Goal: Task Accomplishment & Management: Use online tool/utility

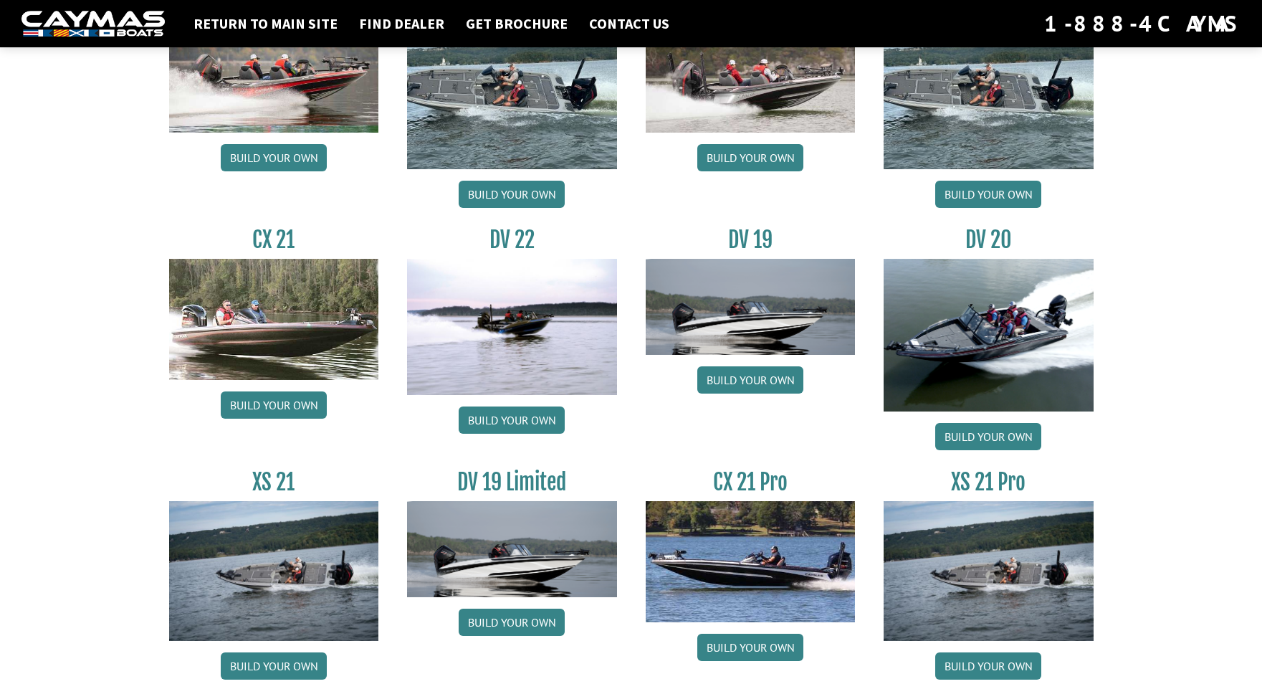
scroll to position [1538, 0]
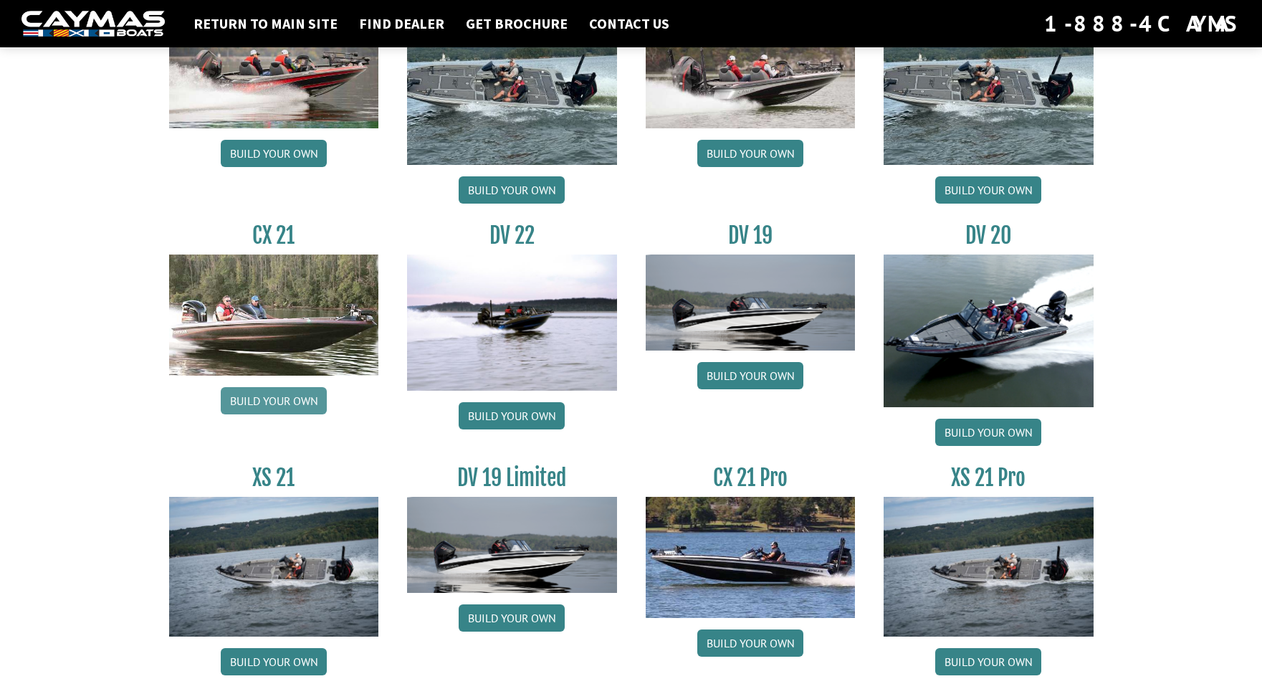
click at [273, 407] on link "Build your own" at bounding box center [274, 400] width 106 height 27
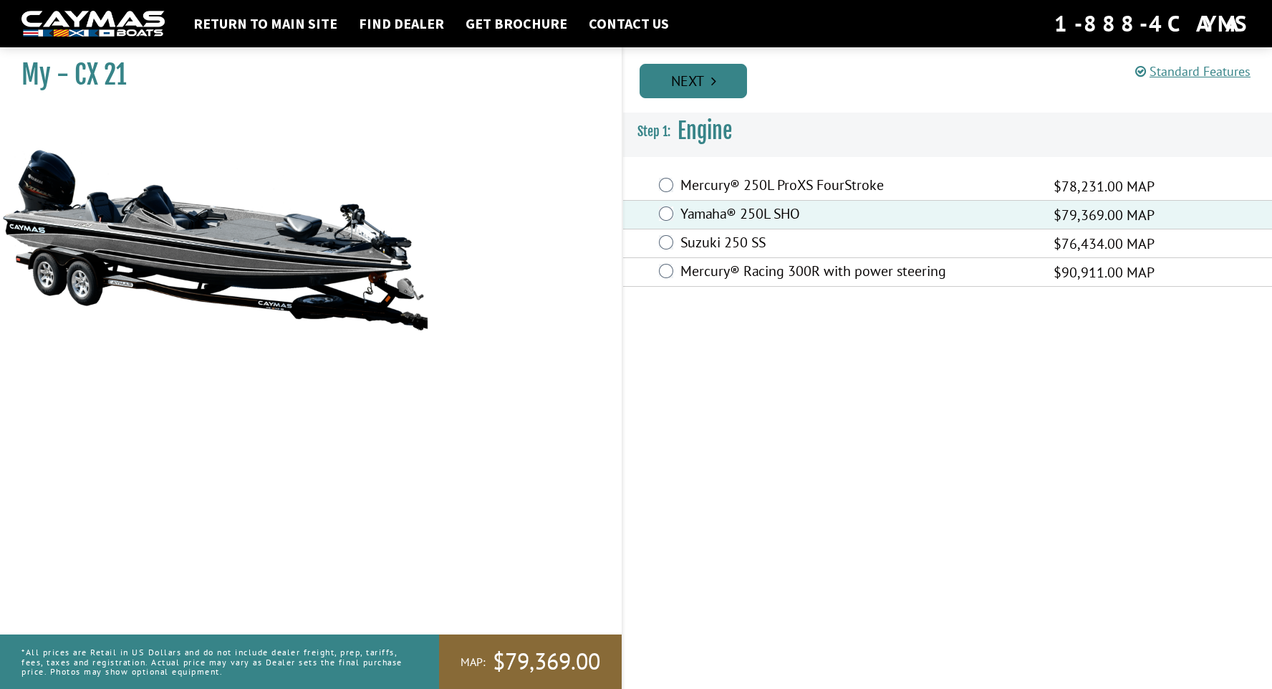
click at [669, 68] on link "Next" at bounding box center [693, 81] width 107 height 34
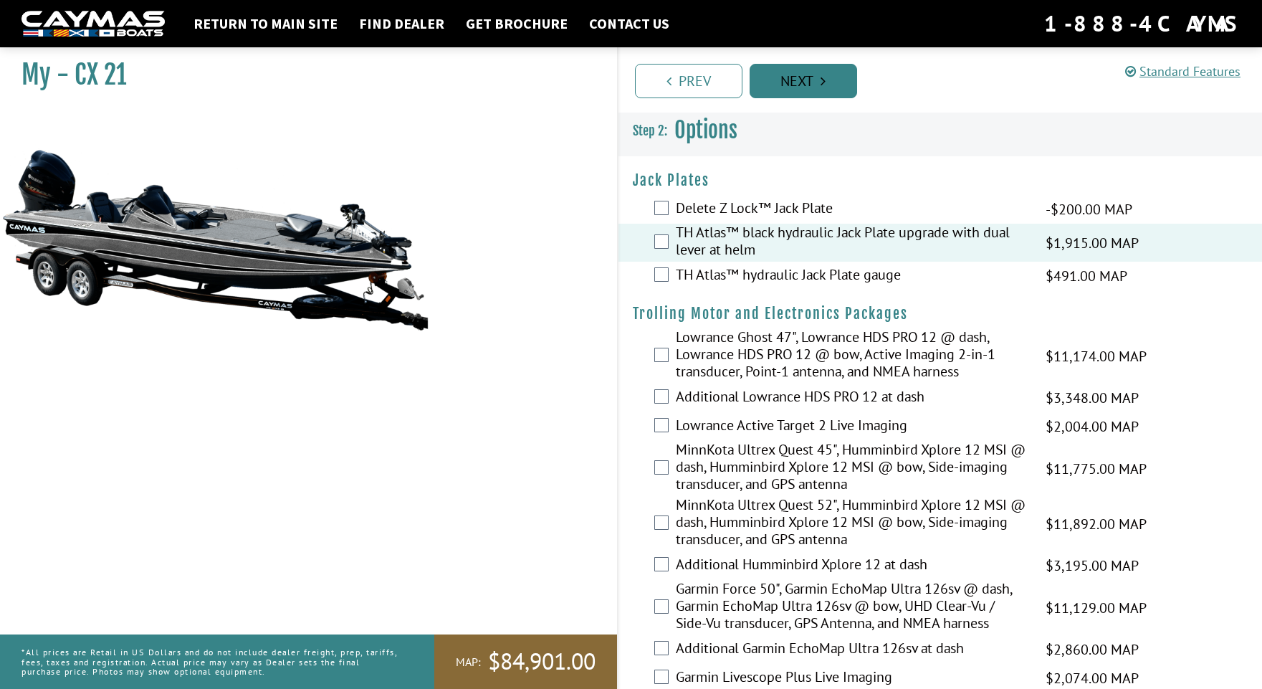
click at [785, 78] on link "Next" at bounding box center [802, 81] width 107 height 34
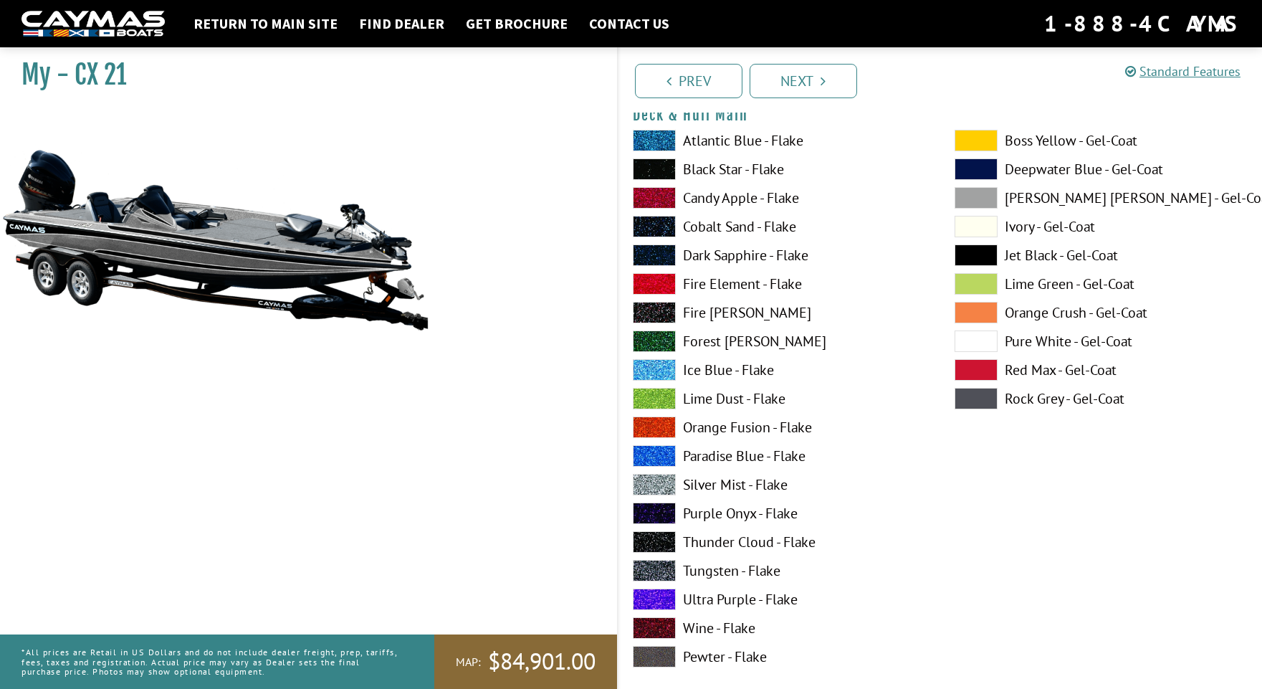
scroll to position [174, 0]
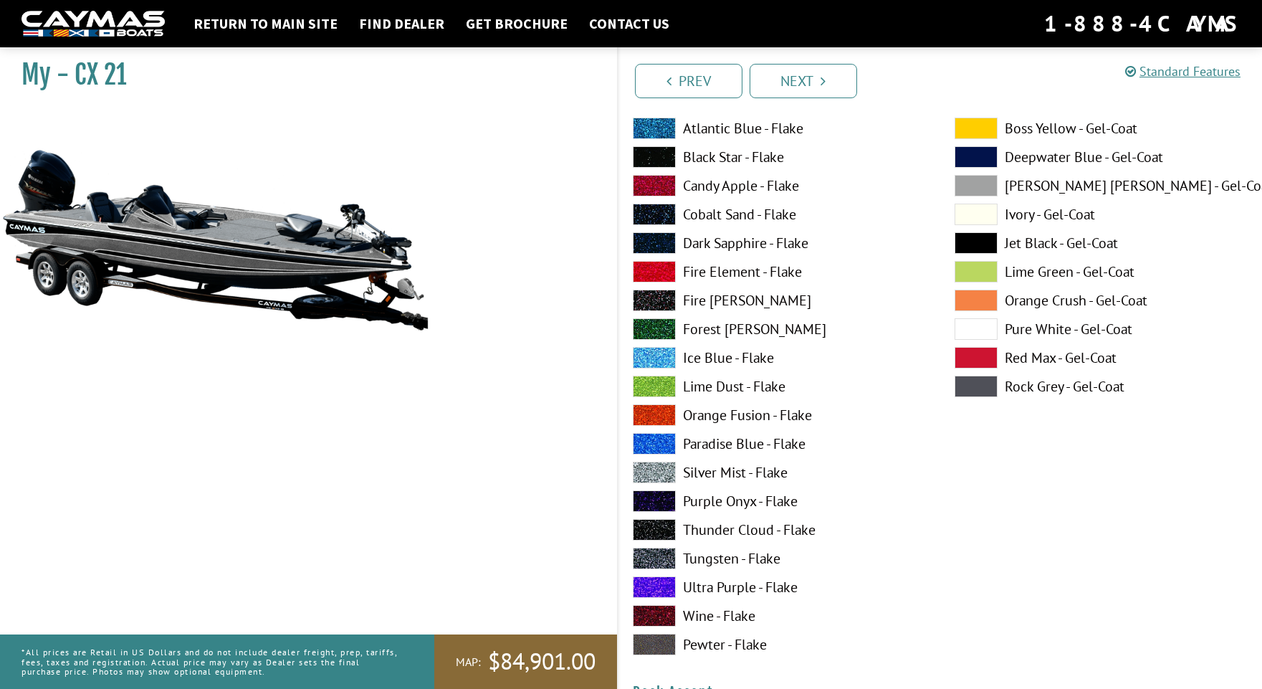
click at [963, 327] on span at bounding box center [975, 328] width 43 height 21
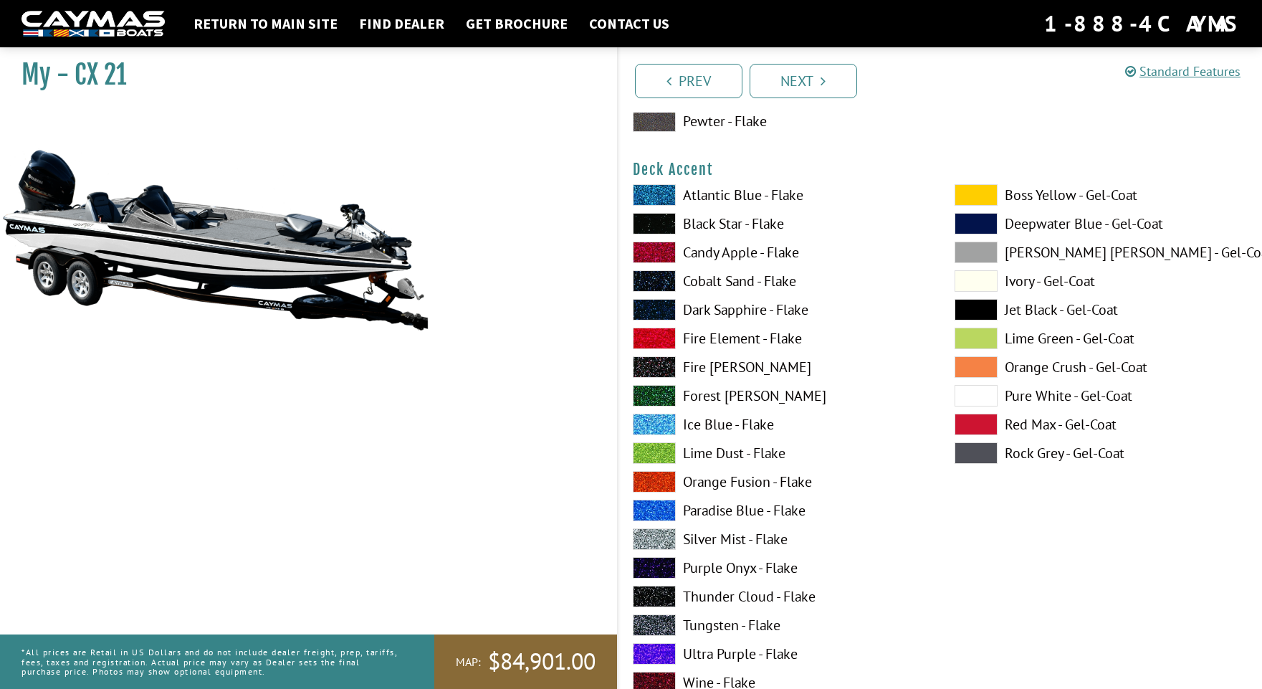
scroll to position [749, 0]
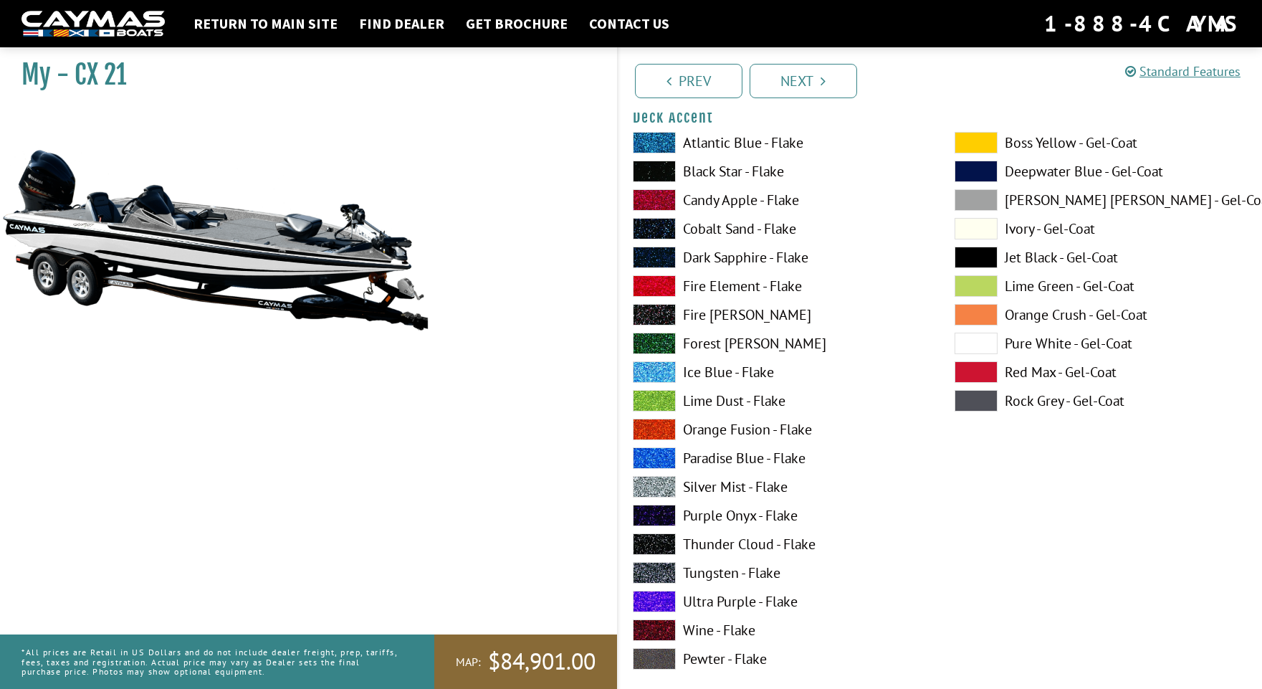
click at [644, 573] on span at bounding box center [654, 572] width 43 height 21
click at [987, 342] on span at bounding box center [975, 342] width 43 height 21
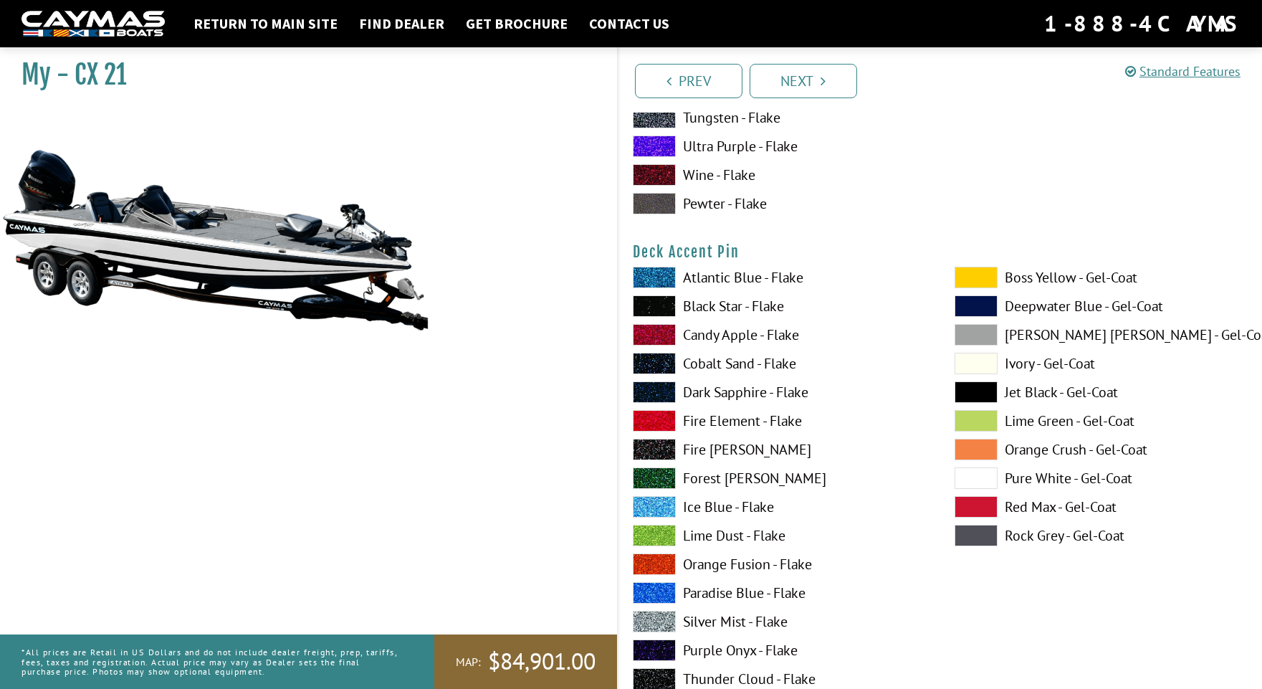
scroll to position [1204, 0]
click at [654, 621] on span at bounding box center [654, 620] width 43 height 21
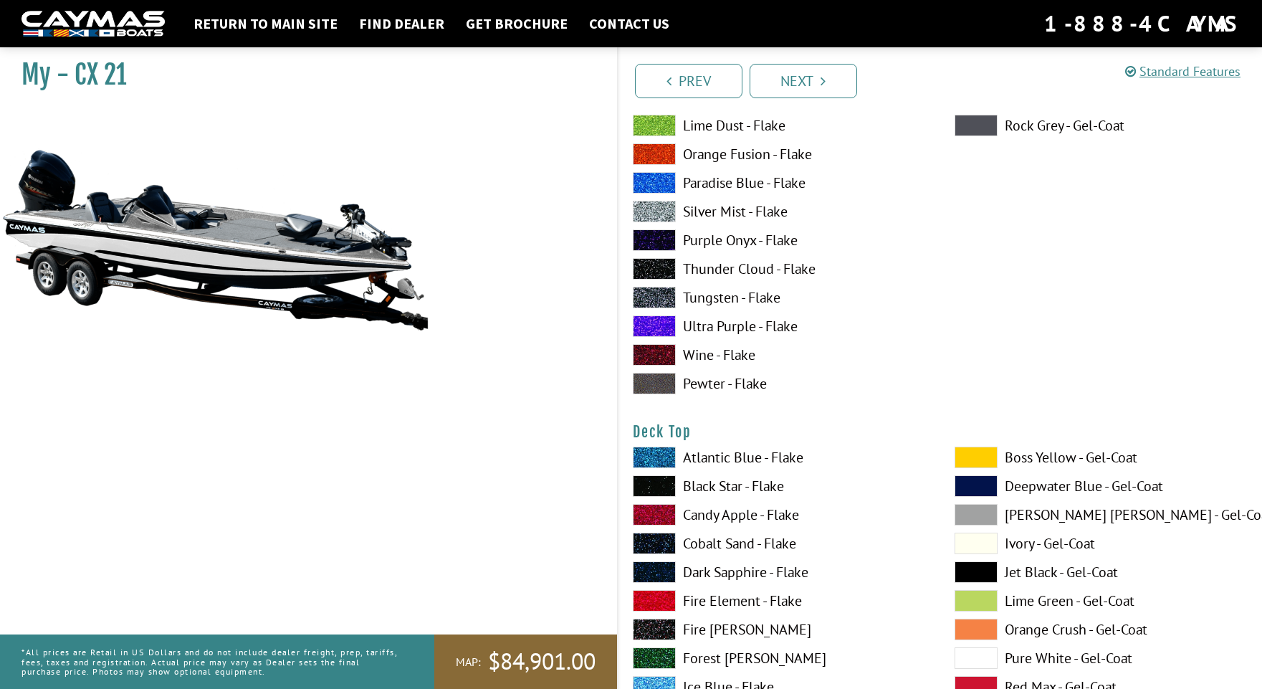
scroll to position [1682, 0]
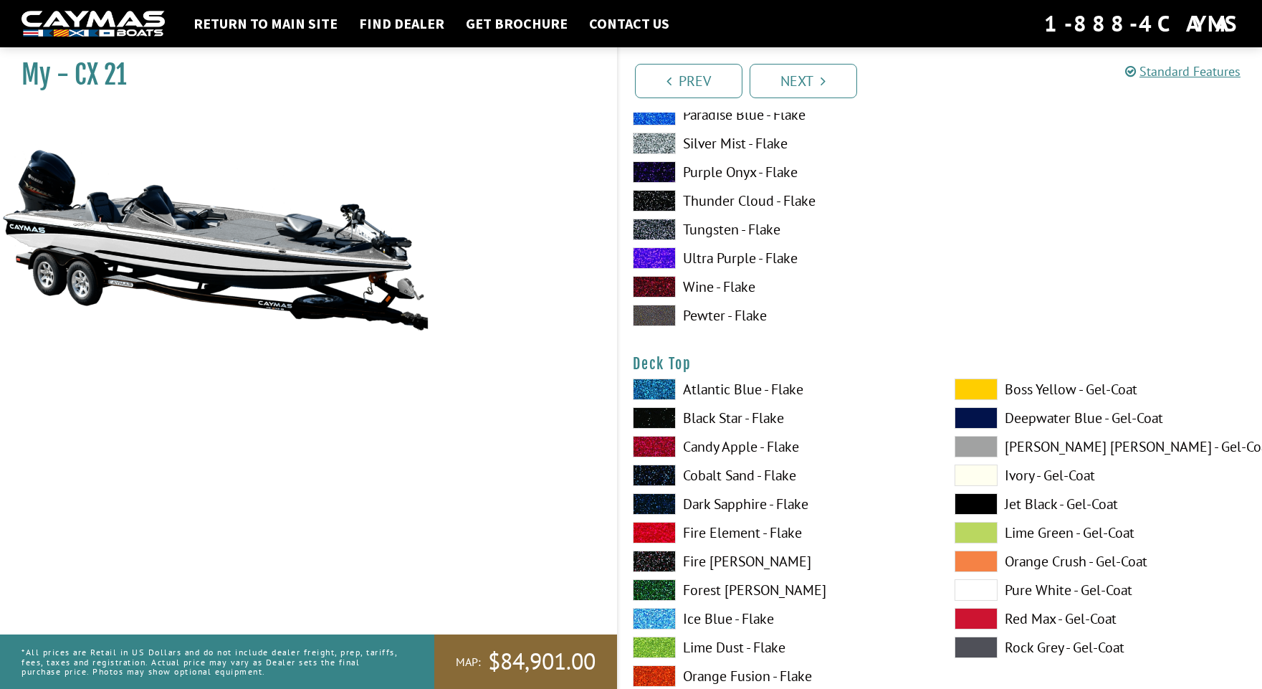
click at [648, 413] on span at bounding box center [654, 417] width 43 height 21
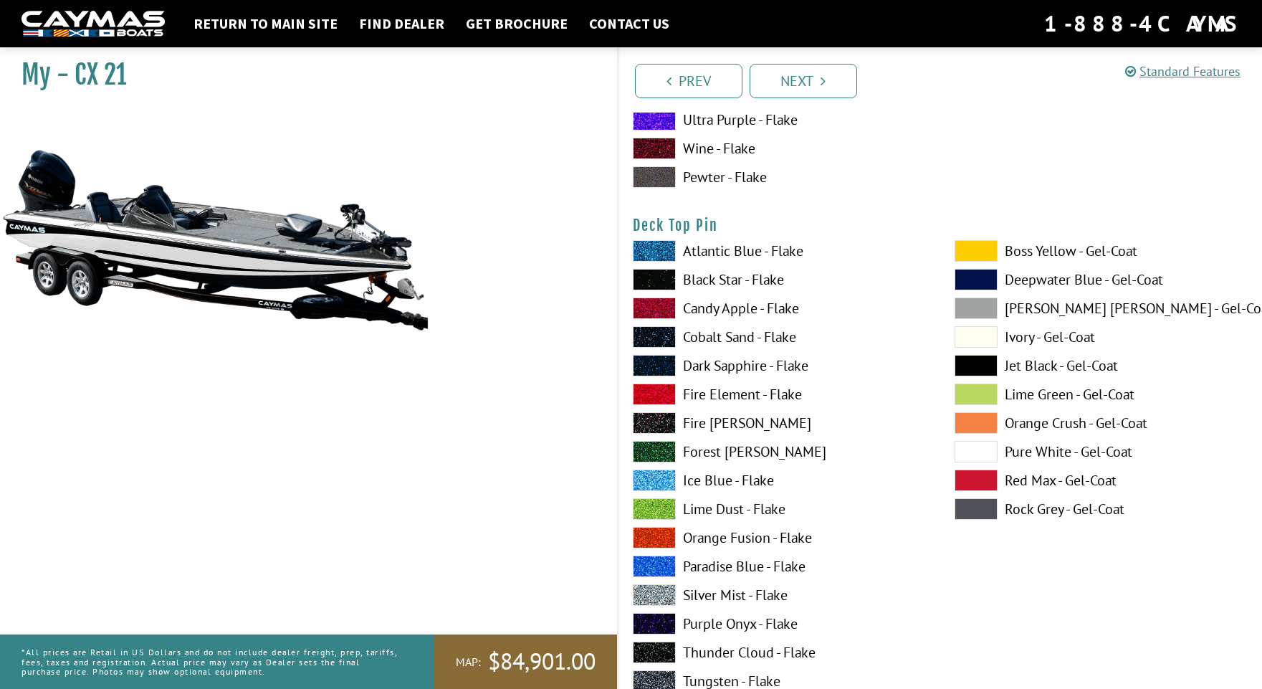
scroll to position [2411, 0]
click at [658, 596] on span at bounding box center [654, 593] width 43 height 21
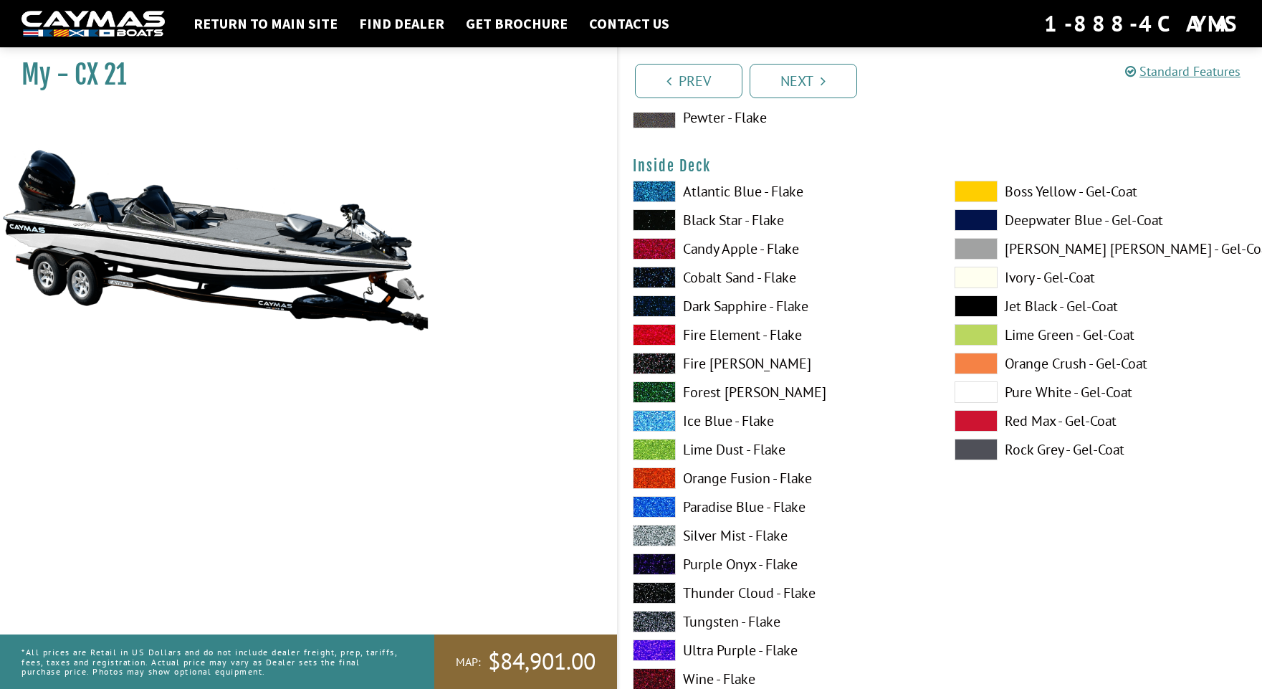
scroll to position [3140, 0]
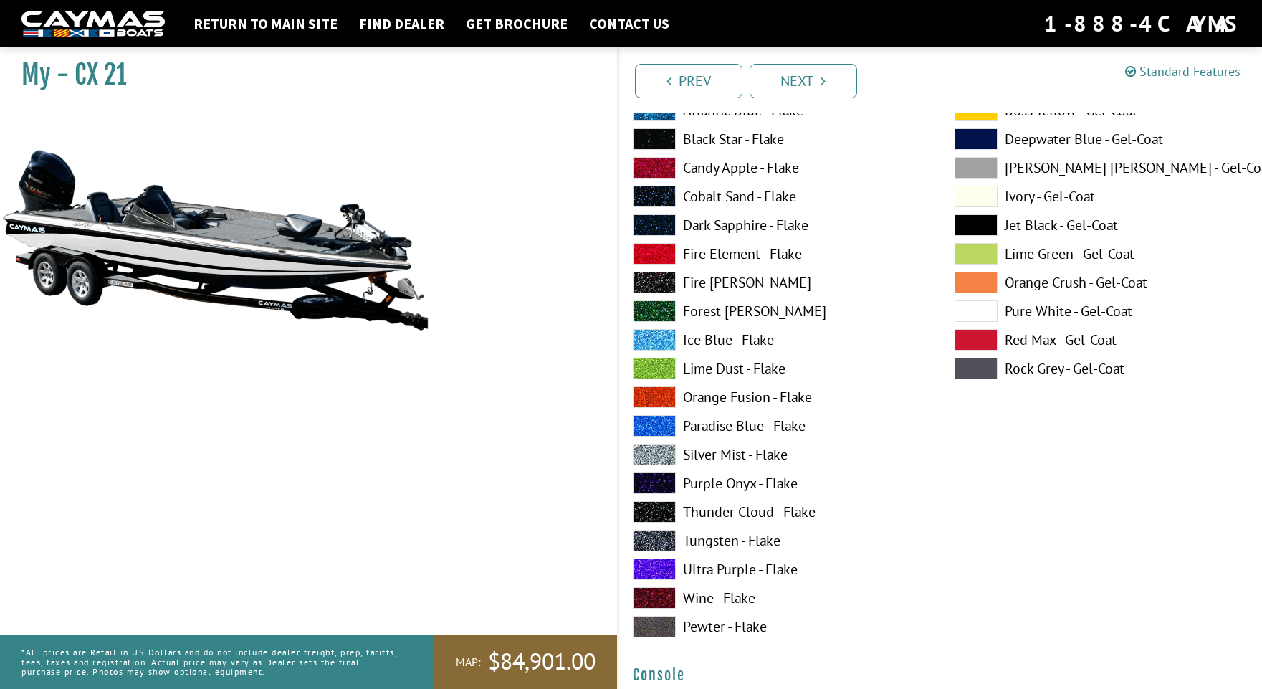
click at [655, 534] on span at bounding box center [654, 539] width 43 height 21
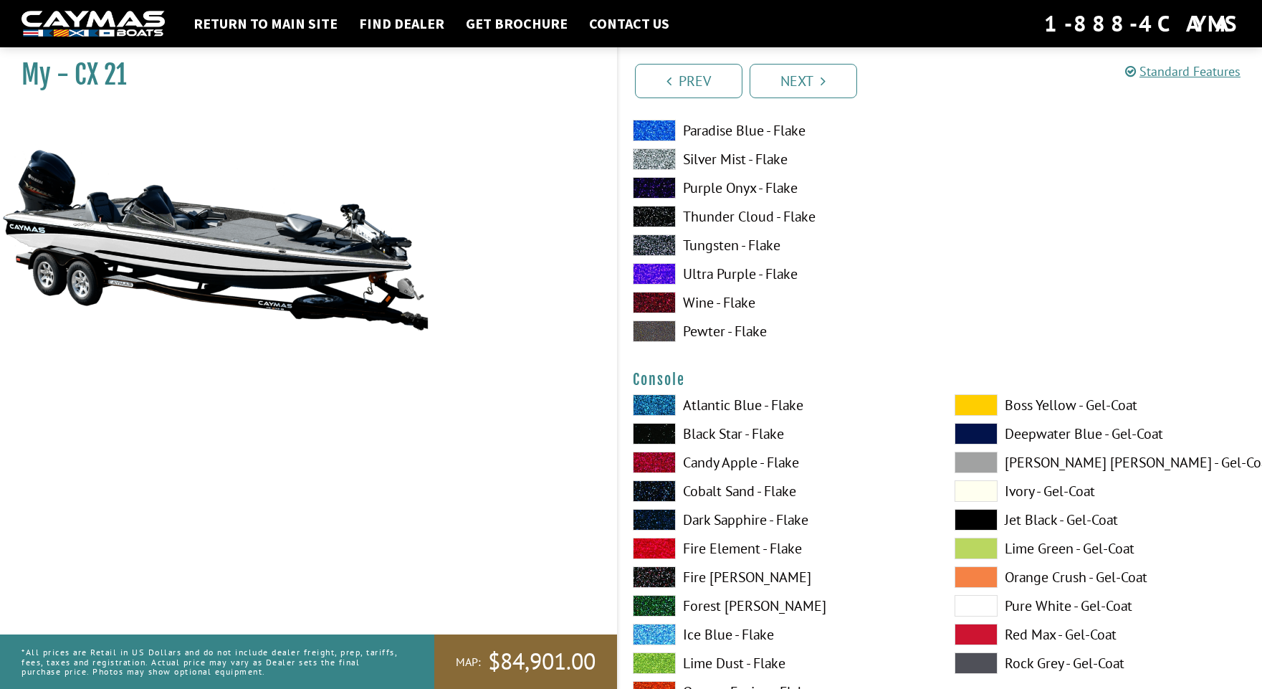
scroll to position [3435, 0]
click at [657, 430] on span at bounding box center [654, 433] width 43 height 21
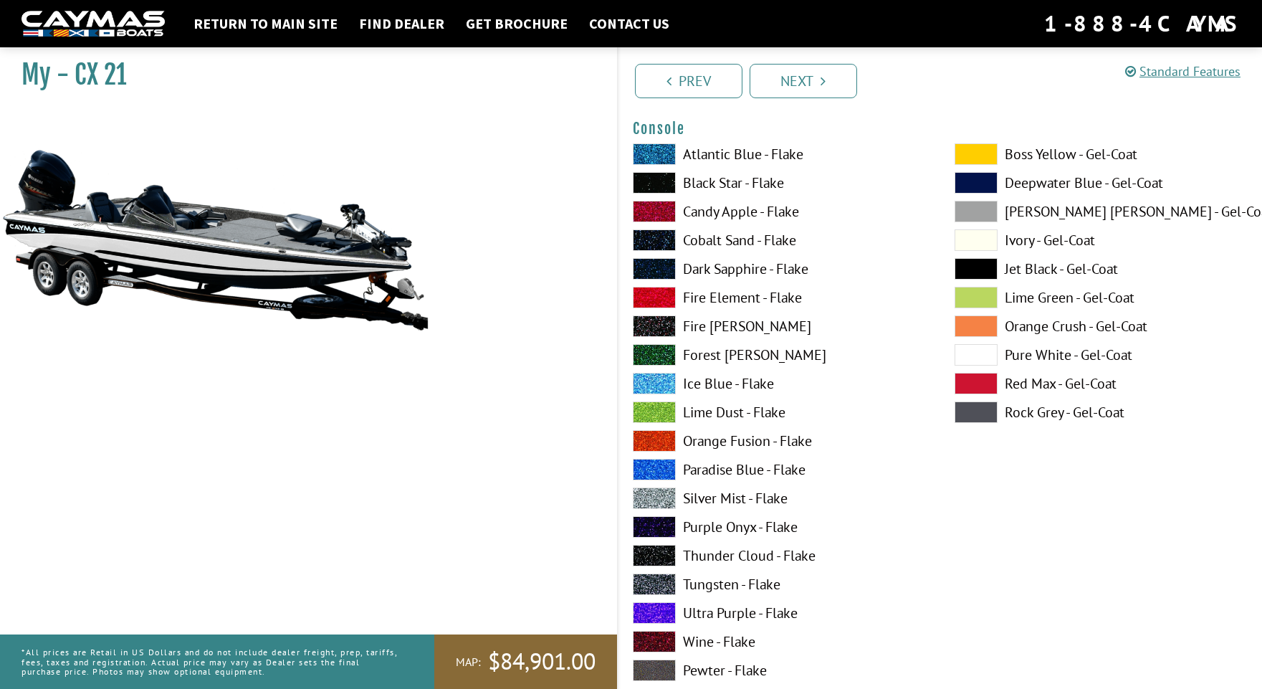
scroll to position [3755, 0]
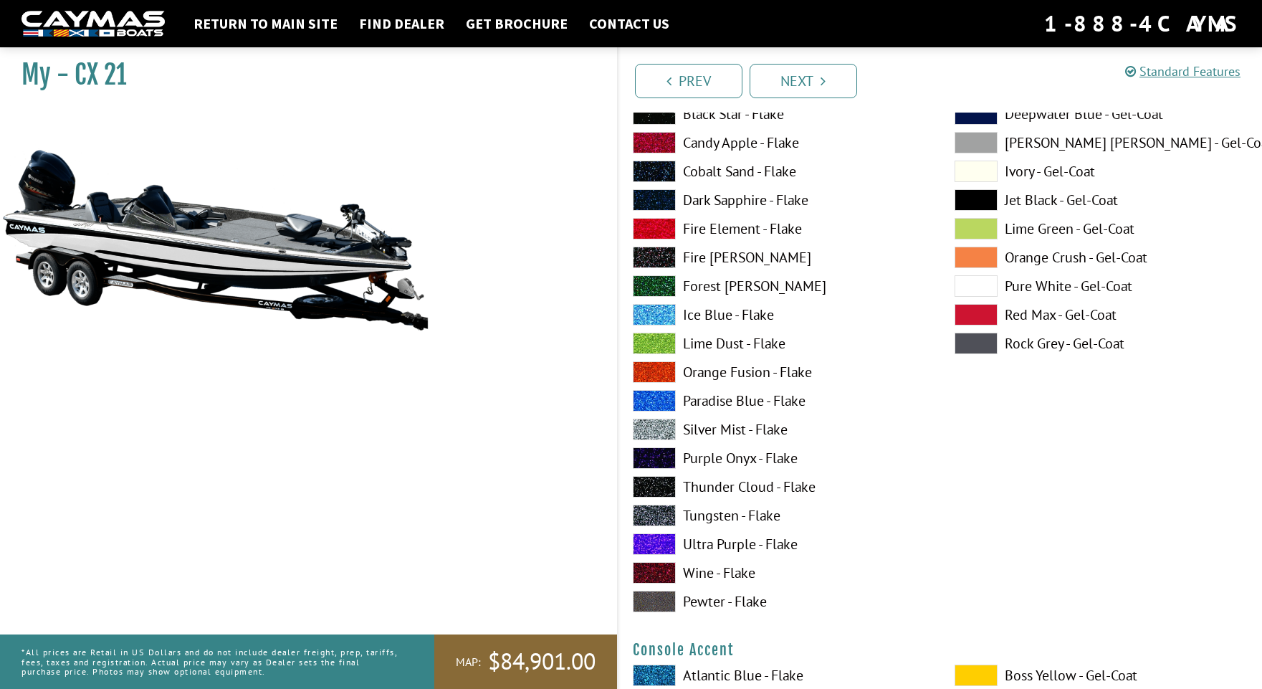
click at [651, 515] on span at bounding box center [654, 514] width 43 height 21
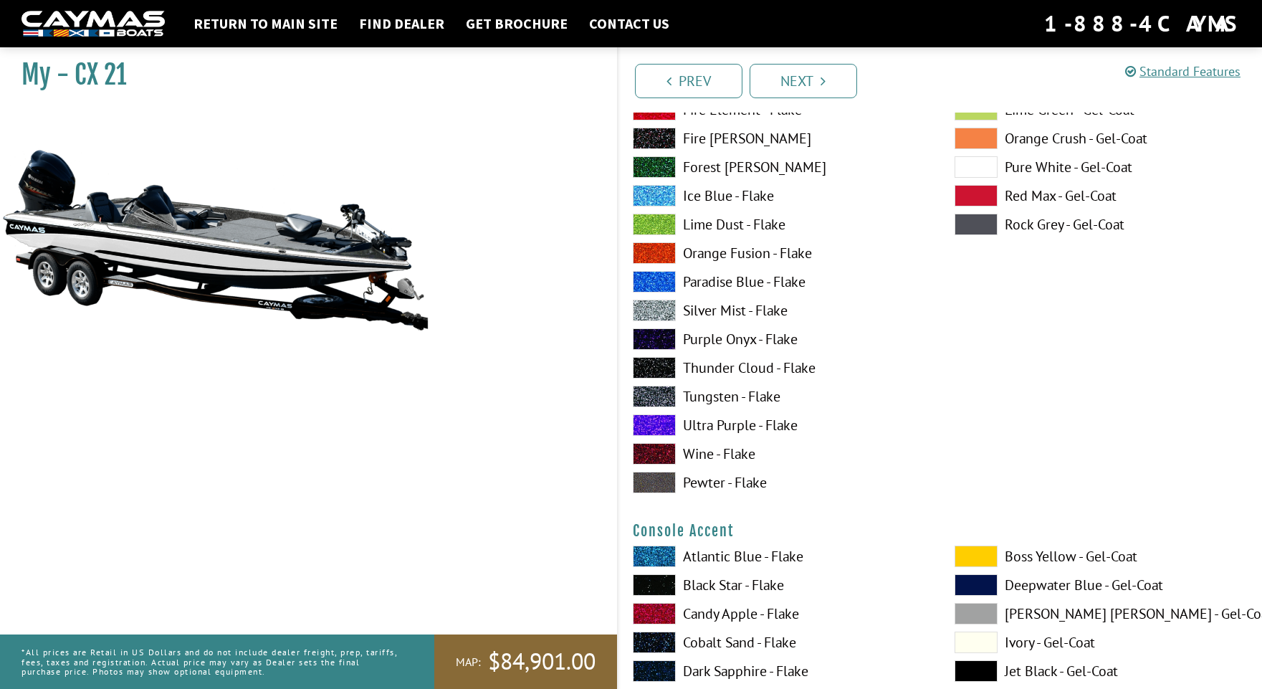
scroll to position [3936, 0]
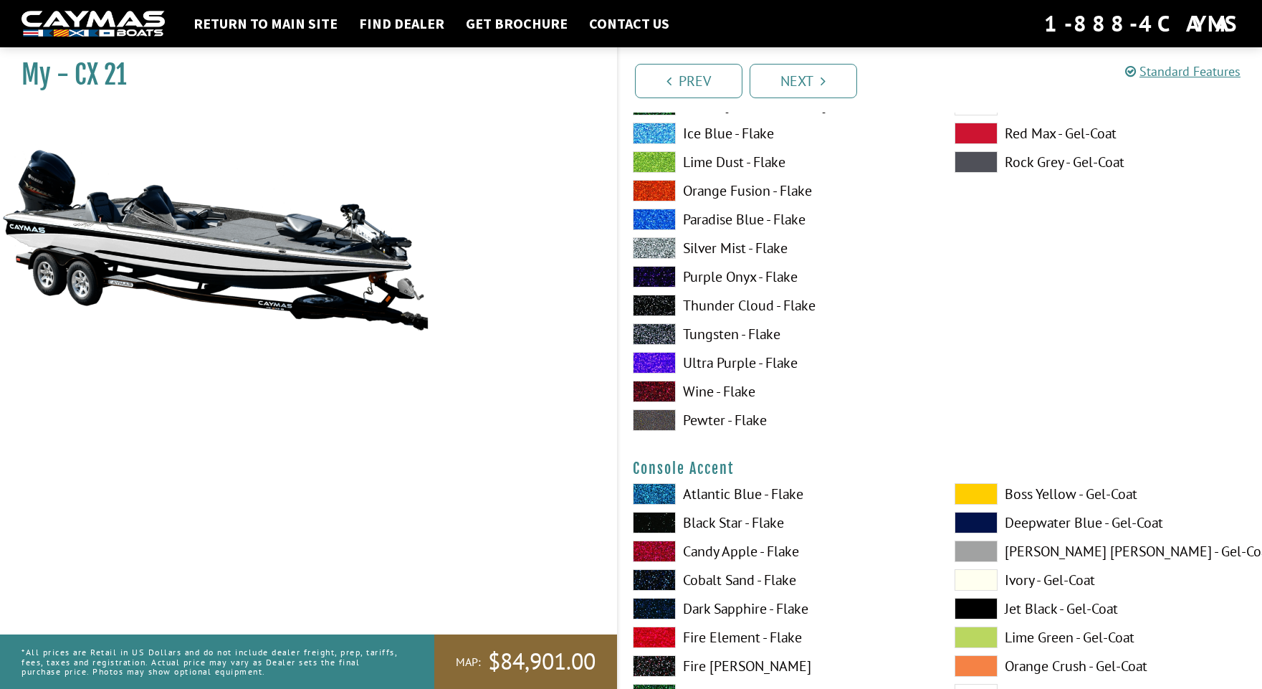
click at [652, 524] on span at bounding box center [654, 522] width 43 height 21
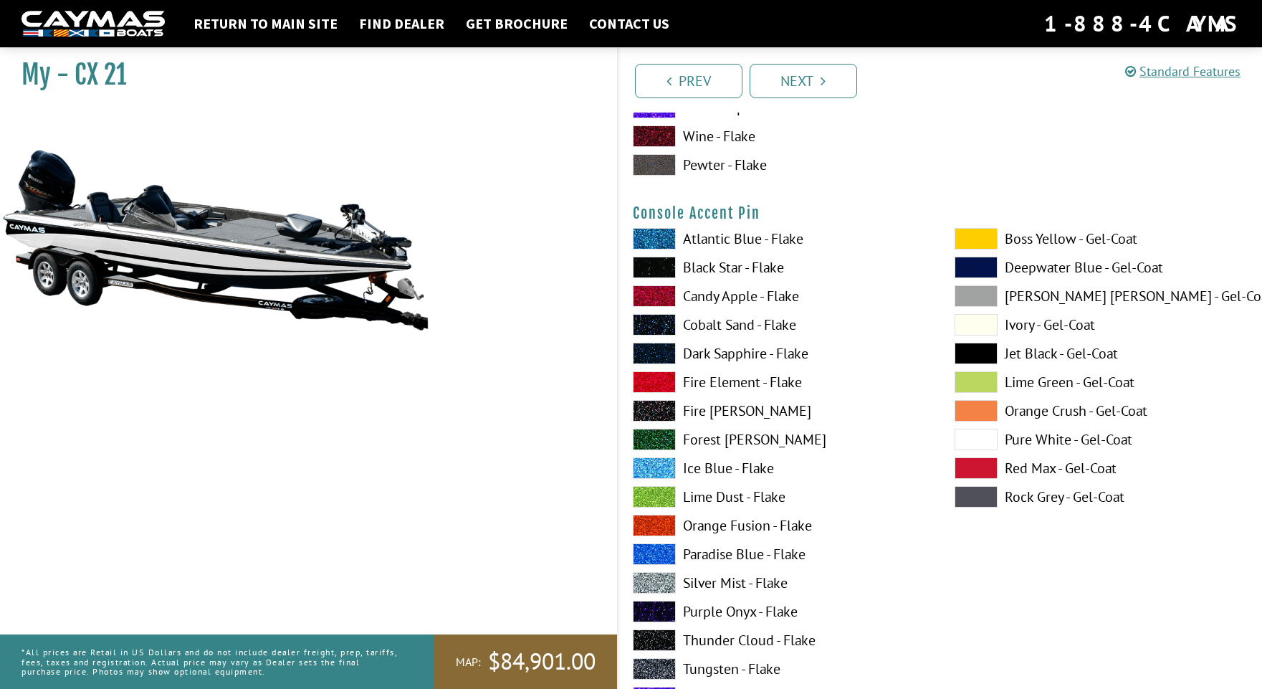
scroll to position [4799, 0]
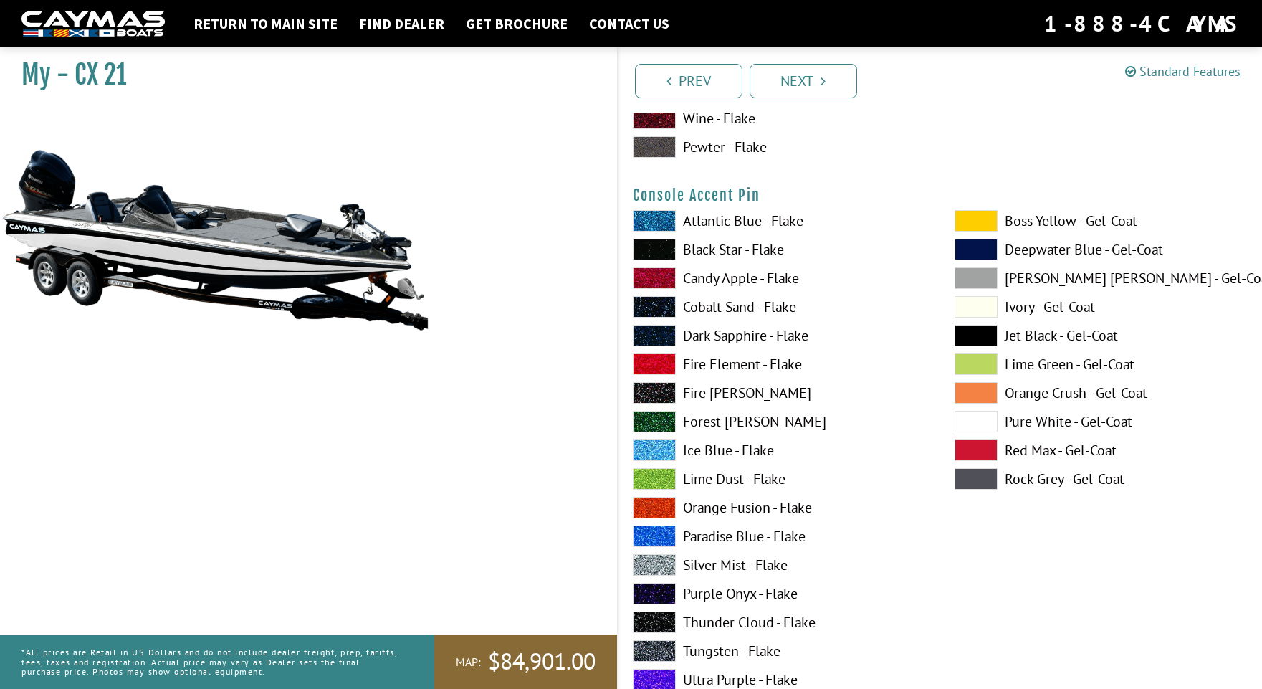
click at [651, 559] on span at bounding box center [654, 564] width 43 height 21
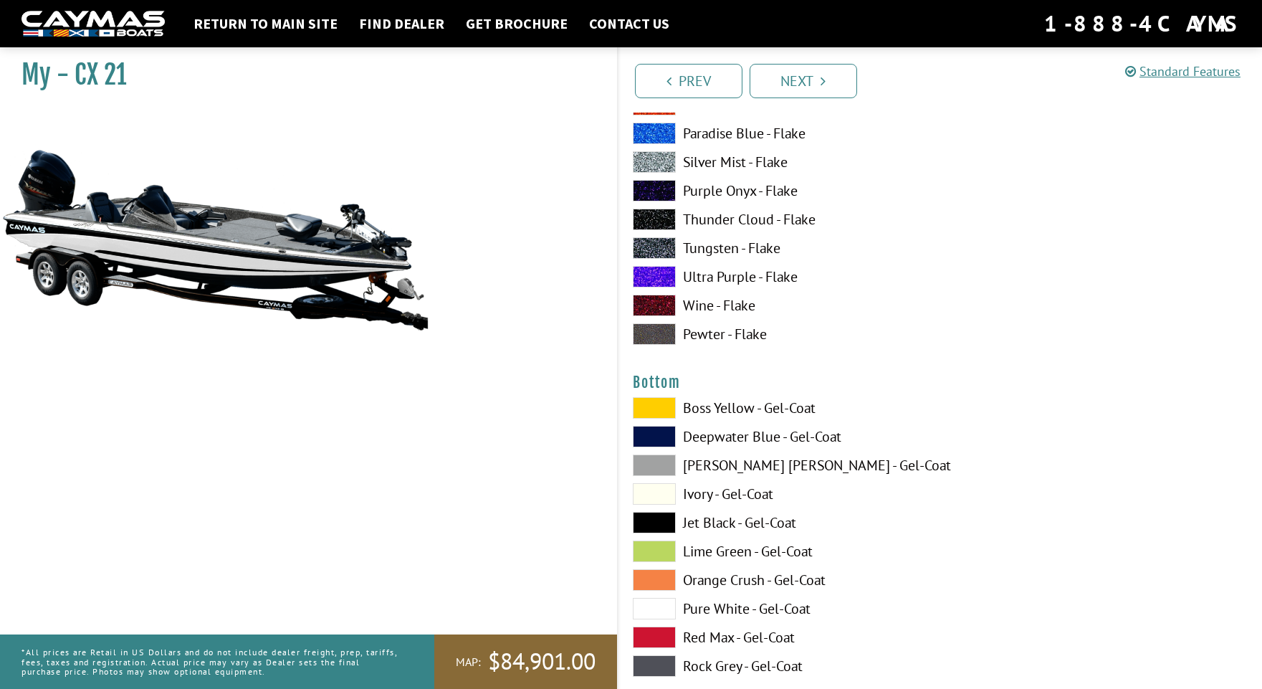
scroll to position [5276, 0]
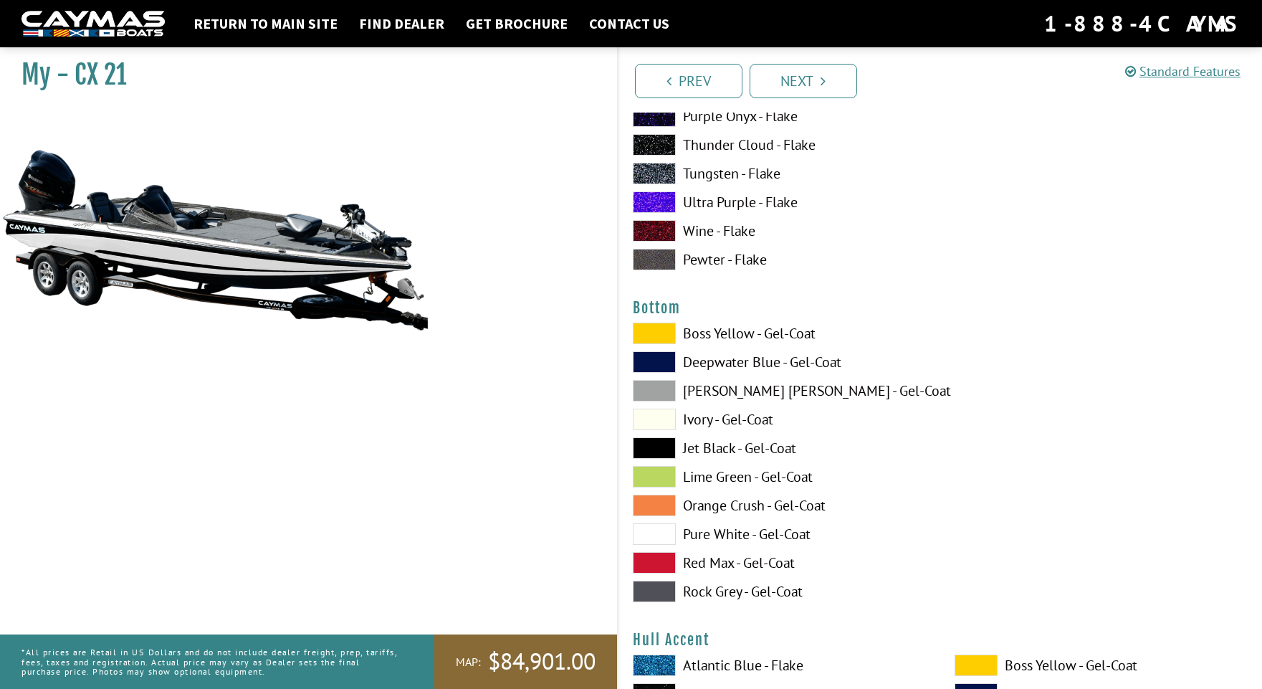
click at [645, 449] on span at bounding box center [654, 447] width 43 height 21
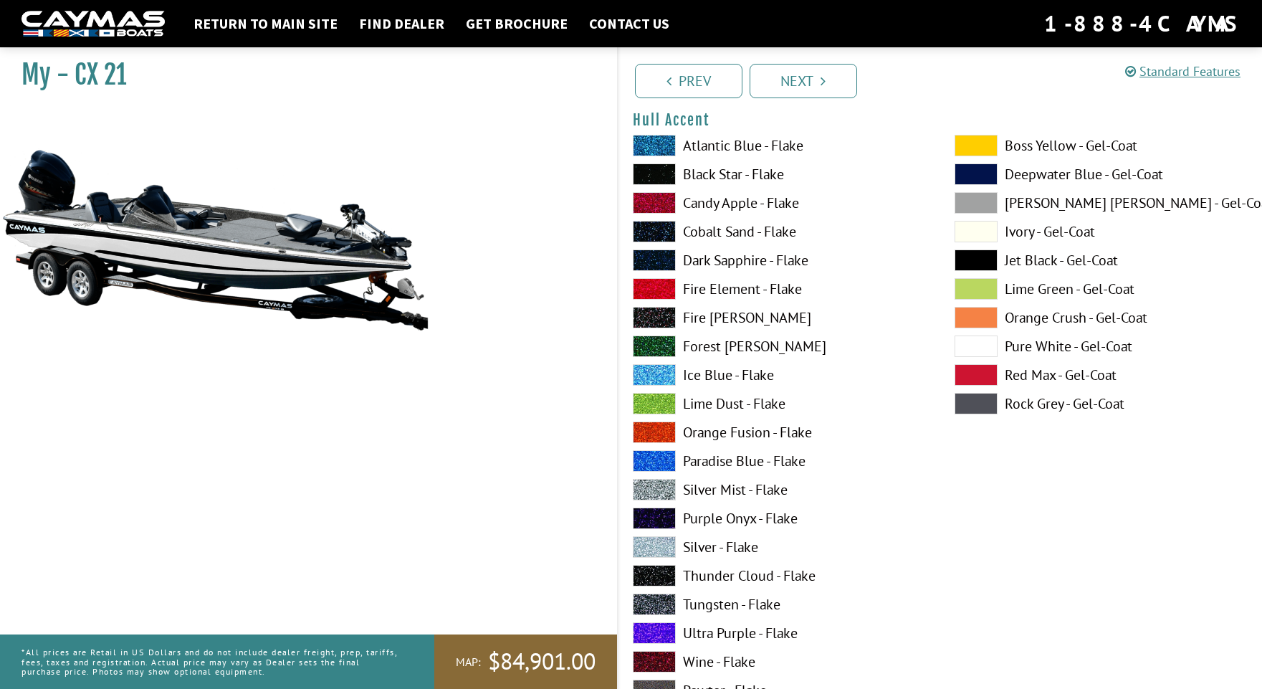
scroll to position [5807, 0]
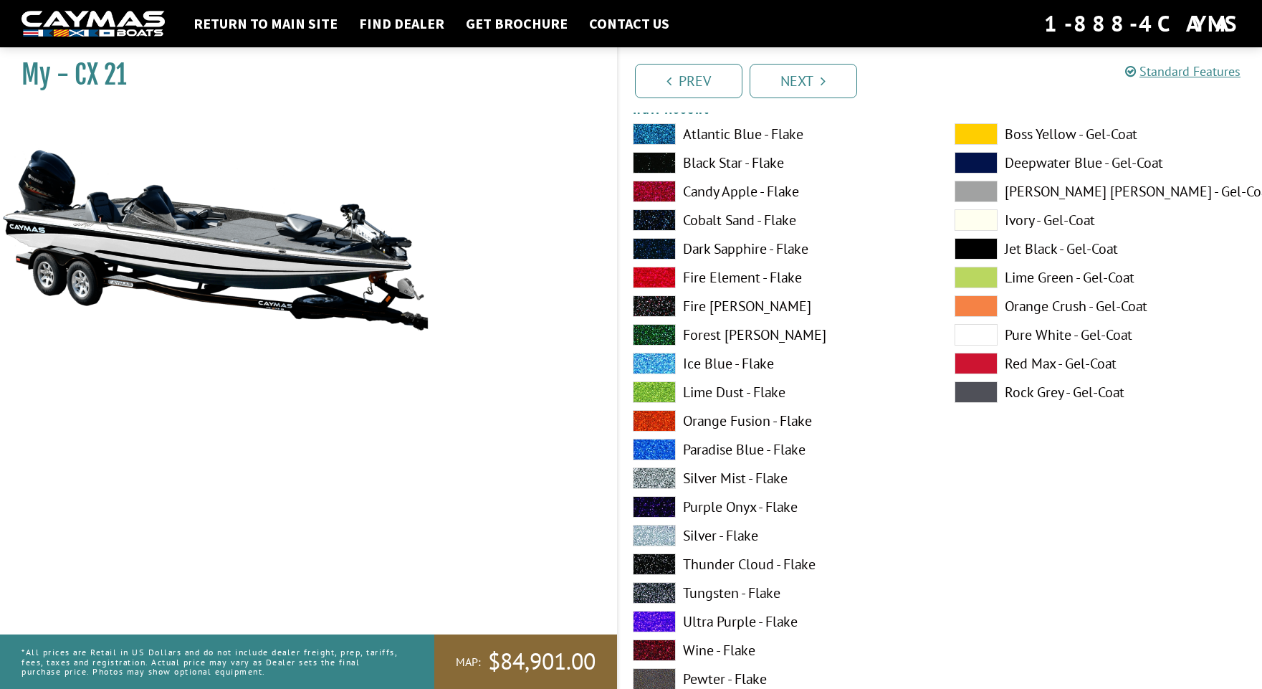
click at [648, 588] on span at bounding box center [654, 592] width 43 height 21
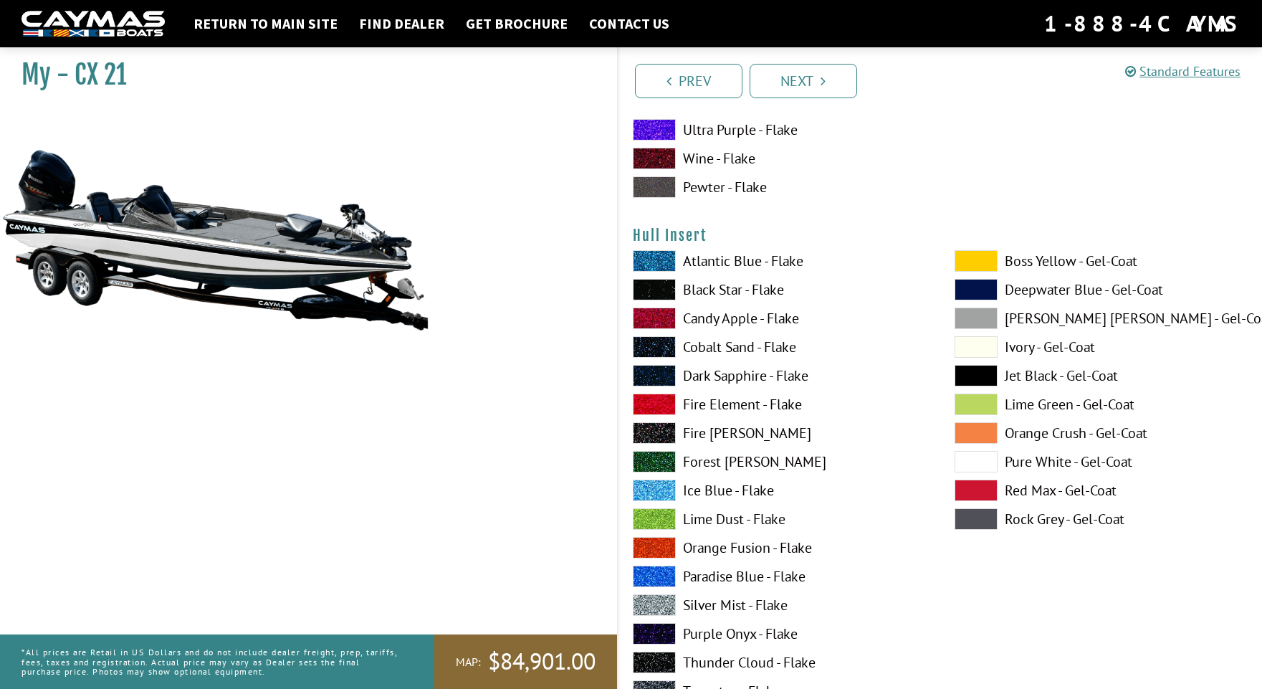
scroll to position [6888, 0]
click at [959, 461] on span at bounding box center [975, 461] width 43 height 21
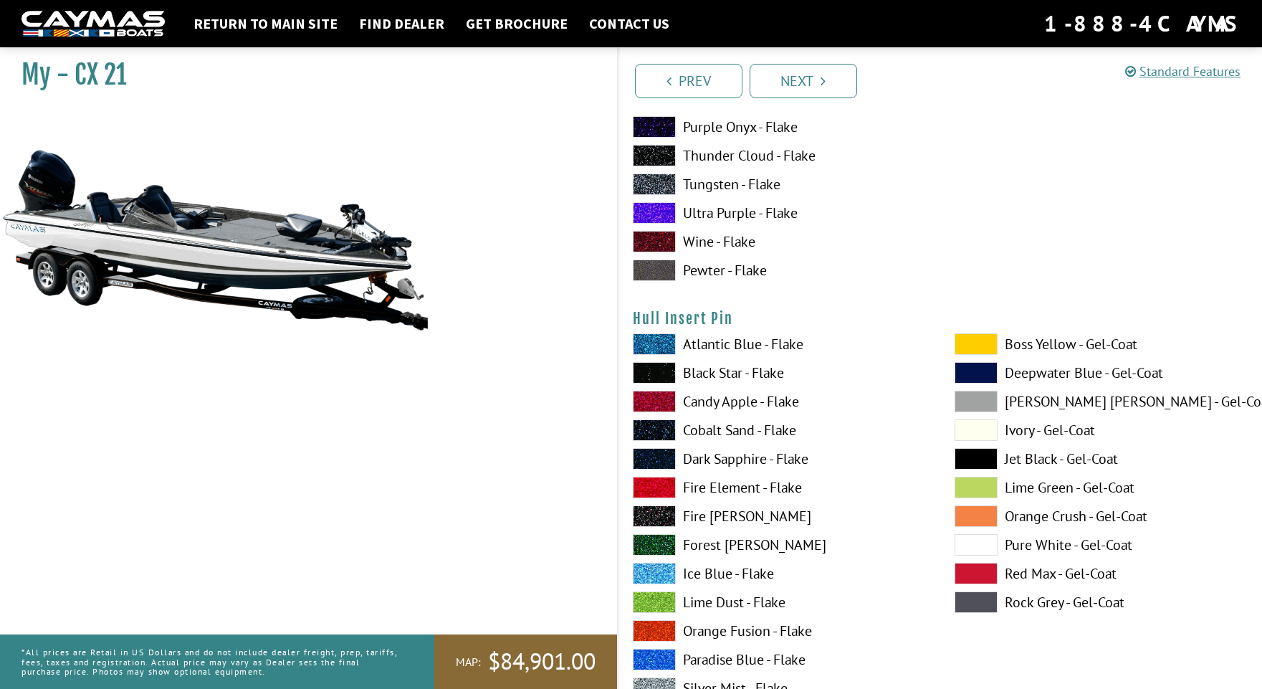
scroll to position [7400, 0]
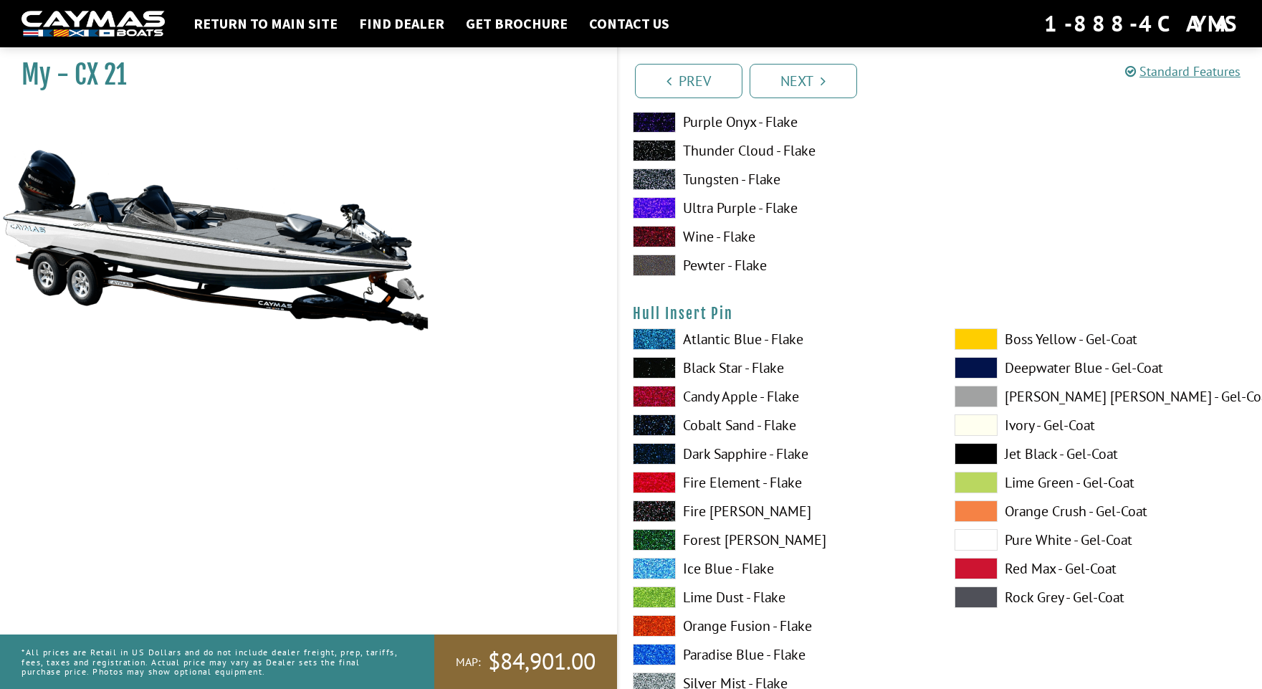
click at [650, 678] on span at bounding box center [654, 682] width 43 height 21
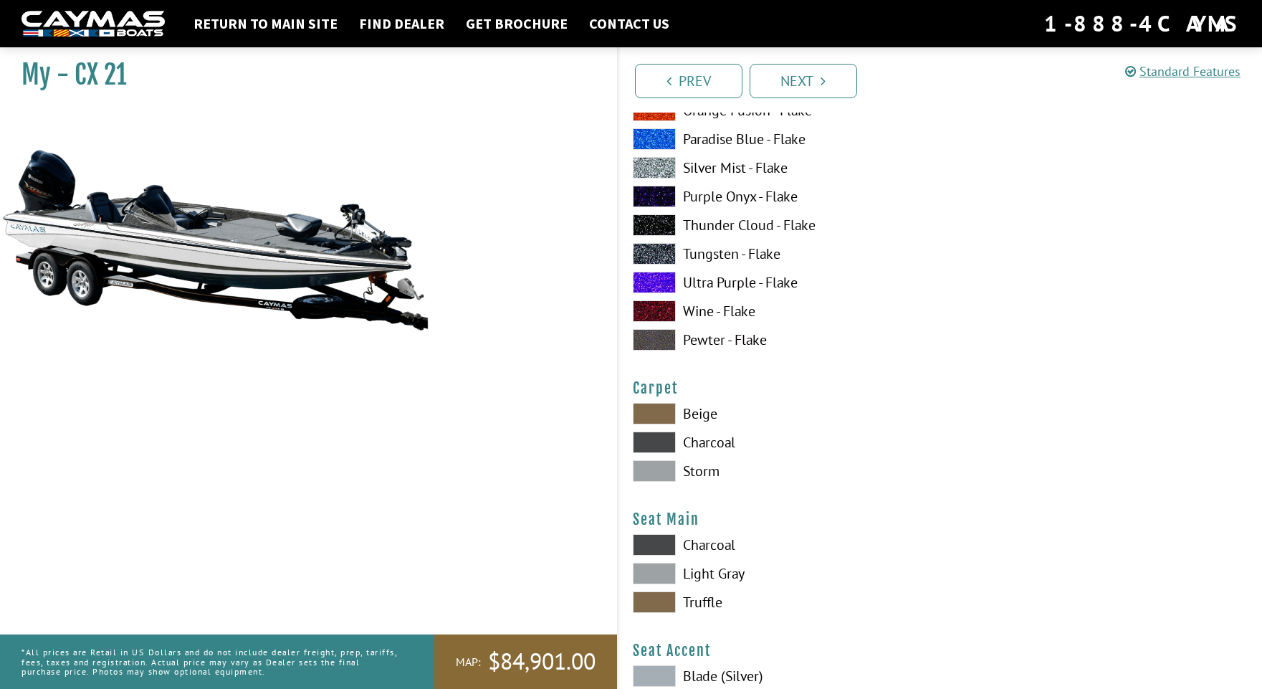
scroll to position [7920, 0]
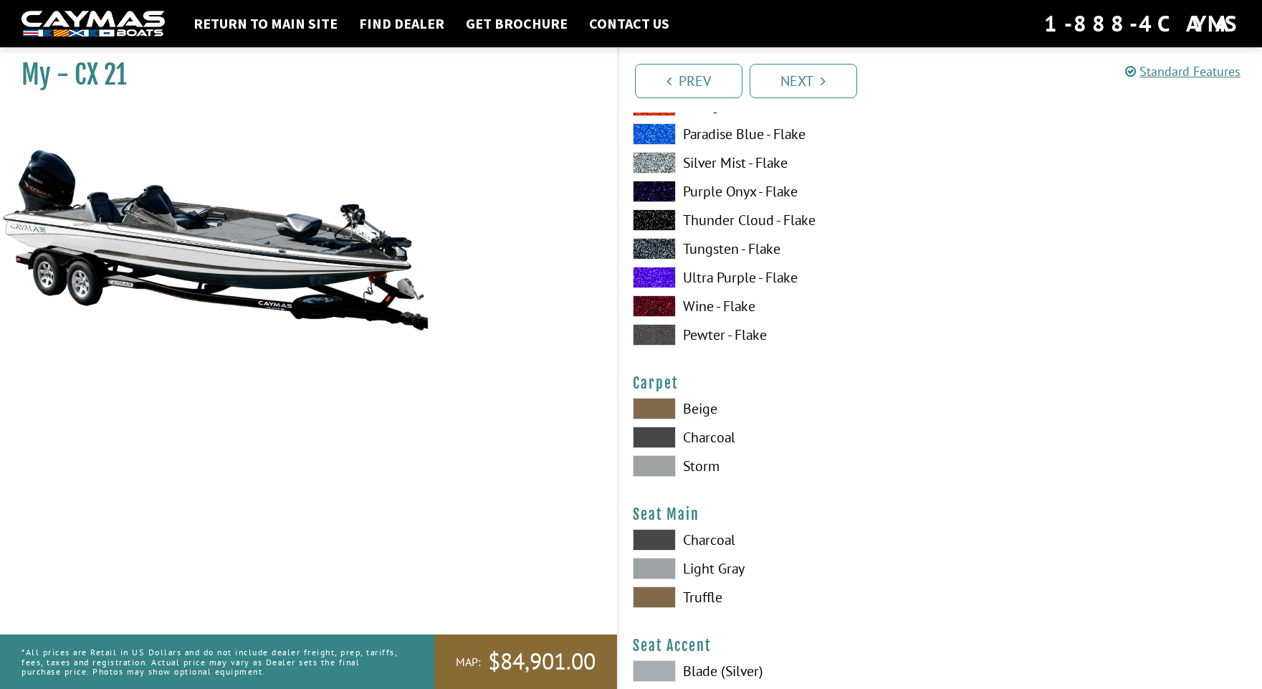
click at [643, 437] on span at bounding box center [654, 436] width 43 height 21
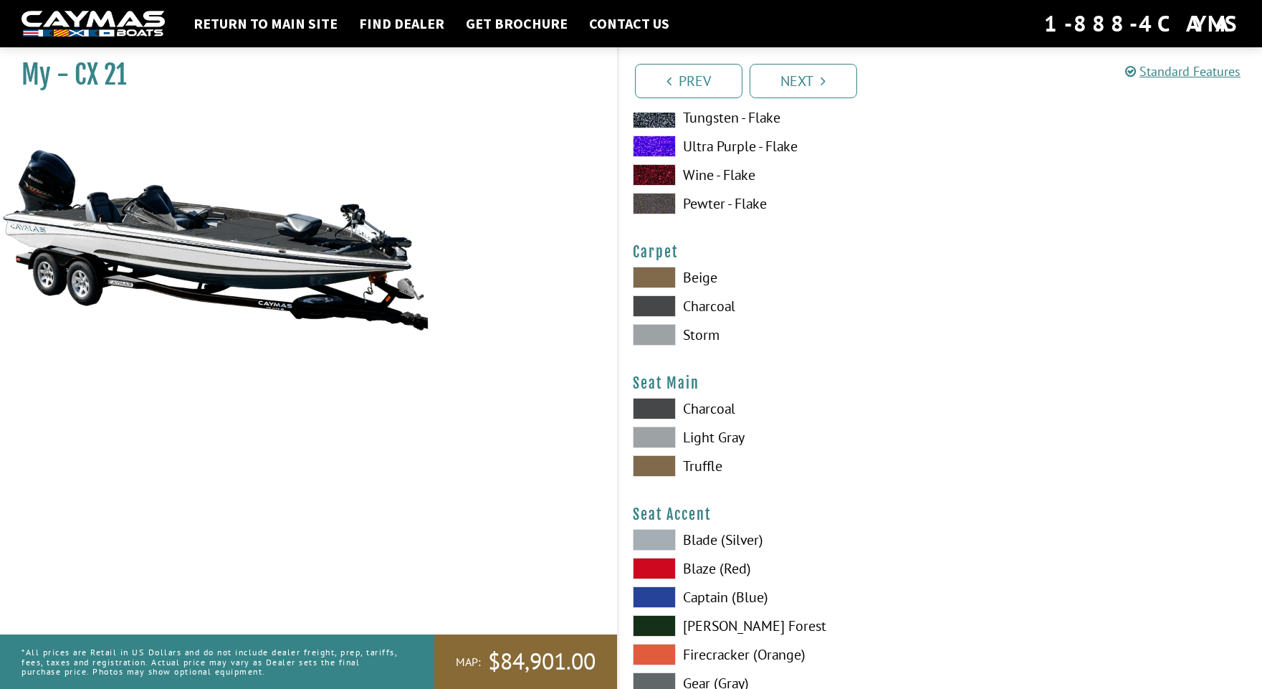
scroll to position [8051, 0]
click at [653, 436] on span at bounding box center [654, 436] width 43 height 21
click at [655, 406] on span at bounding box center [654, 408] width 43 height 21
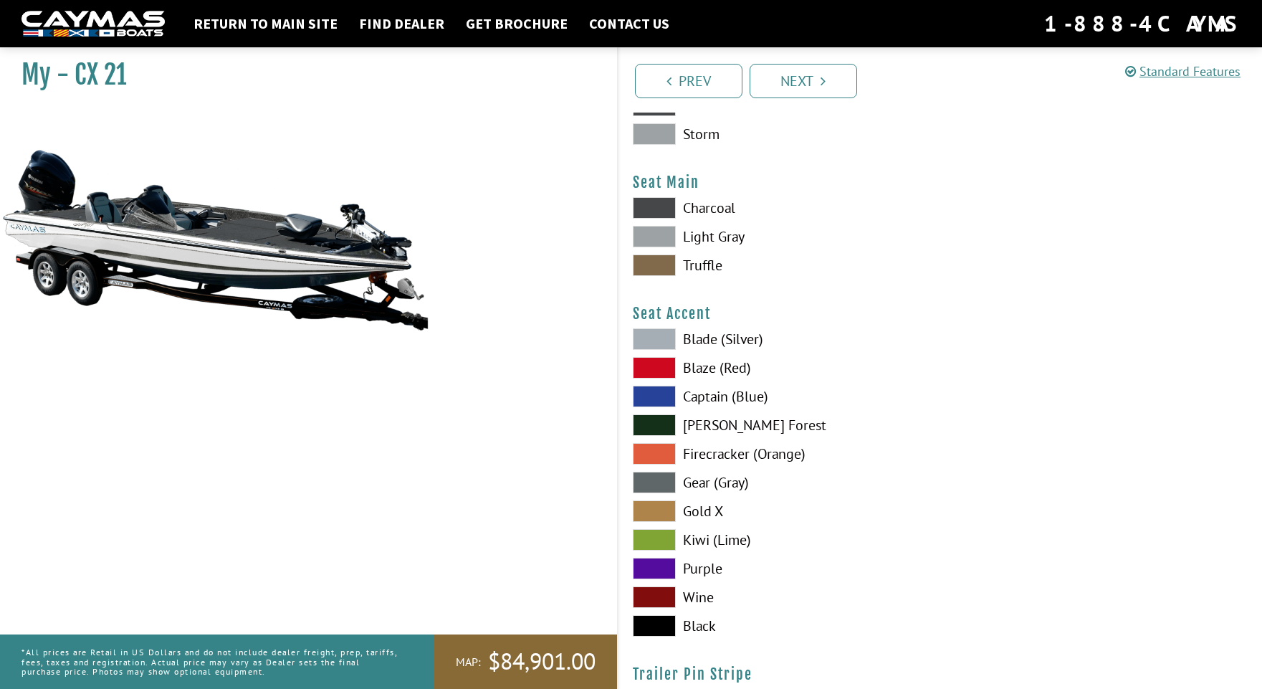
scroll to position [8262, 0]
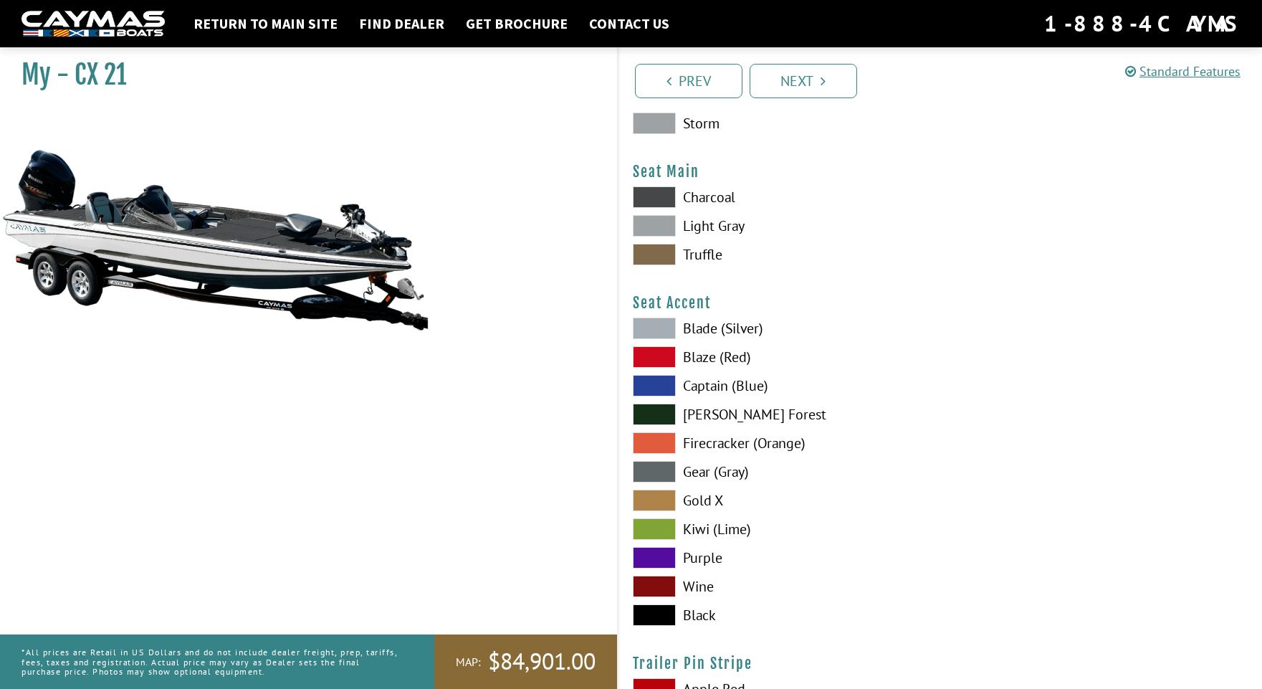
click at [651, 610] on span at bounding box center [654, 614] width 43 height 21
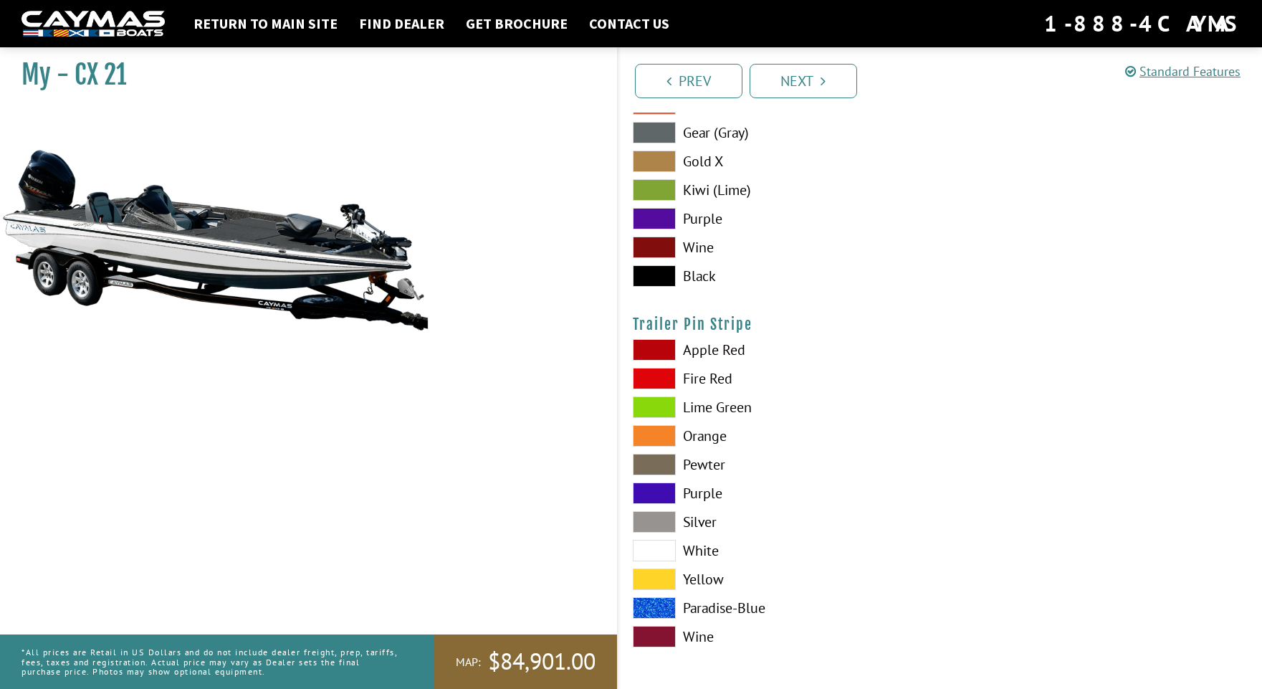
scroll to position [8603, 0]
click at [658, 519] on span at bounding box center [654, 520] width 43 height 21
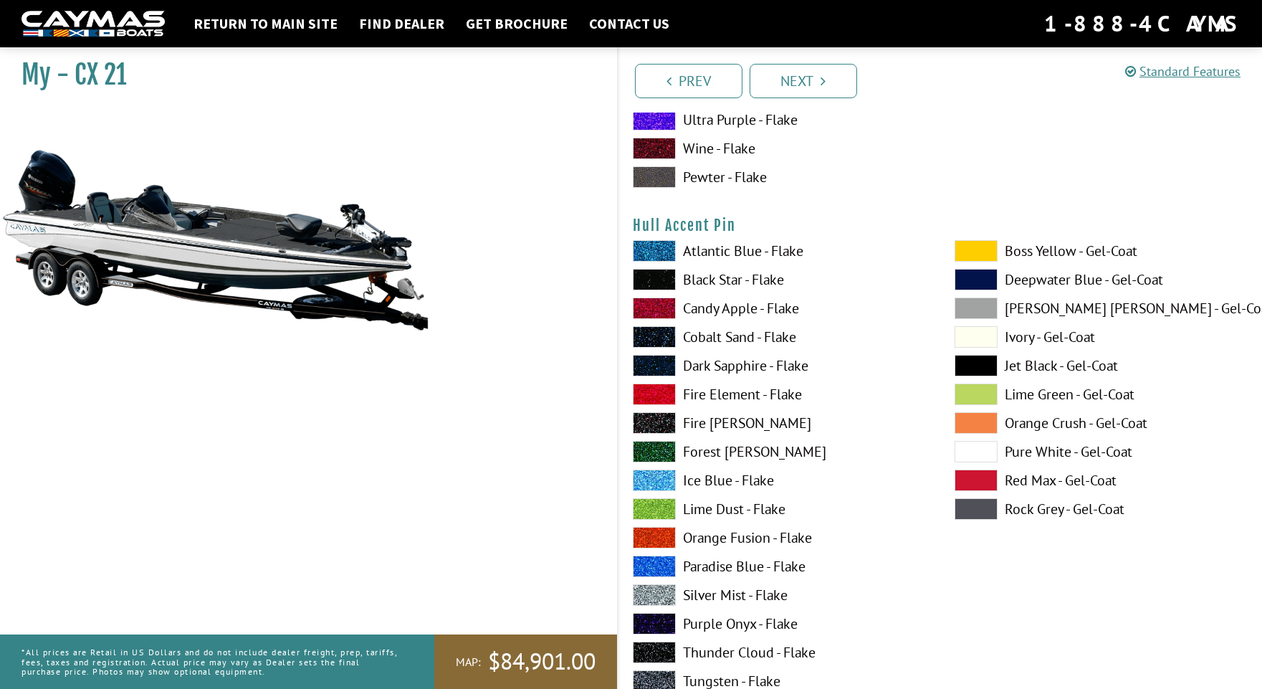
scroll to position [6369, 0]
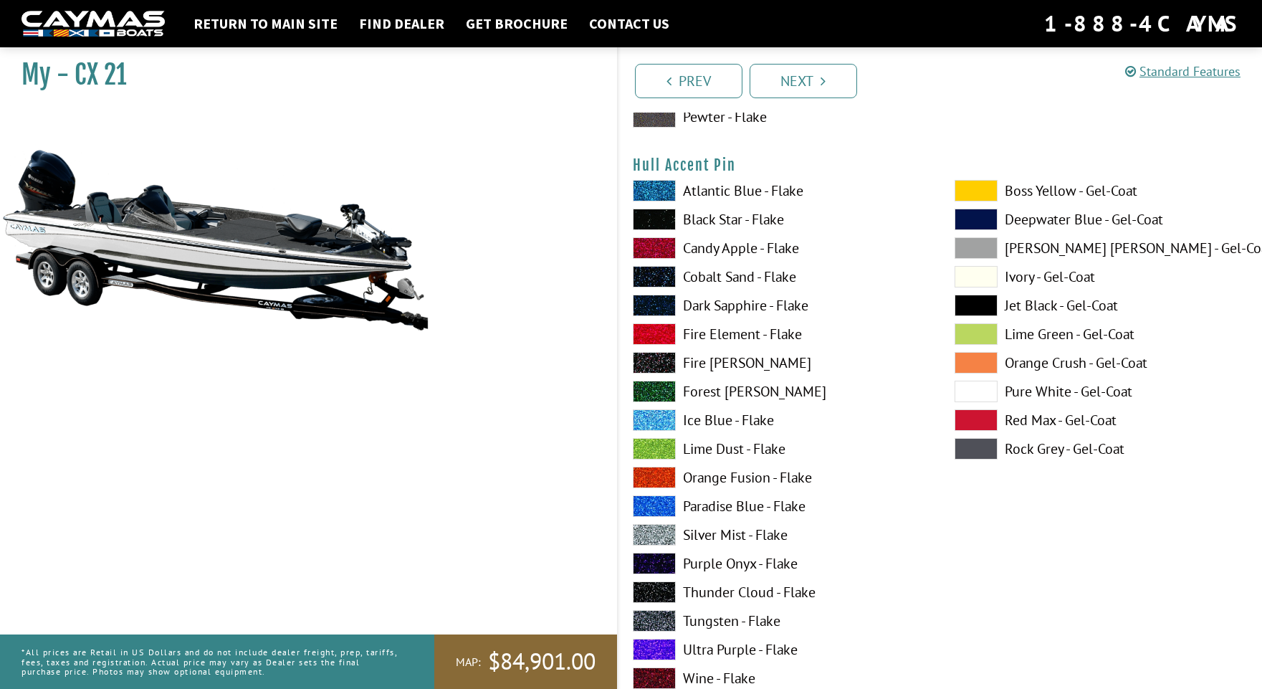
click at [654, 536] on span at bounding box center [654, 534] width 43 height 21
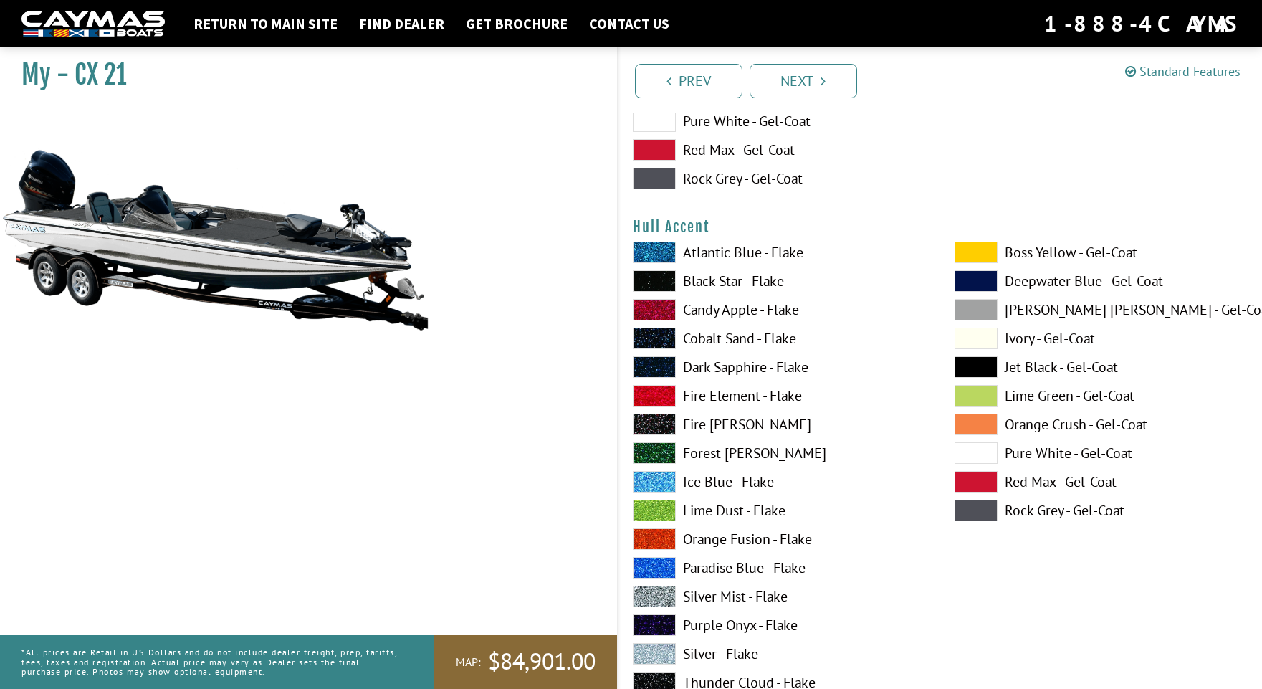
scroll to position [5805, 0]
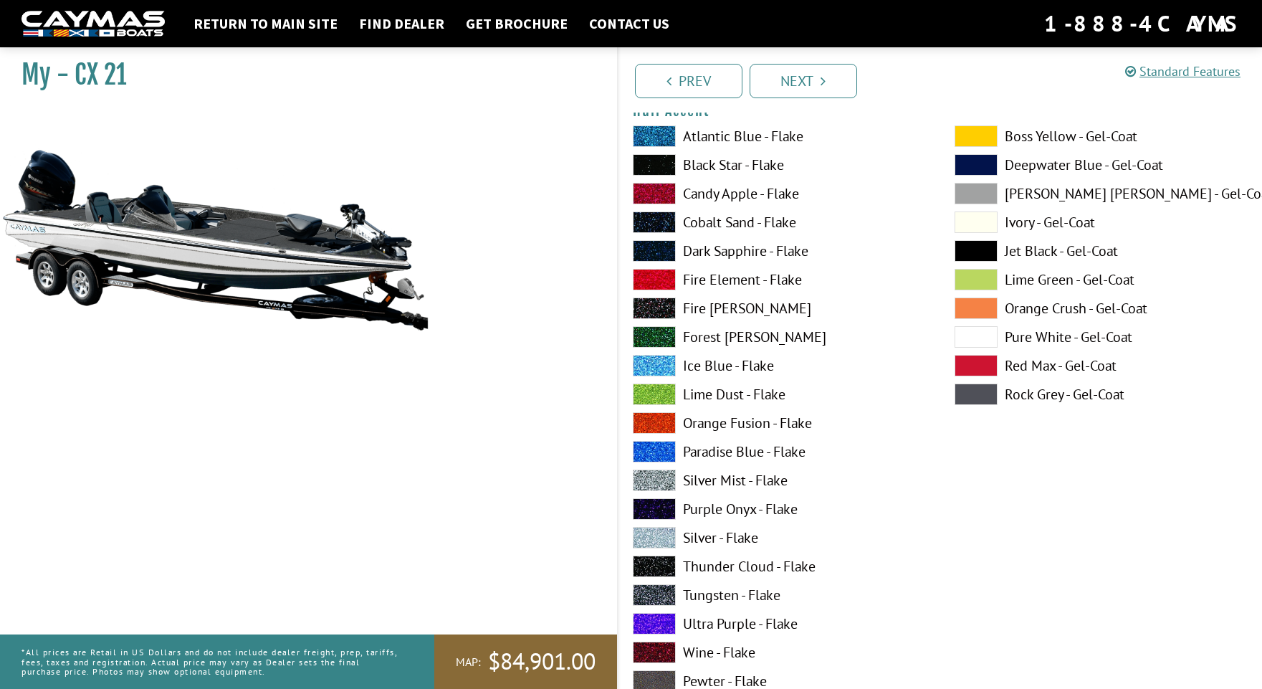
click at [653, 534] on span at bounding box center [654, 537] width 43 height 21
click at [663, 478] on span at bounding box center [654, 479] width 43 height 21
click at [651, 590] on span at bounding box center [654, 594] width 43 height 21
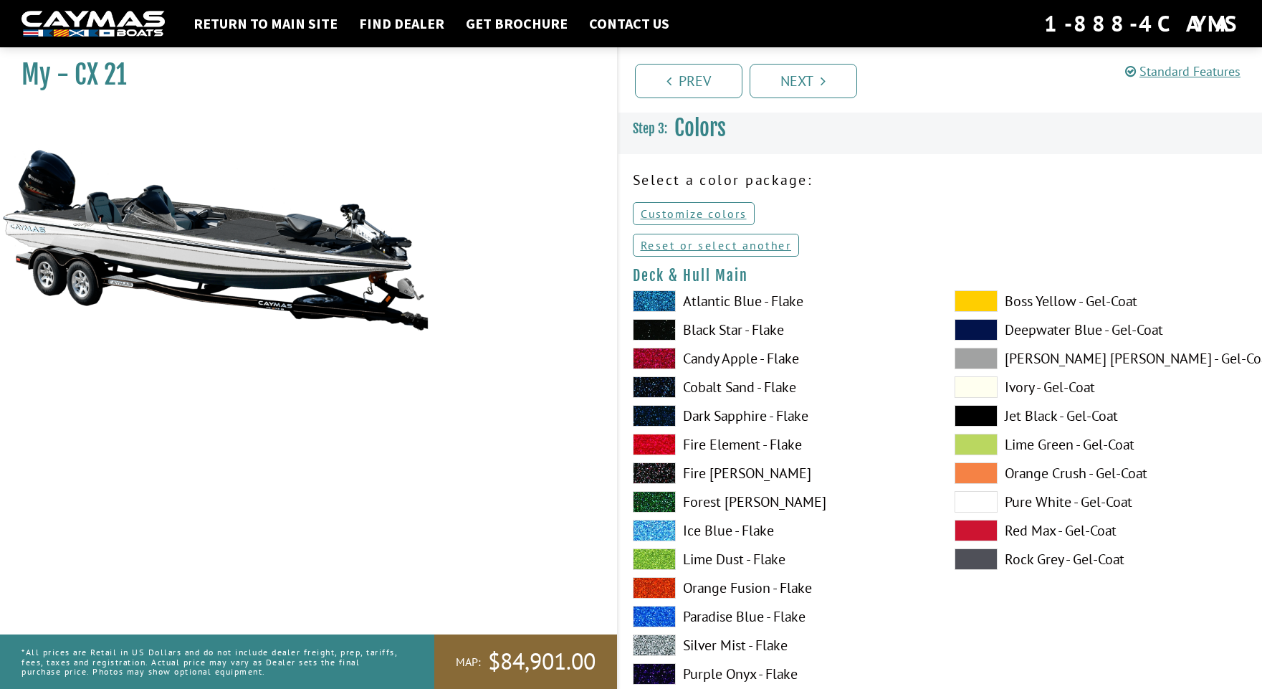
scroll to position [0, 0]
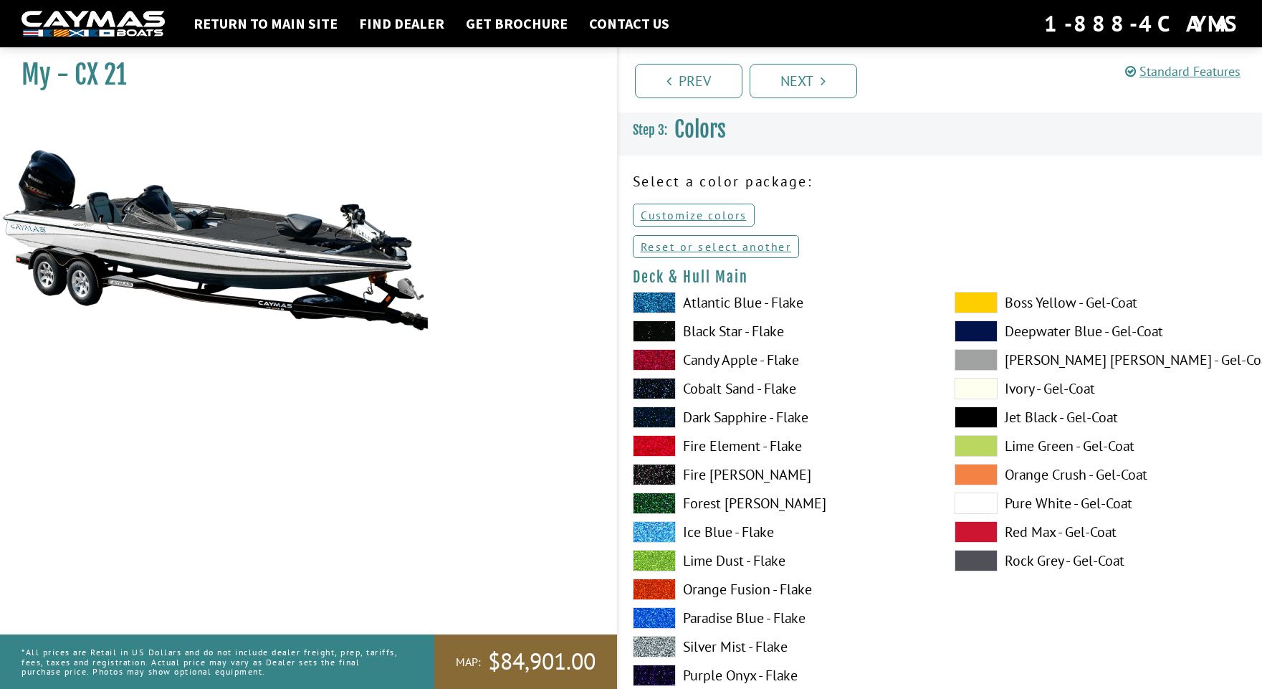
click at [643, 303] on span at bounding box center [654, 302] width 43 height 21
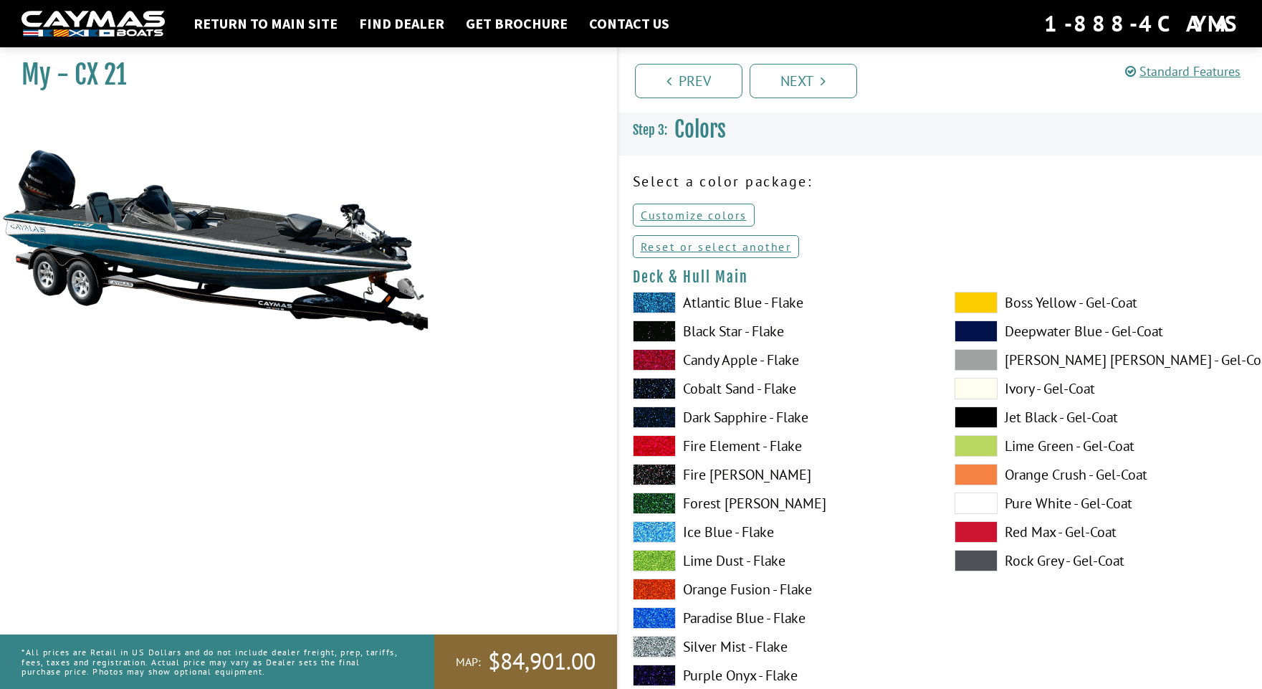
click at [654, 648] on span at bounding box center [654, 646] width 43 height 21
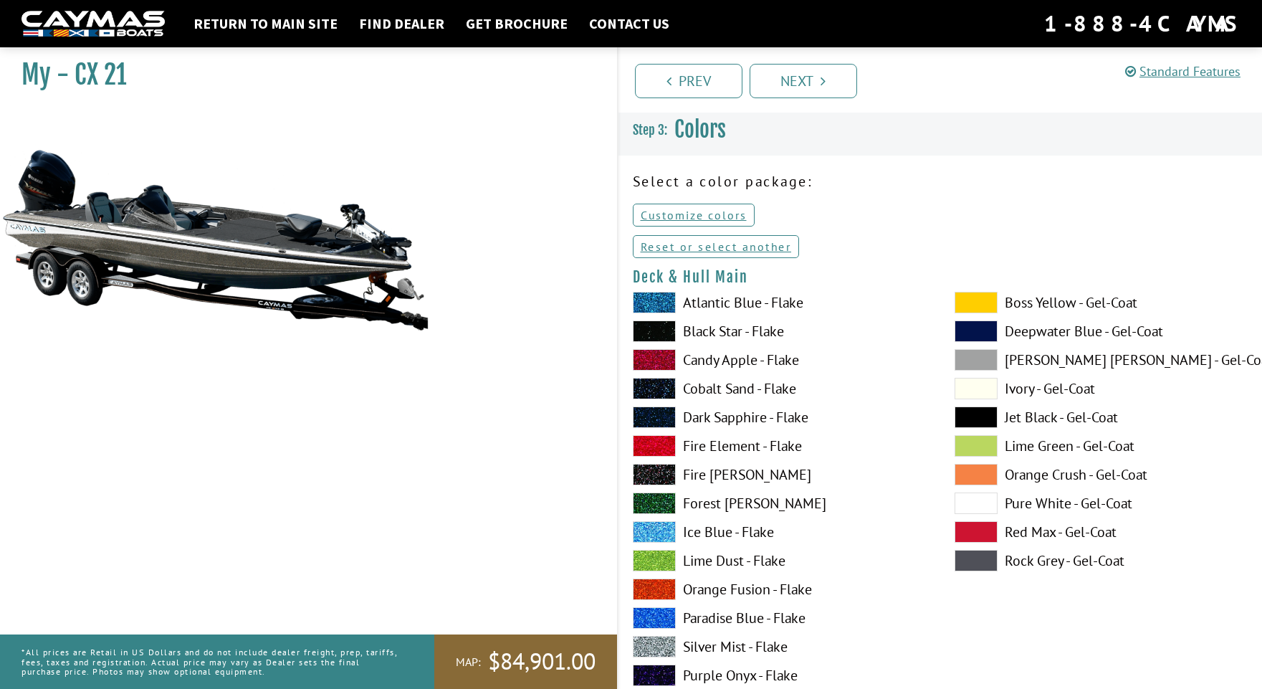
click at [978, 357] on span at bounding box center [975, 359] width 43 height 21
click at [658, 644] on span at bounding box center [654, 646] width 43 height 21
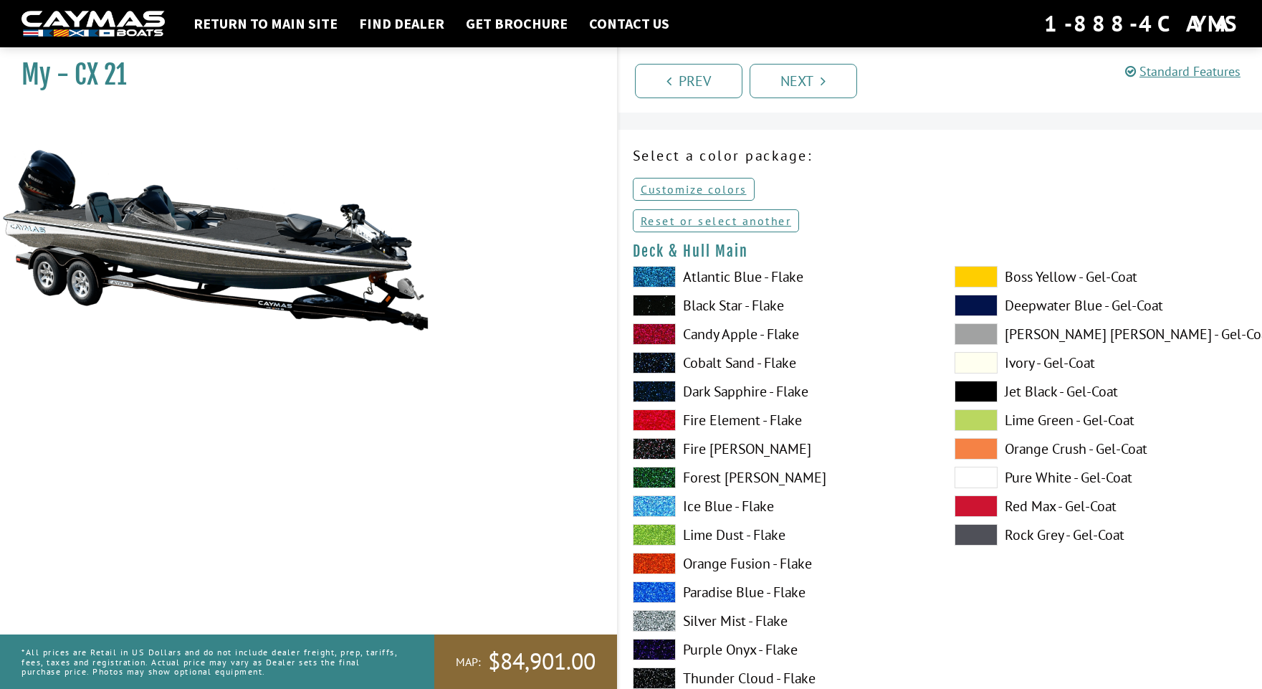
scroll to position [27, 0]
click at [985, 331] on span at bounding box center [975, 332] width 43 height 21
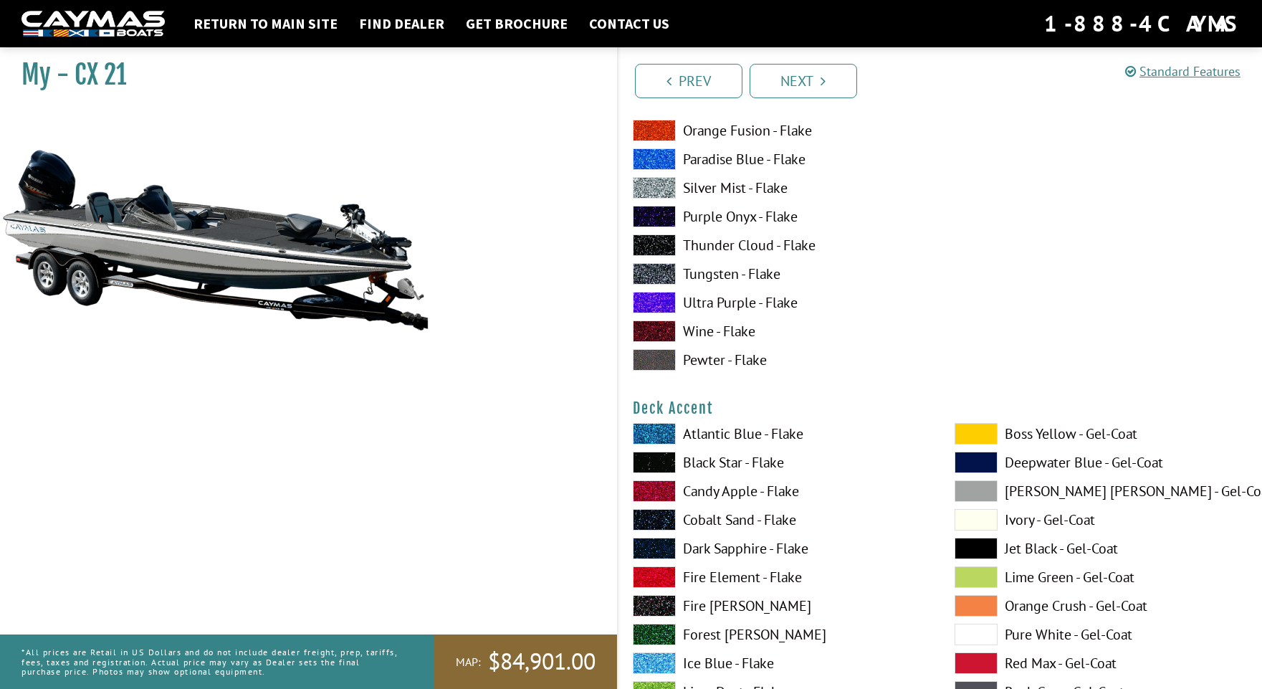
scroll to position [490, 0]
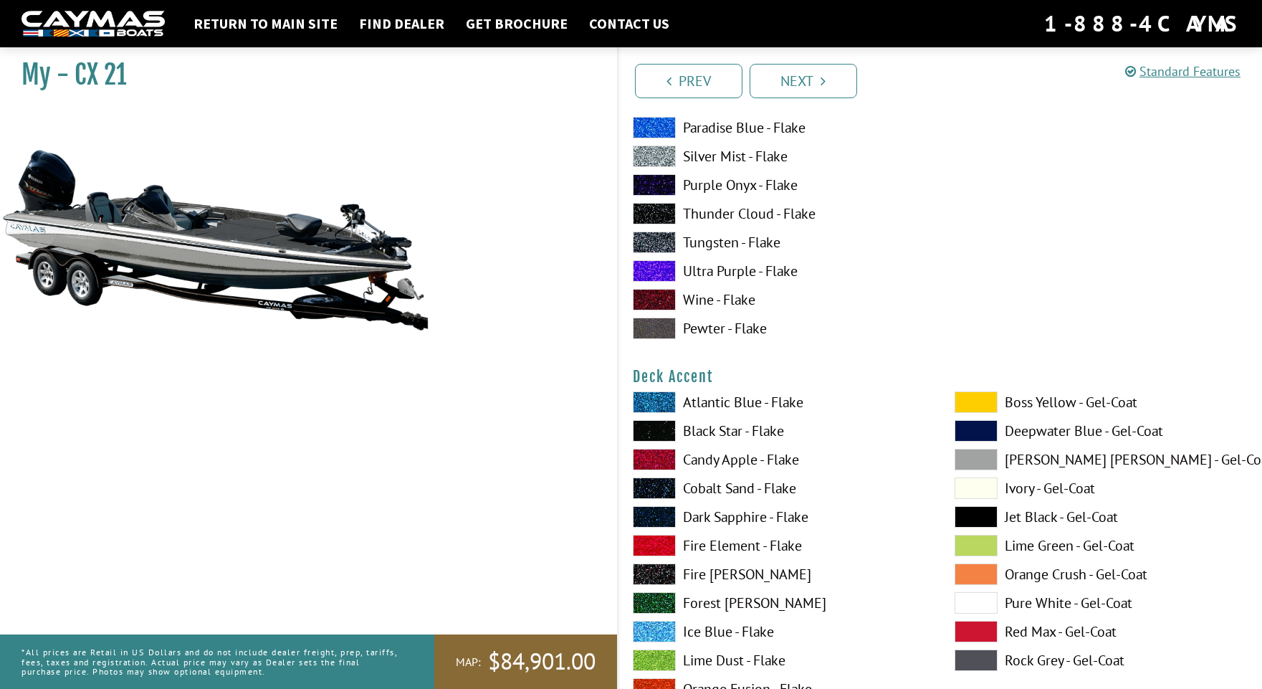
click at [665, 397] on span at bounding box center [654, 401] width 43 height 21
click at [652, 431] on span at bounding box center [654, 430] width 43 height 21
click at [657, 464] on span at bounding box center [654, 459] width 43 height 21
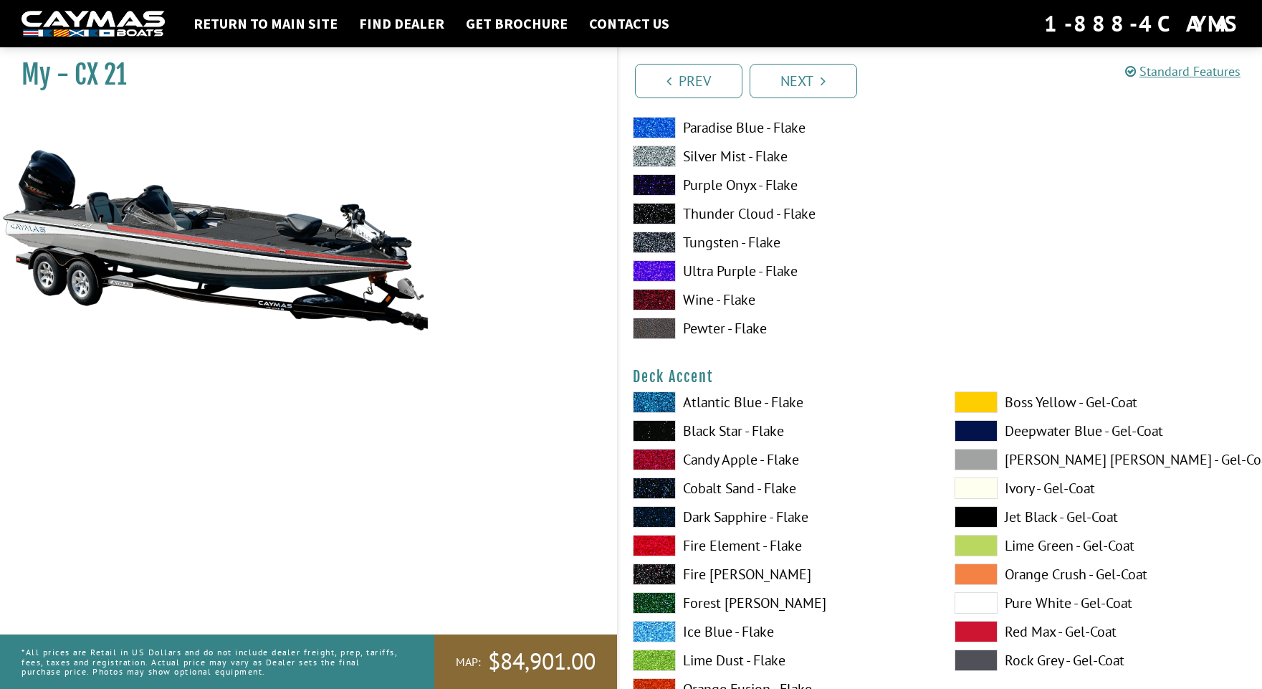
click at [664, 504] on div "Atlantic Blue - Flake Black Star - Flake Candy Apple - Flake Cobalt Sand - Flak…" at bounding box center [779, 663] width 322 height 545
click at [662, 509] on span at bounding box center [654, 516] width 43 height 21
click at [980, 458] on span at bounding box center [975, 459] width 43 height 21
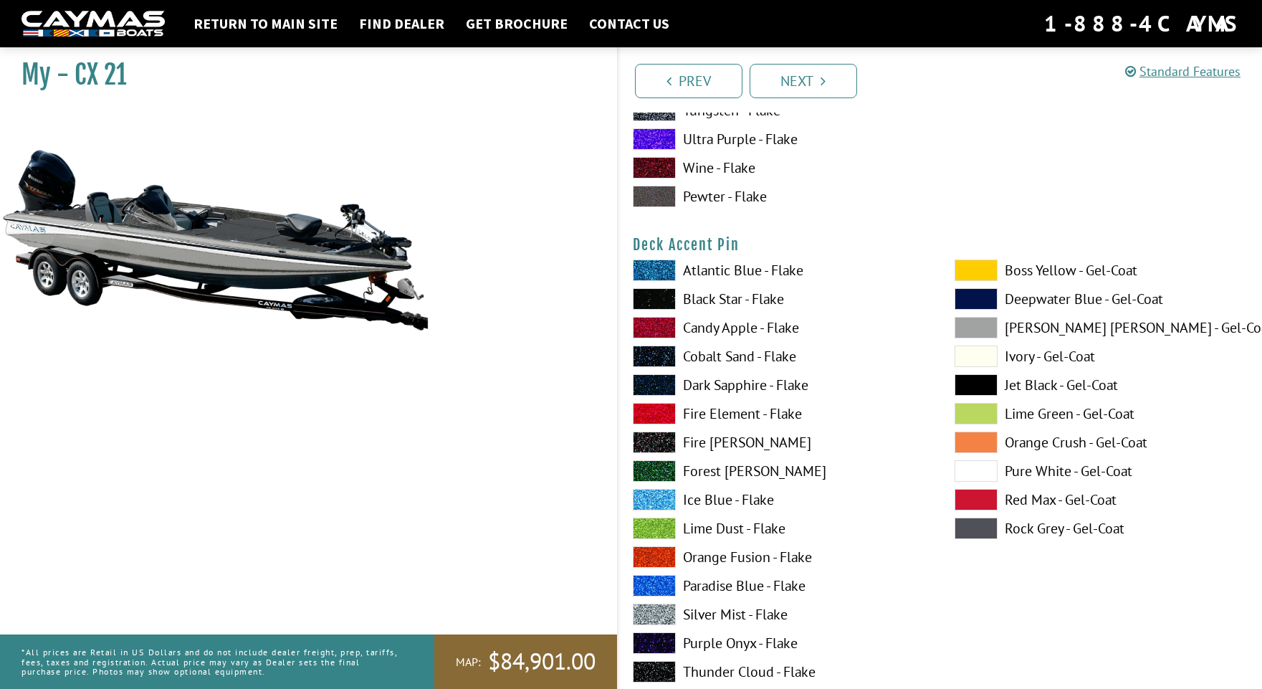
scroll to position [1214, 0]
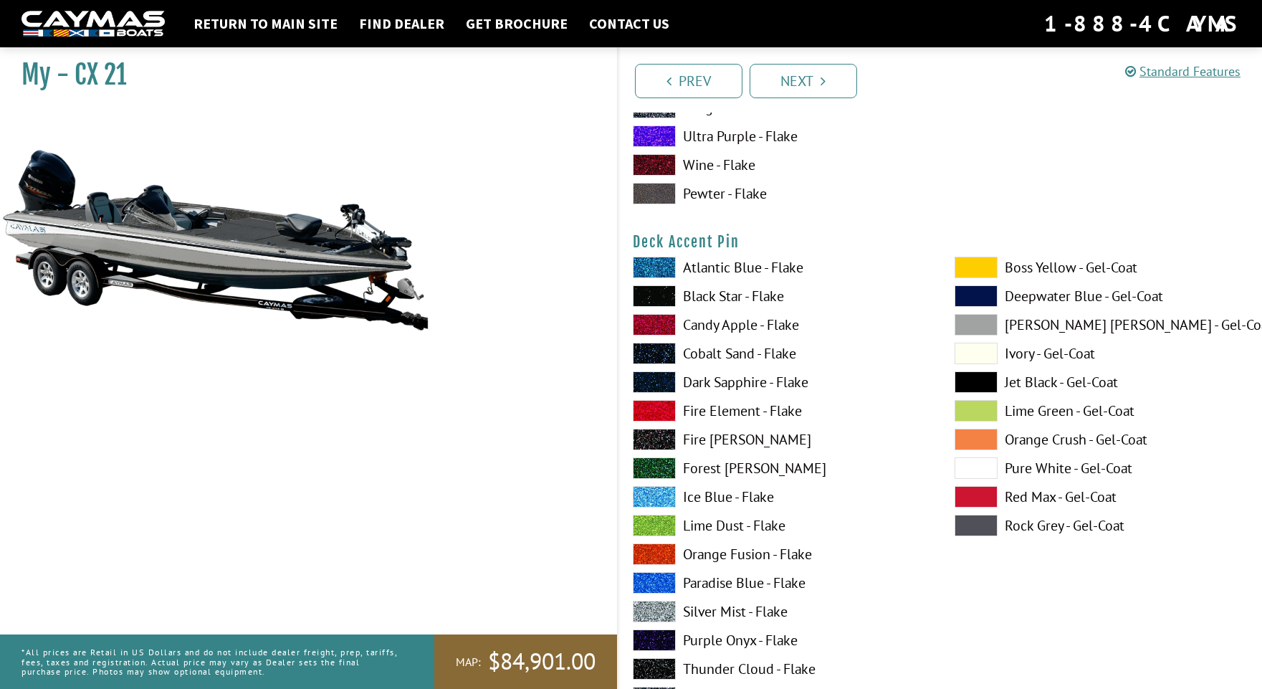
click at [658, 301] on span at bounding box center [654, 295] width 43 height 21
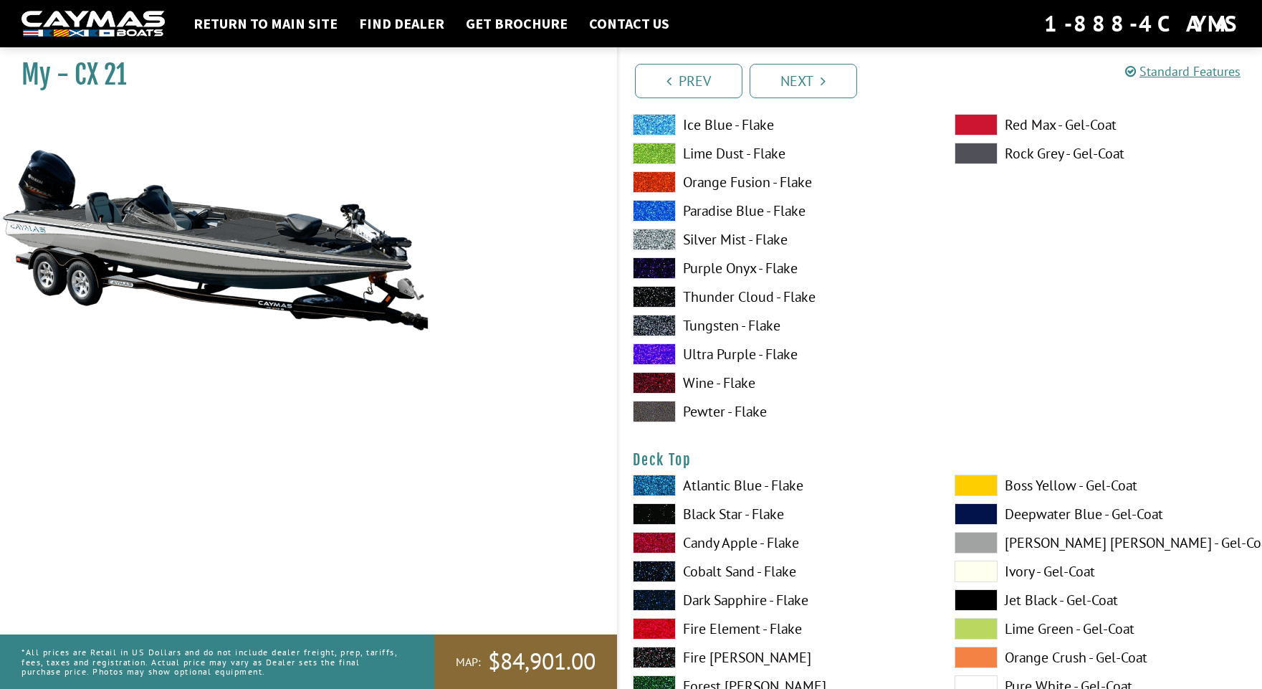
scroll to position [1694, 0]
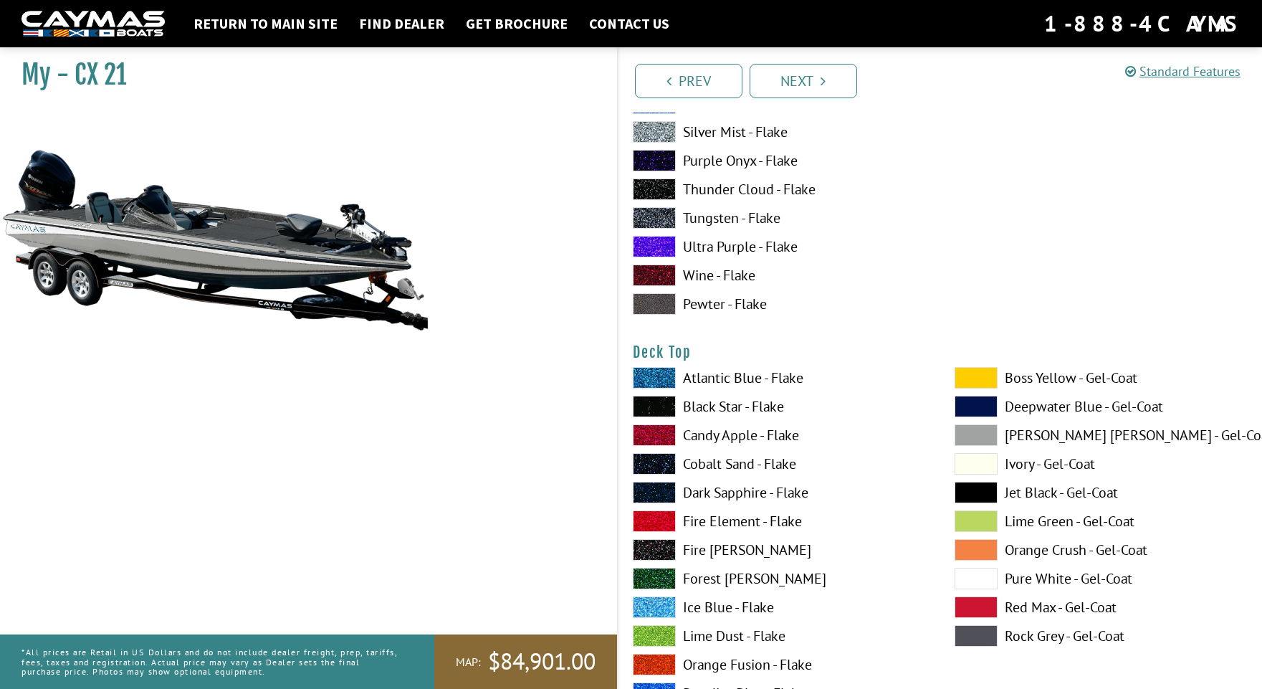
click at [645, 398] on span at bounding box center [654, 405] width 43 height 21
click at [645, 405] on span at bounding box center [654, 405] width 43 height 21
click at [643, 406] on span at bounding box center [654, 405] width 43 height 21
click at [643, 405] on span at bounding box center [654, 405] width 43 height 21
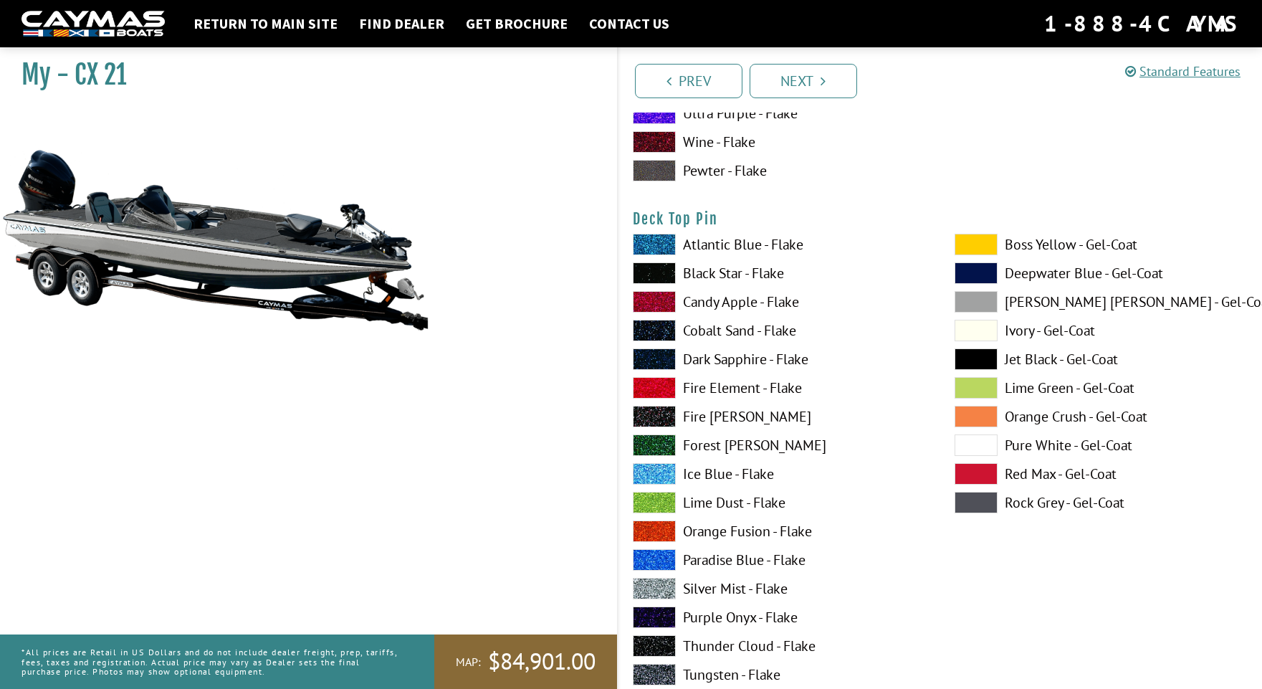
scroll to position [2541, 0]
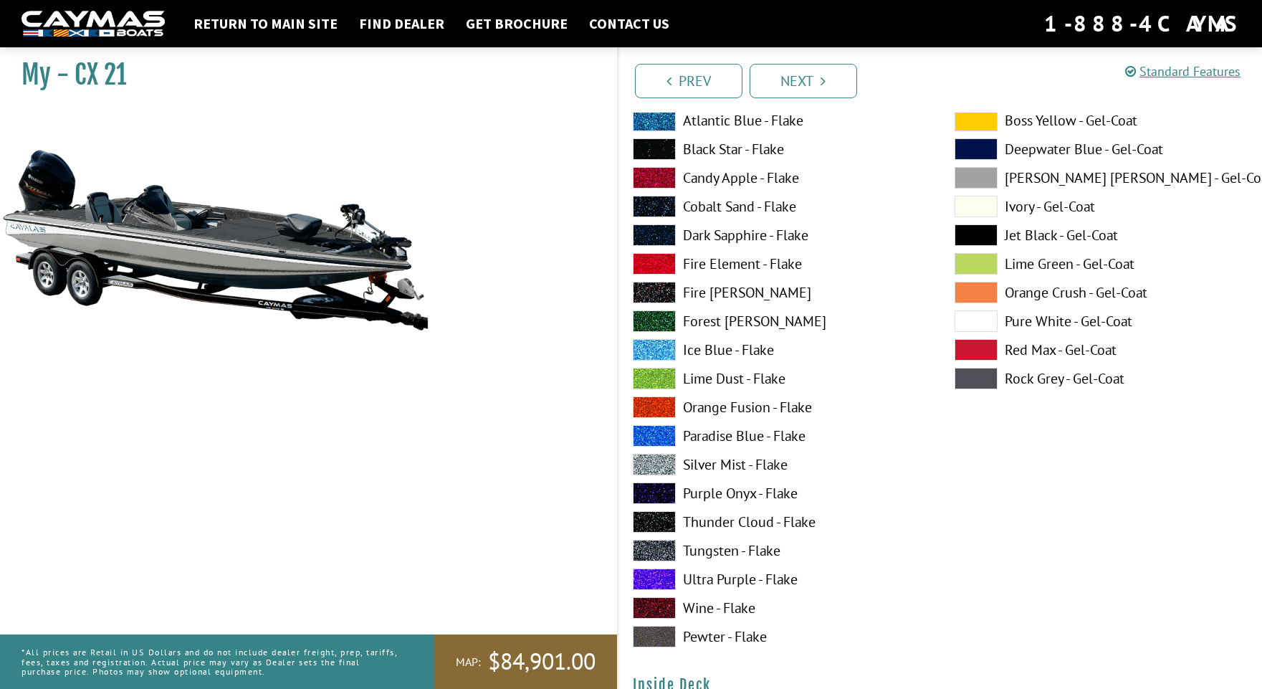
click at [658, 465] on span at bounding box center [654, 464] width 43 height 21
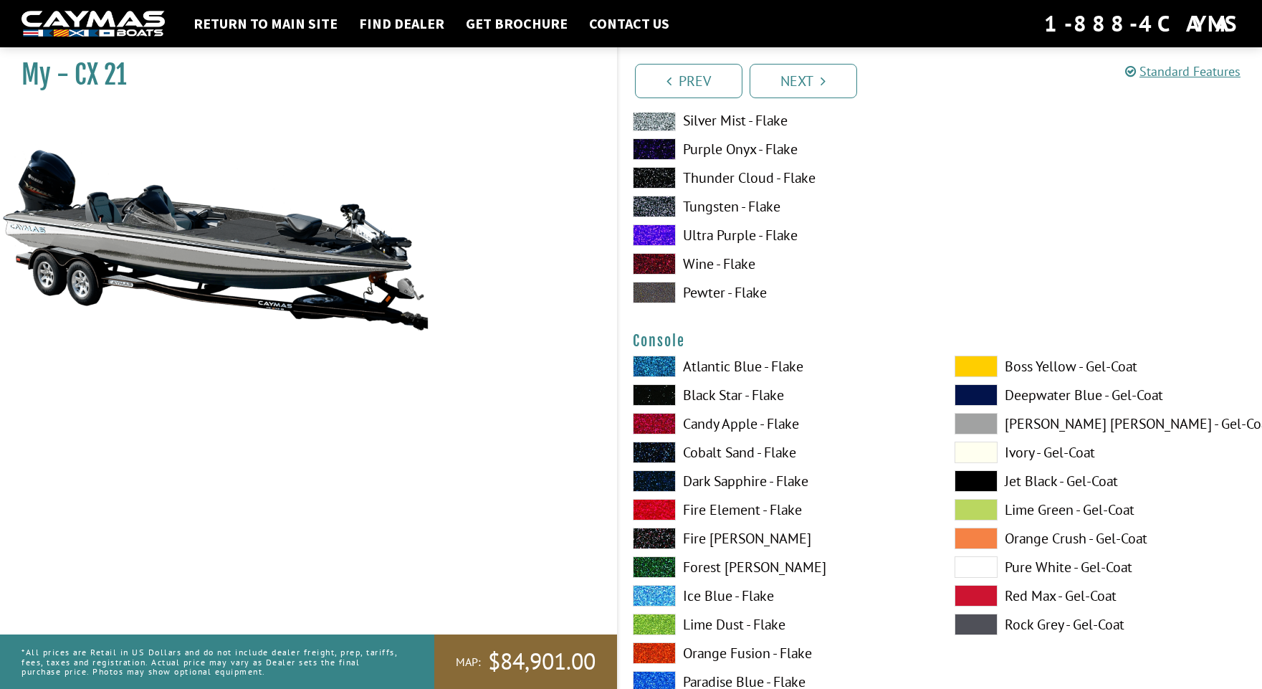
scroll to position [3482, 0]
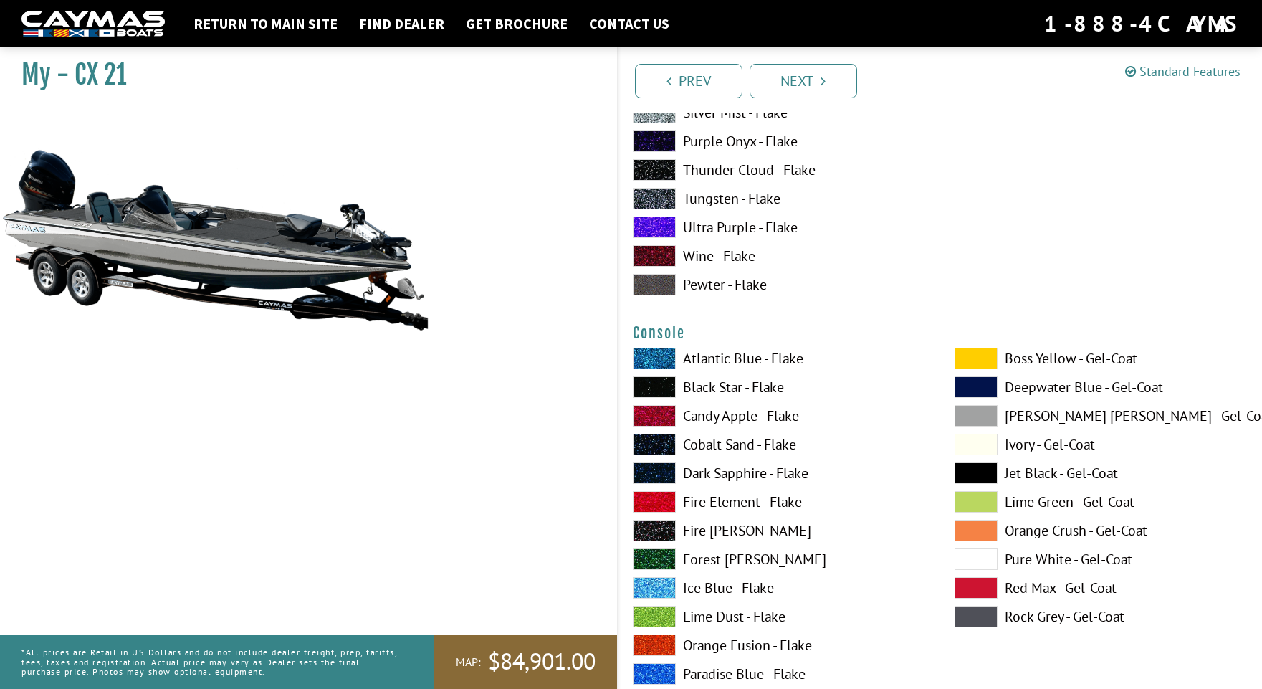
click at [656, 467] on span at bounding box center [654, 472] width 43 height 21
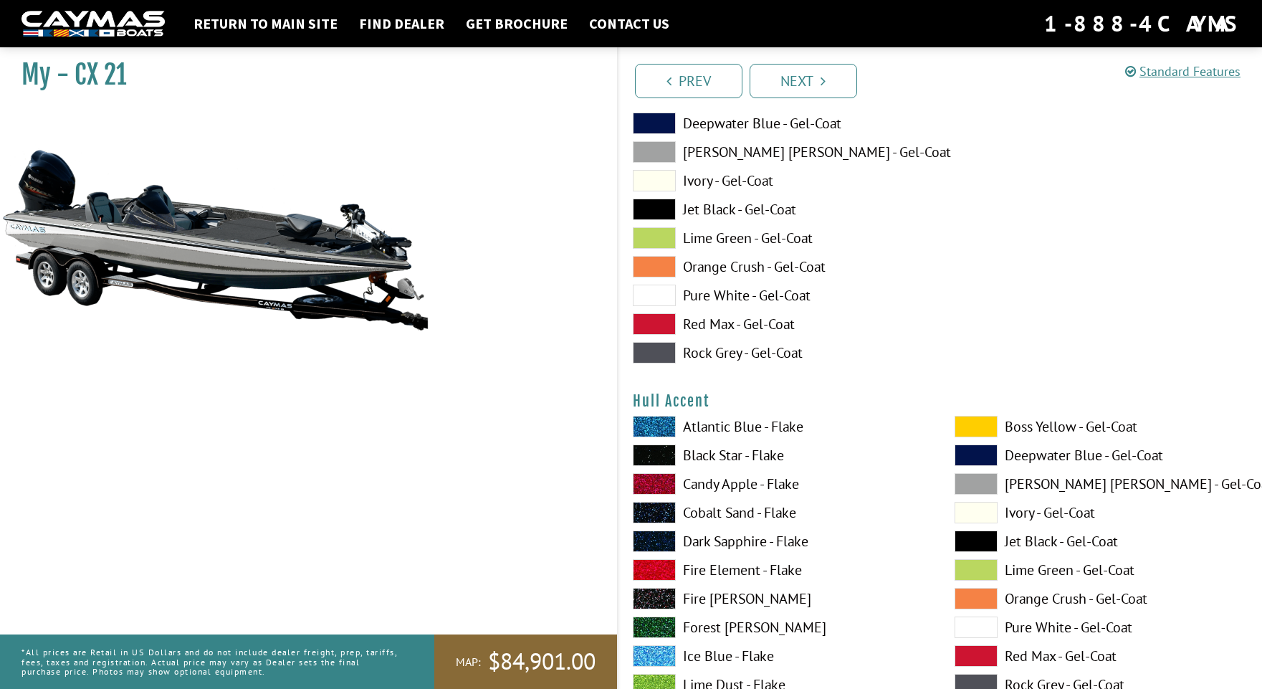
scroll to position [5586, 0]
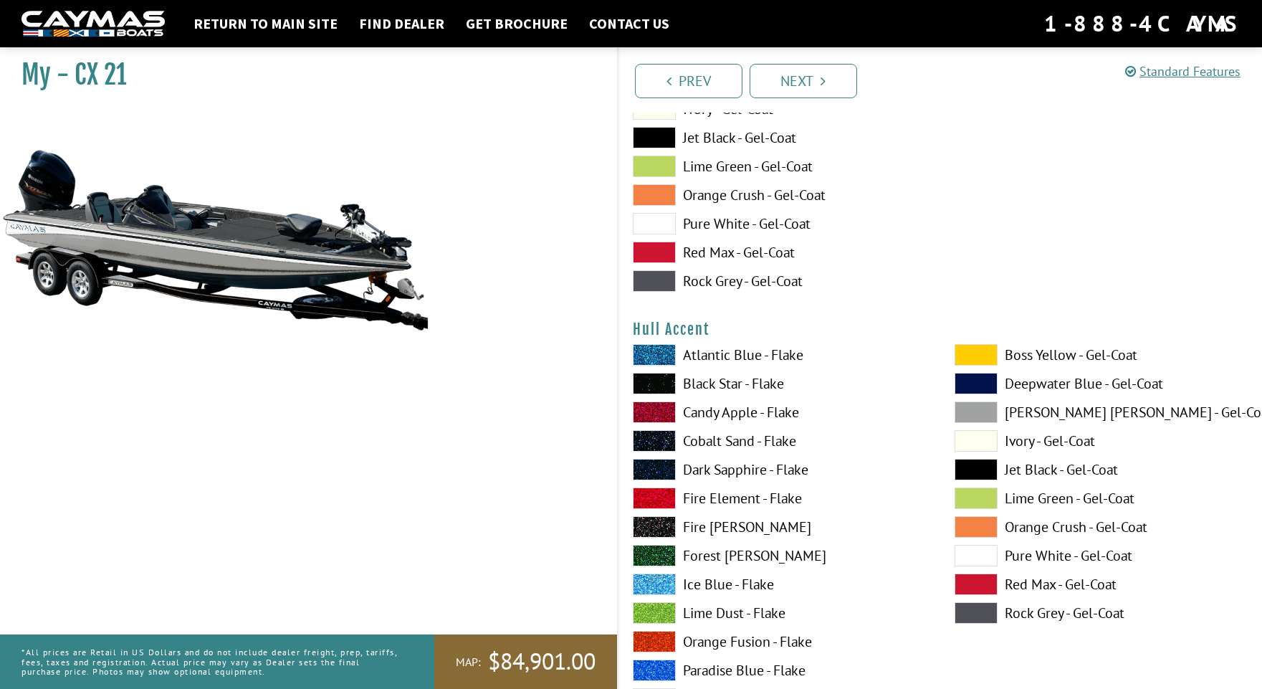
click at [668, 358] on span at bounding box center [654, 354] width 43 height 21
click at [643, 460] on span at bounding box center [654, 469] width 43 height 21
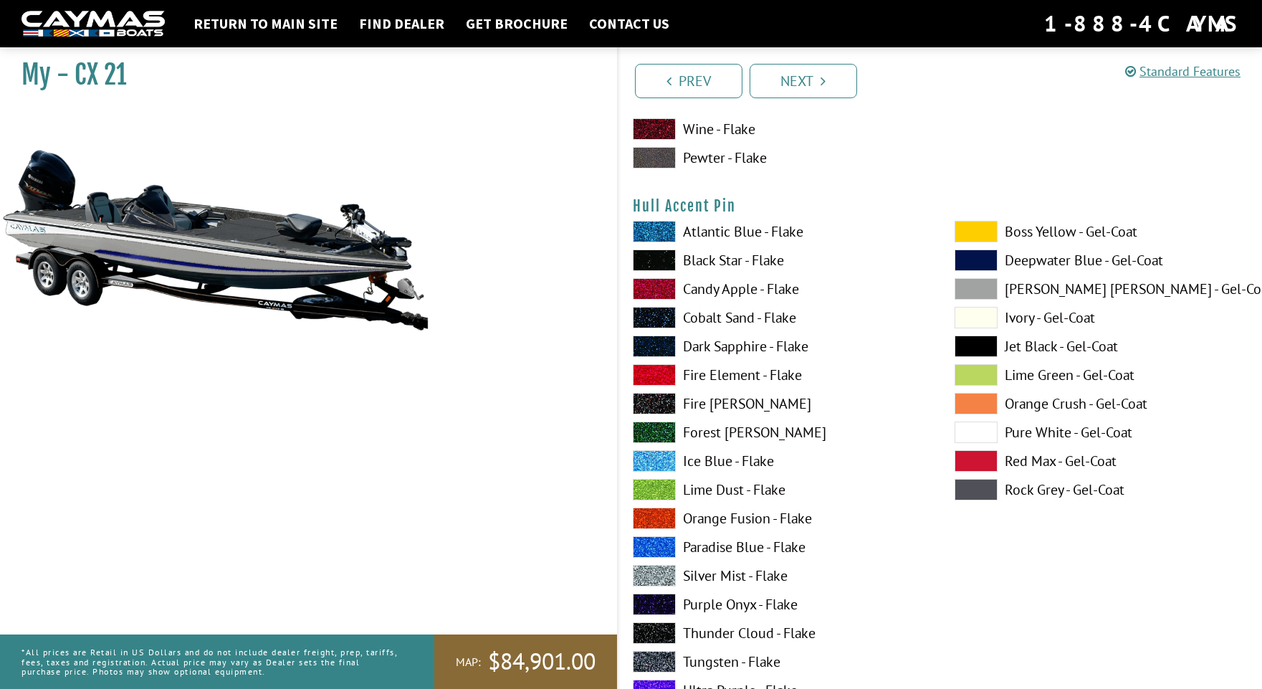
scroll to position [6345, 0]
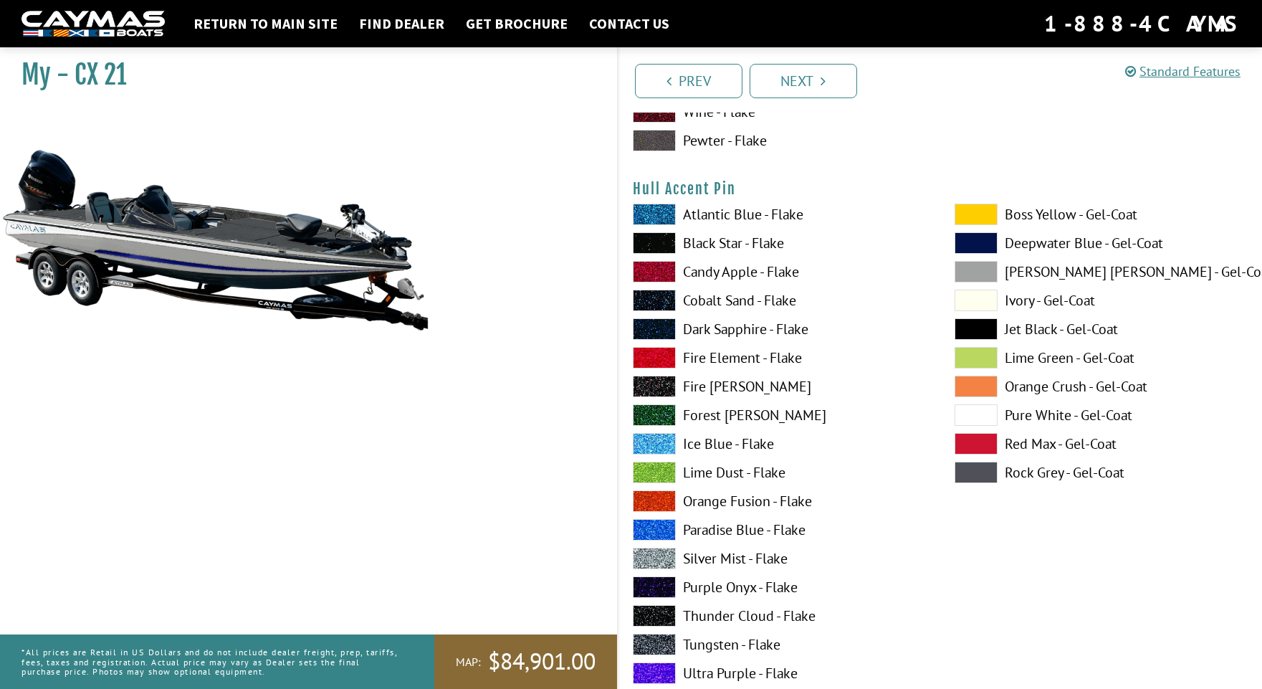
click at [668, 559] on span at bounding box center [654, 557] width 43 height 21
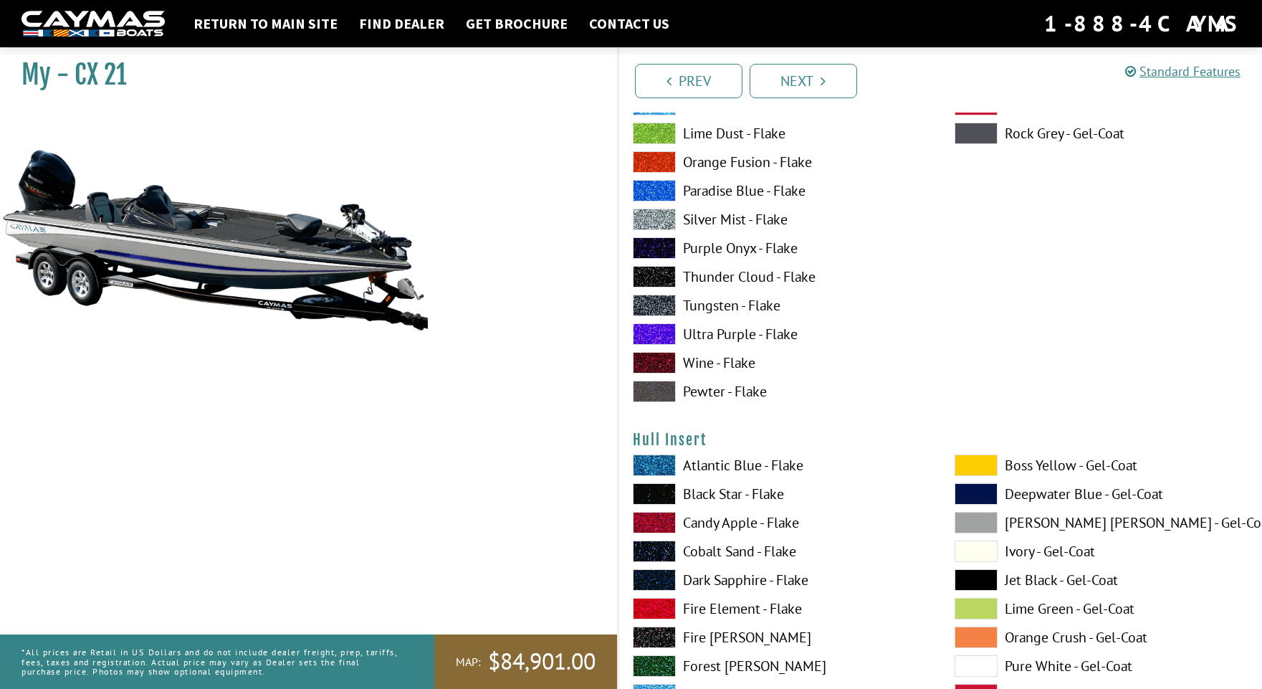
scroll to position [6802, 0]
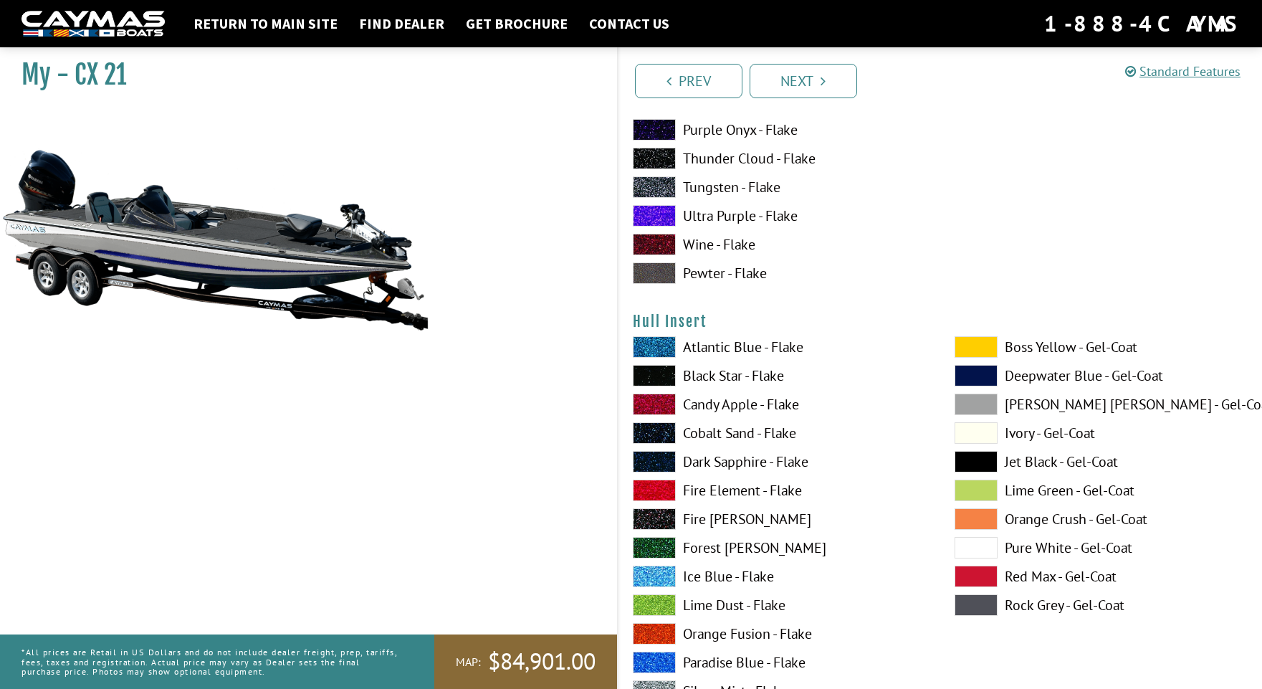
click at [649, 352] on span at bounding box center [654, 346] width 43 height 21
click at [964, 403] on span at bounding box center [975, 403] width 43 height 21
click at [963, 460] on span at bounding box center [975, 461] width 43 height 21
click at [961, 368] on span at bounding box center [975, 375] width 43 height 21
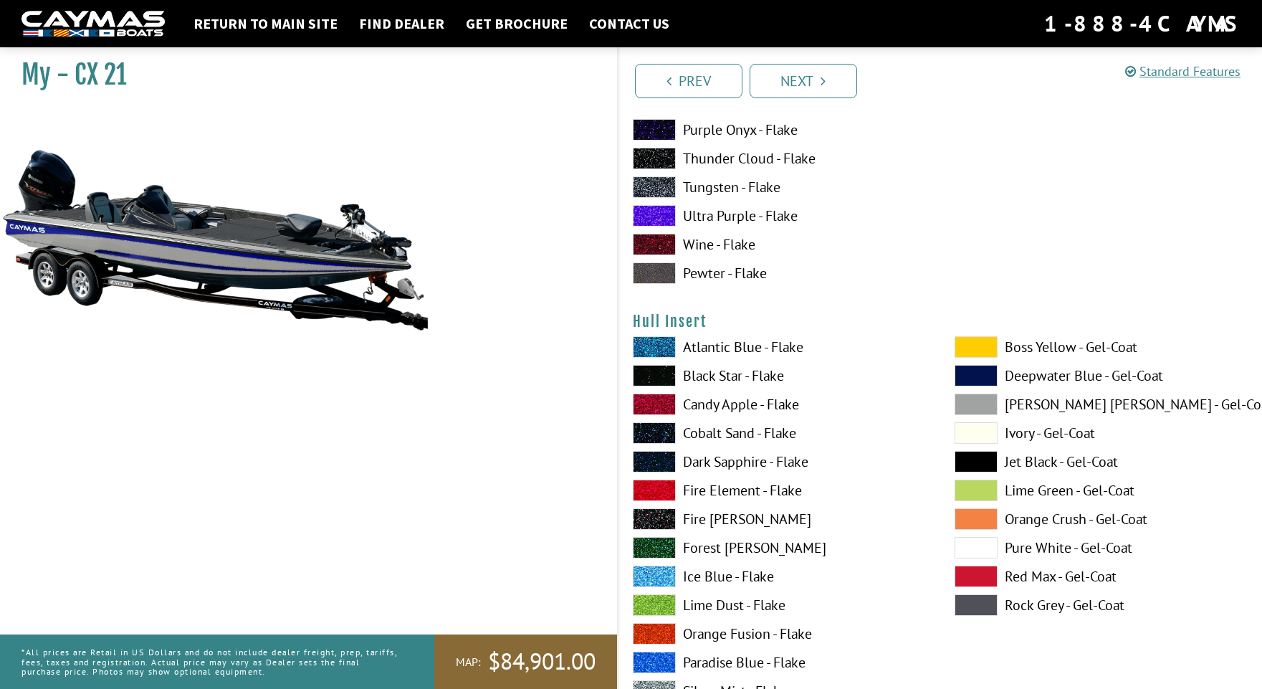
click at [964, 514] on span at bounding box center [975, 518] width 43 height 21
click at [973, 569] on span at bounding box center [975, 575] width 43 height 21
click at [972, 572] on span at bounding box center [975, 575] width 43 height 21
click at [968, 599] on span at bounding box center [975, 604] width 43 height 21
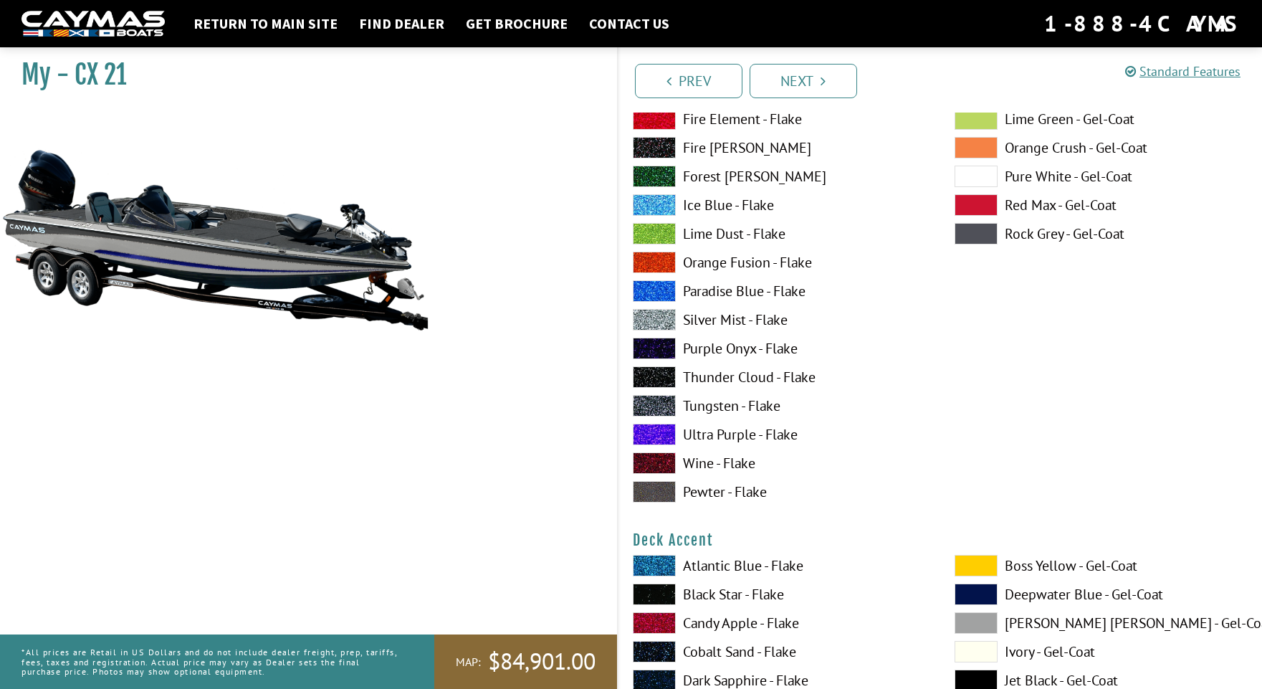
scroll to position [0, 0]
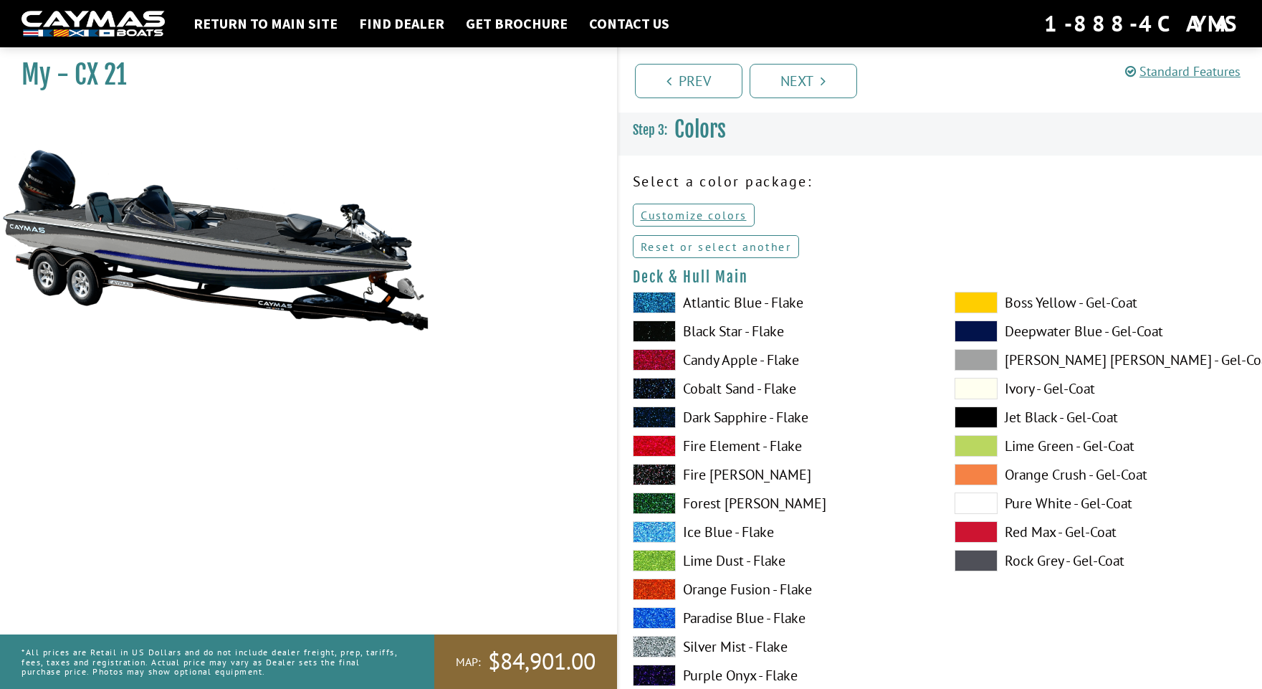
click at [689, 245] on link "Reset or select another" at bounding box center [716, 246] width 167 height 23
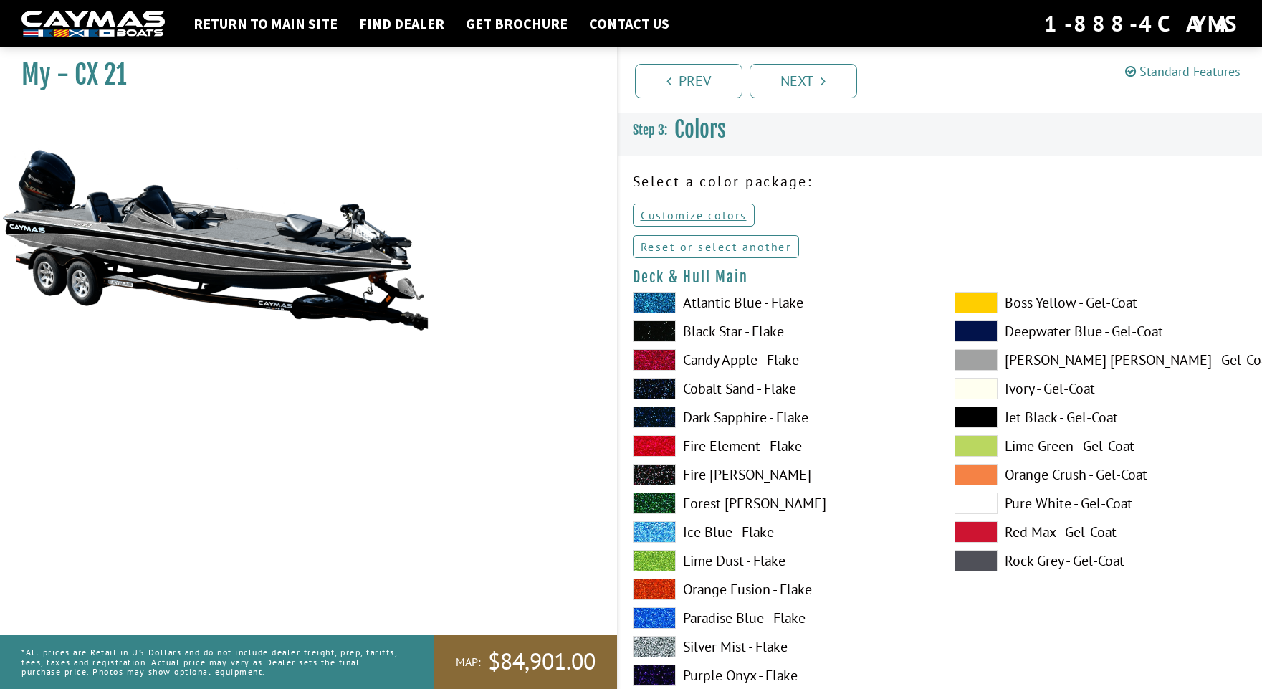
click at [651, 298] on span at bounding box center [654, 302] width 43 height 21
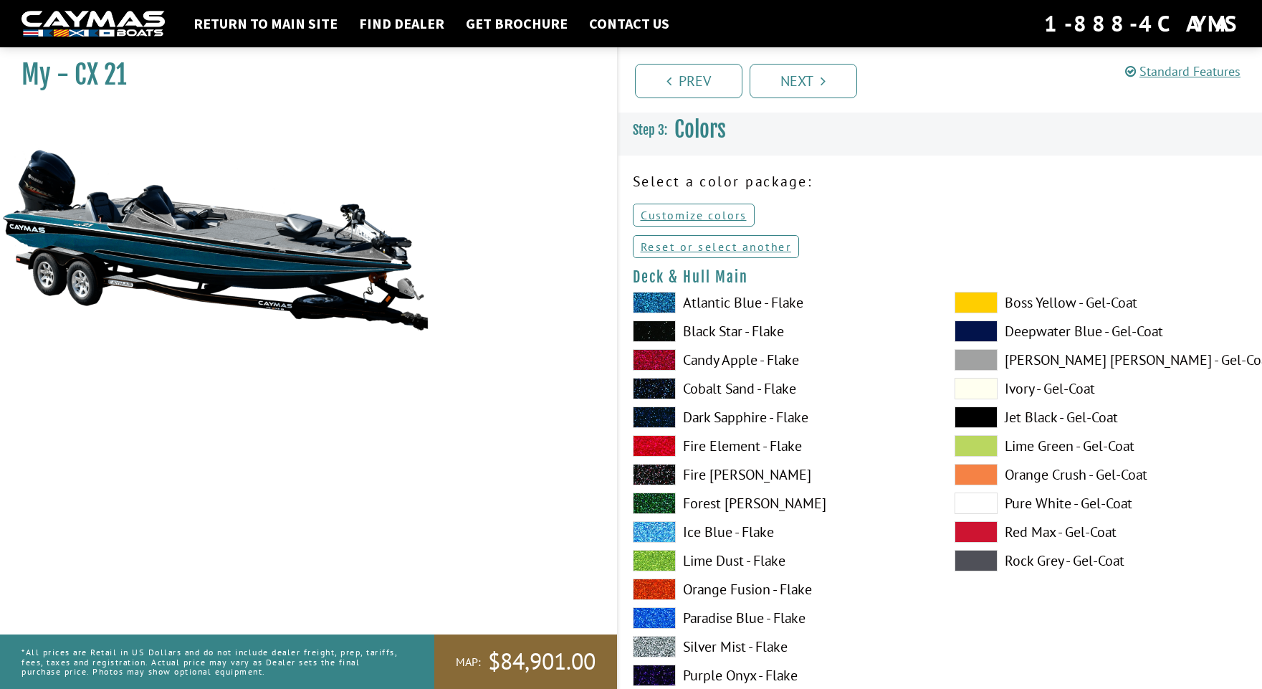
click at [659, 647] on span at bounding box center [654, 646] width 43 height 21
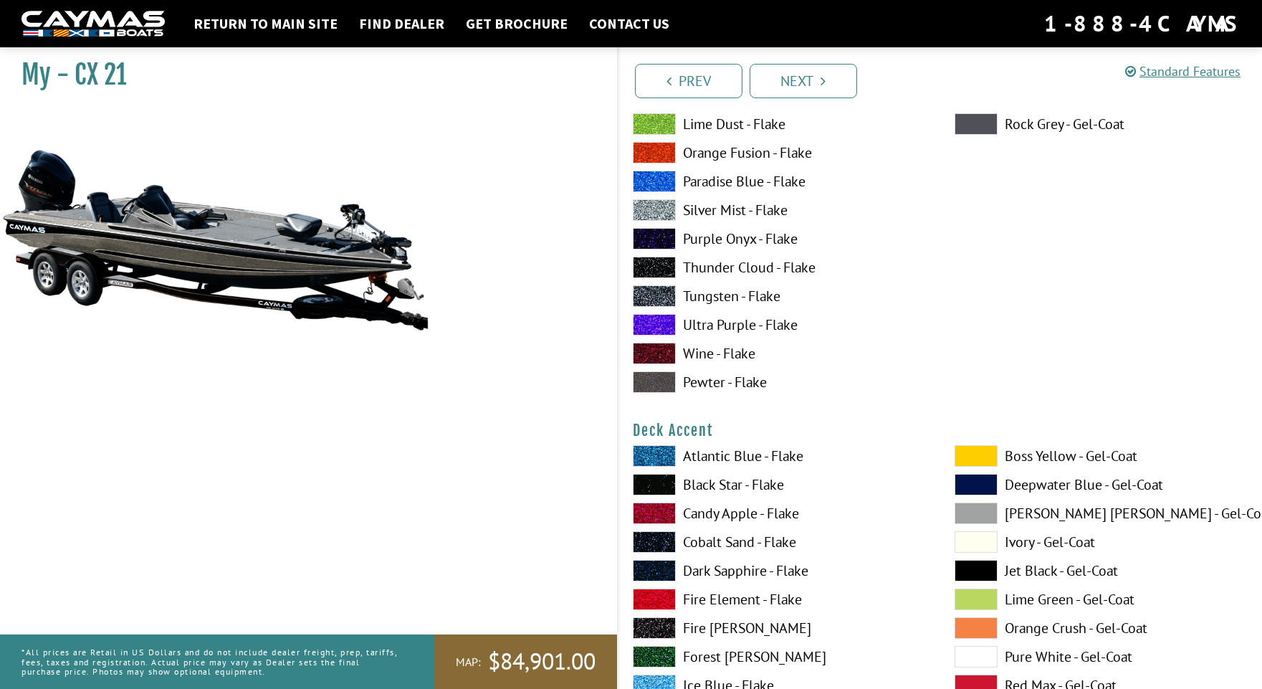
scroll to position [447, 0]
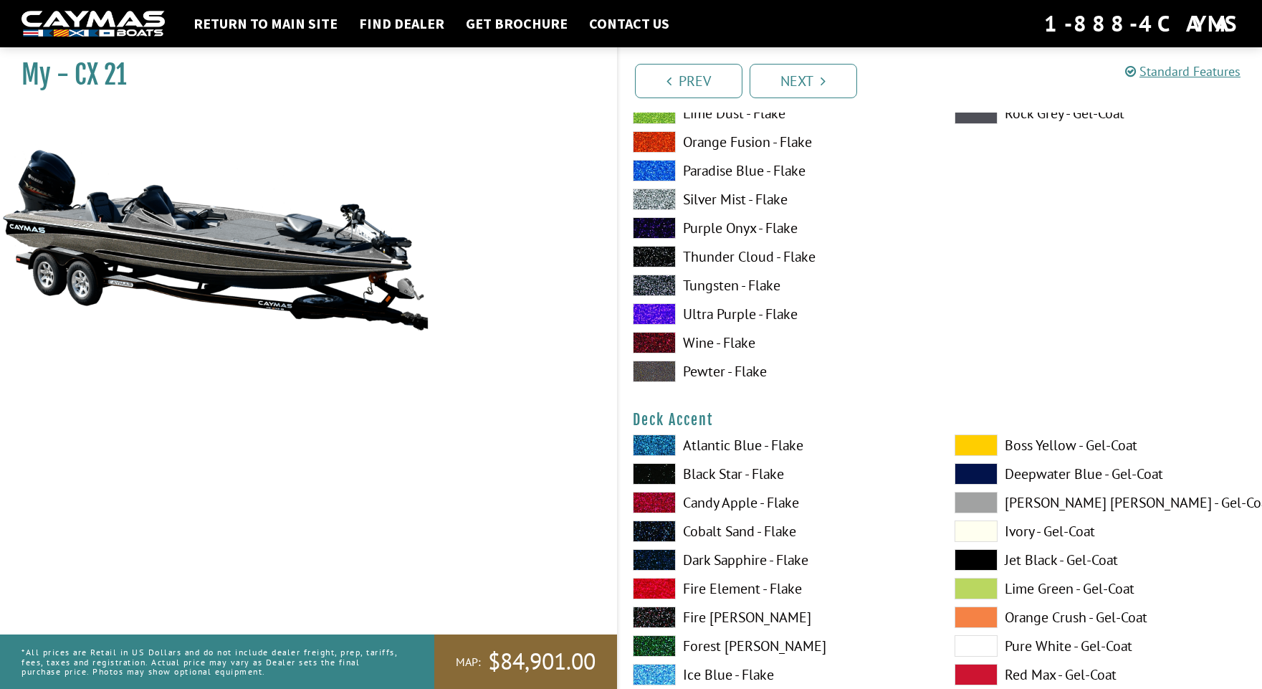
click at [654, 443] on span at bounding box center [654, 444] width 43 height 21
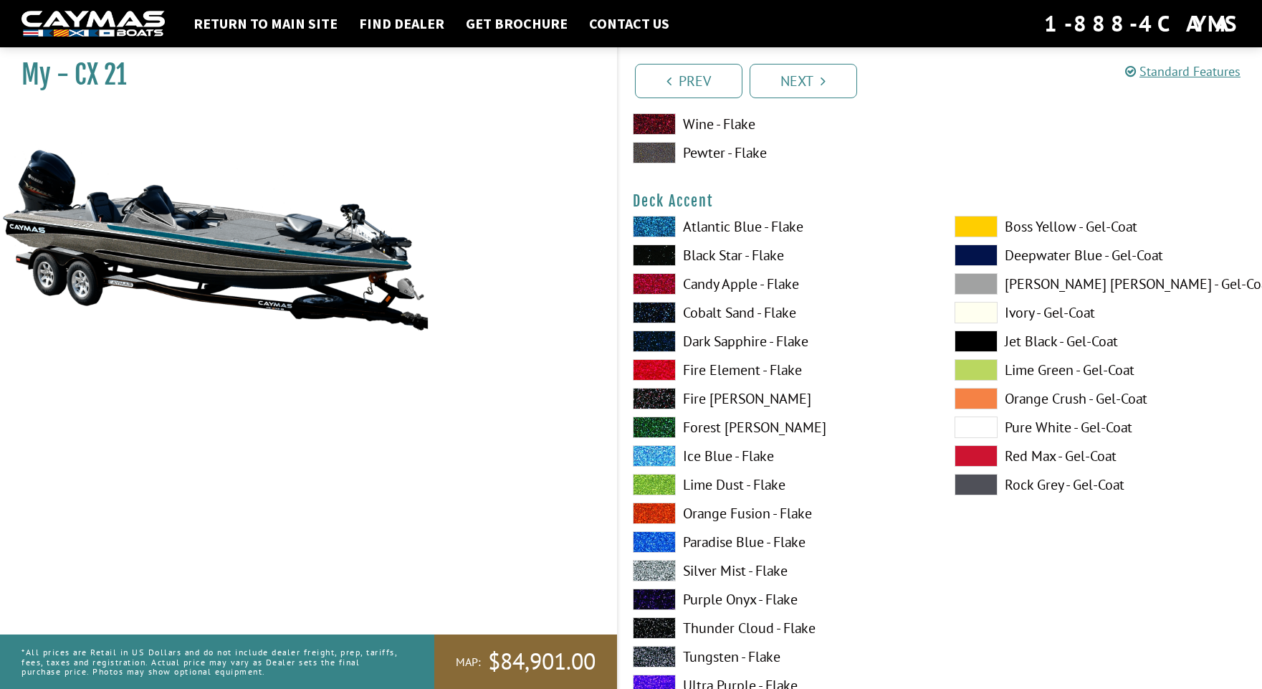
scroll to position [666, 0]
click at [656, 571] on span at bounding box center [654, 570] width 43 height 21
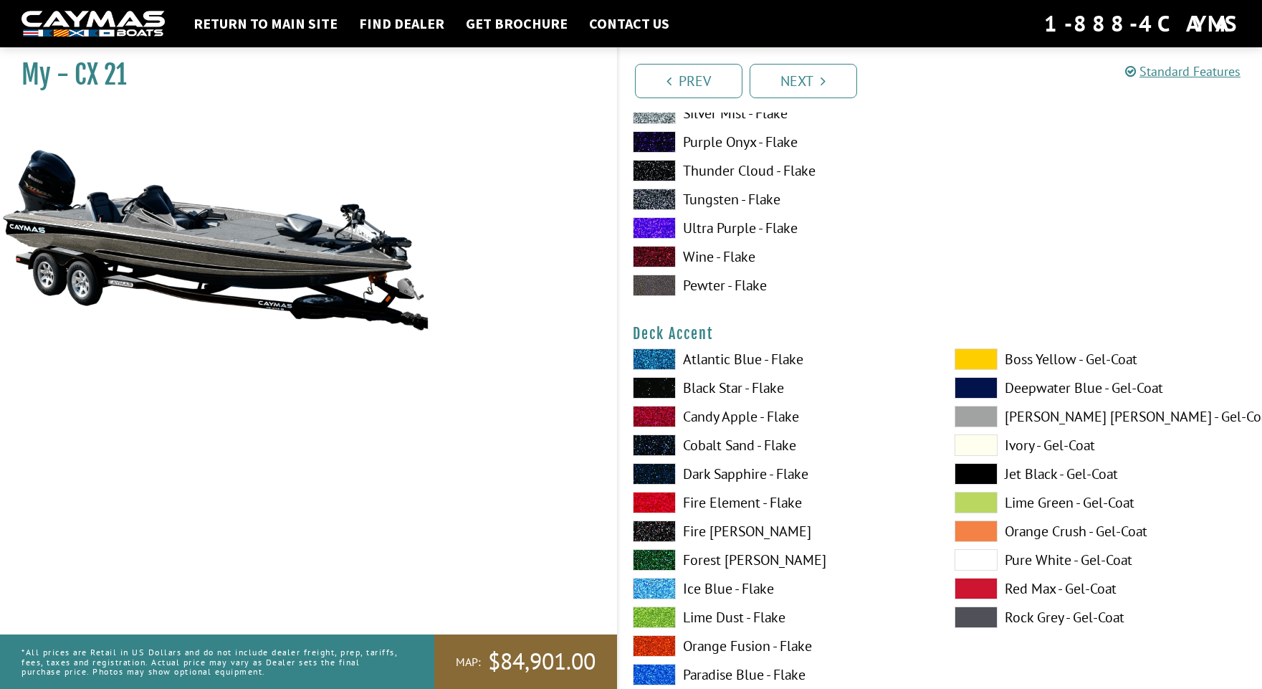
scroll to position [597, 0]
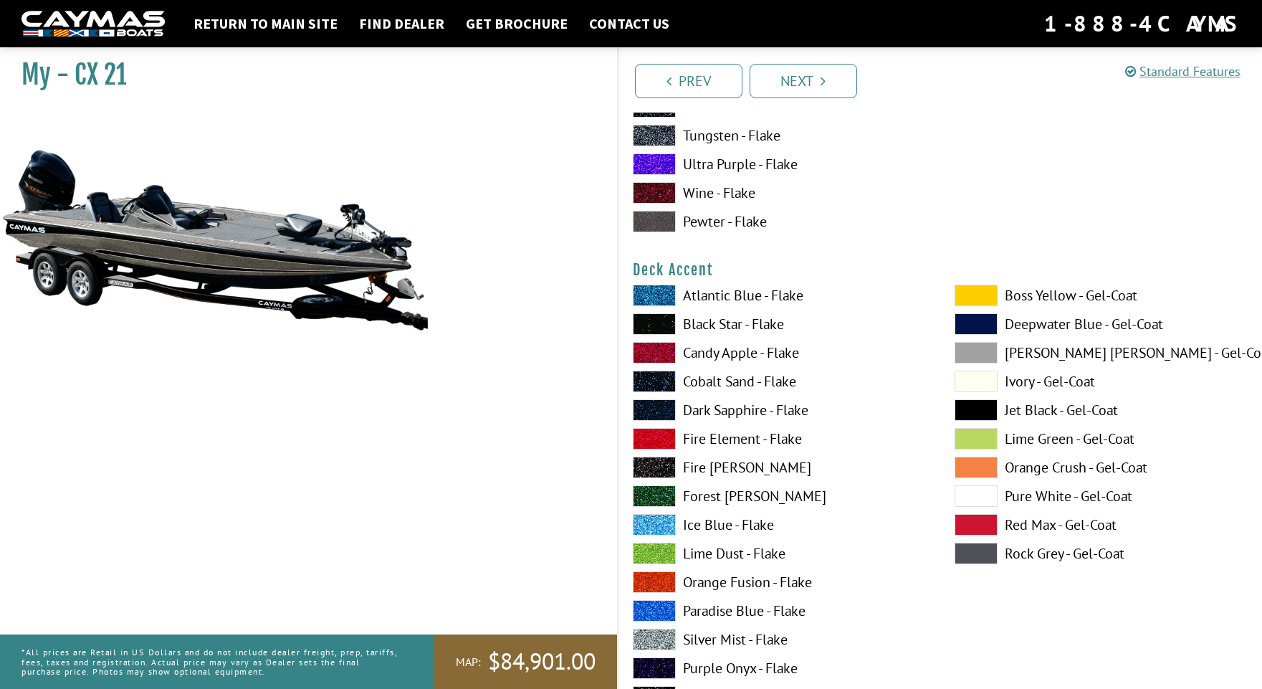
click at [651, 642] on span at bounding box center [654, 638] width 43 height 21
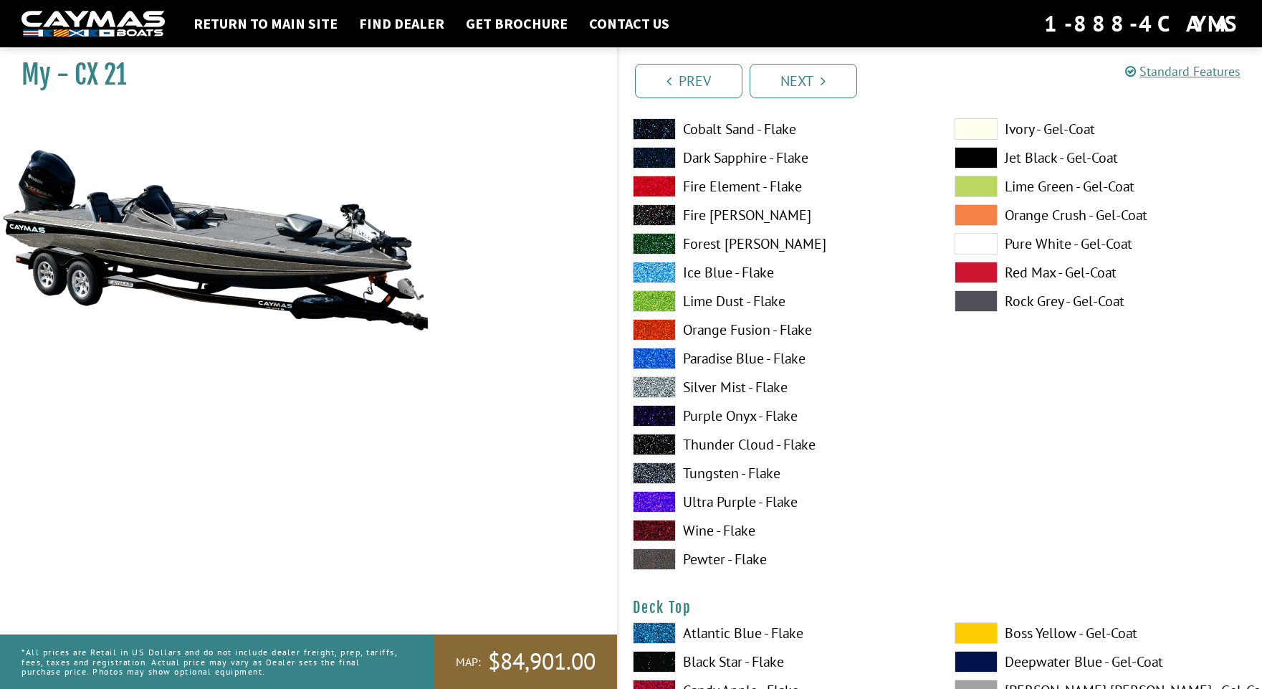
scroll to position [1190, 0]
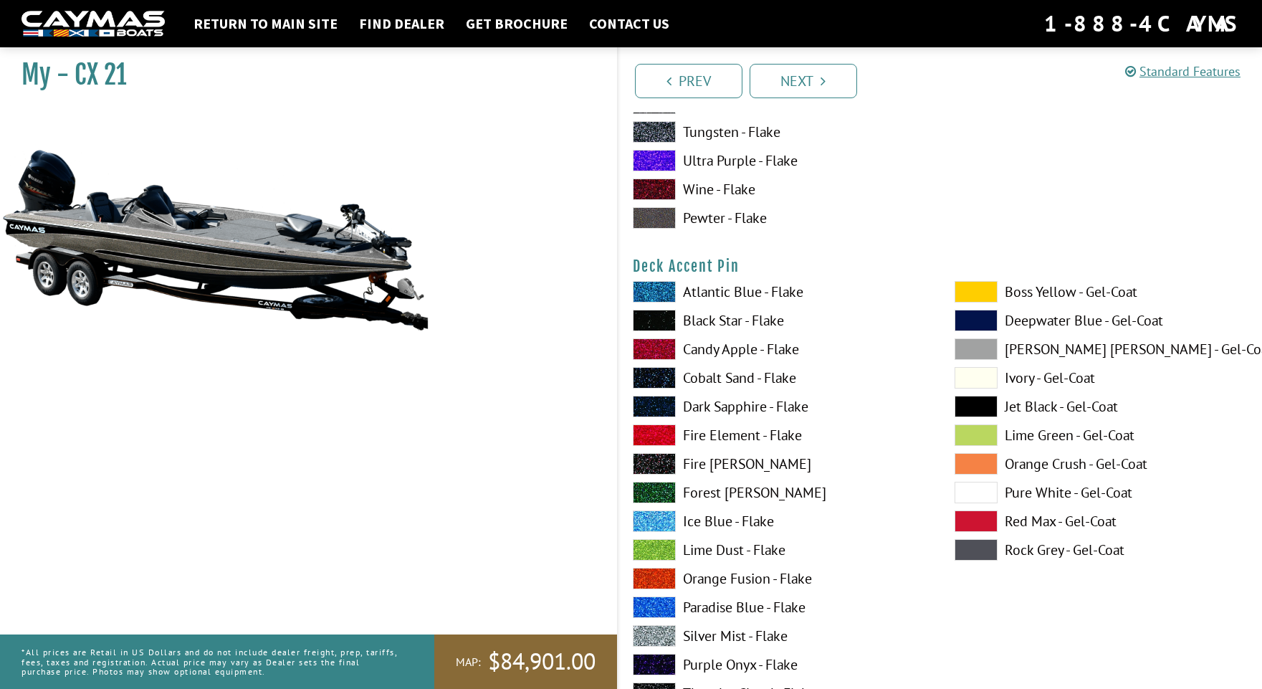
click at [643, 323] on span at bounding box center [654, 320] width 43 height 21
click at [651, 322] on span at bounding box center [654, 320] width 43 height 21
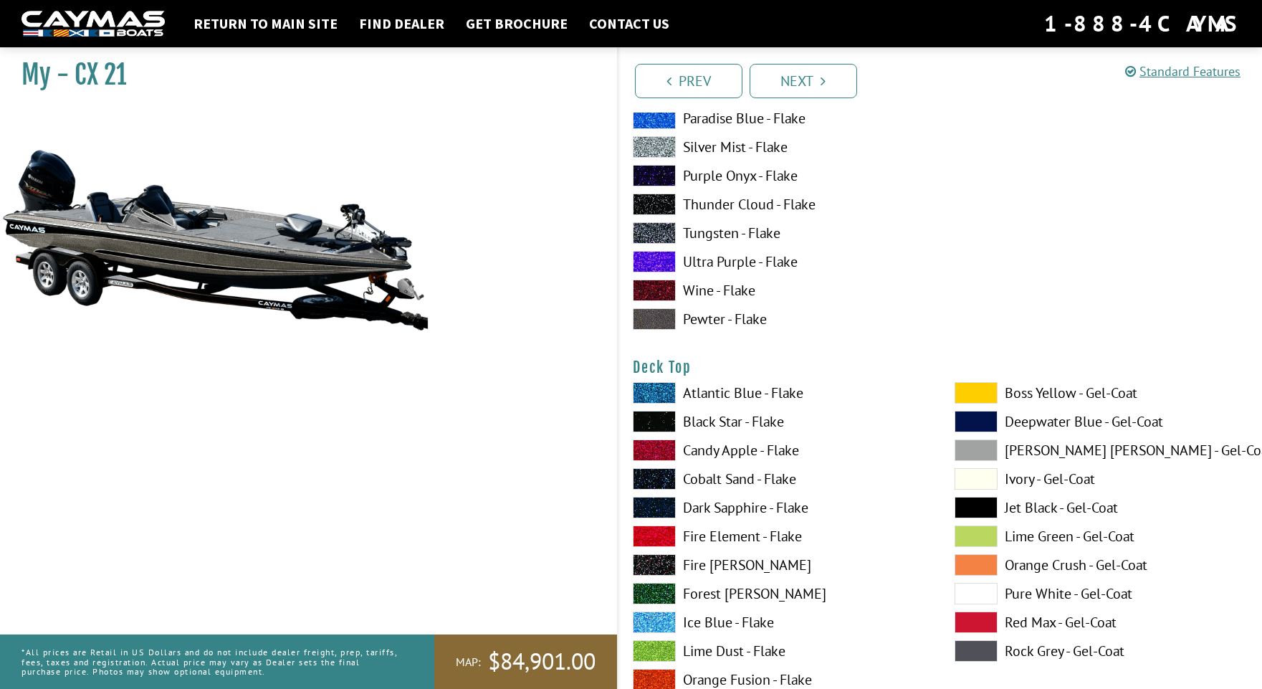
scroll to position [1878, 0]
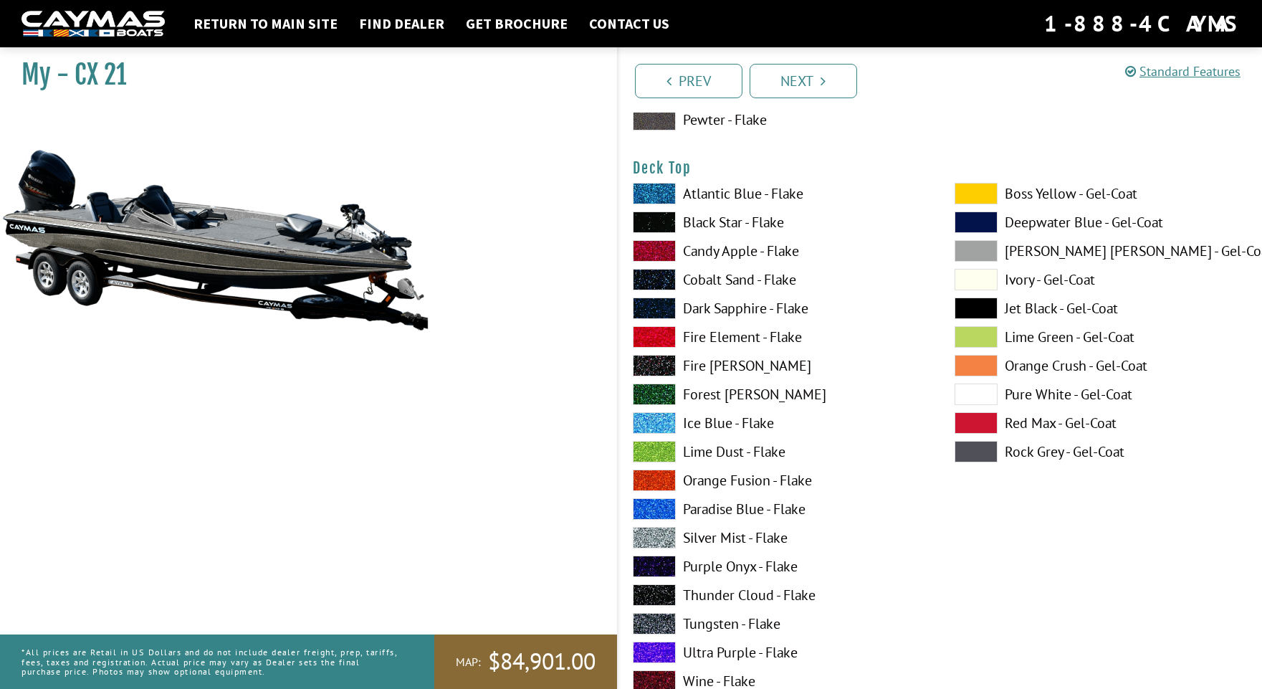
click at [654, 221] on span at bounding box center [654, 221] width 43 height 21
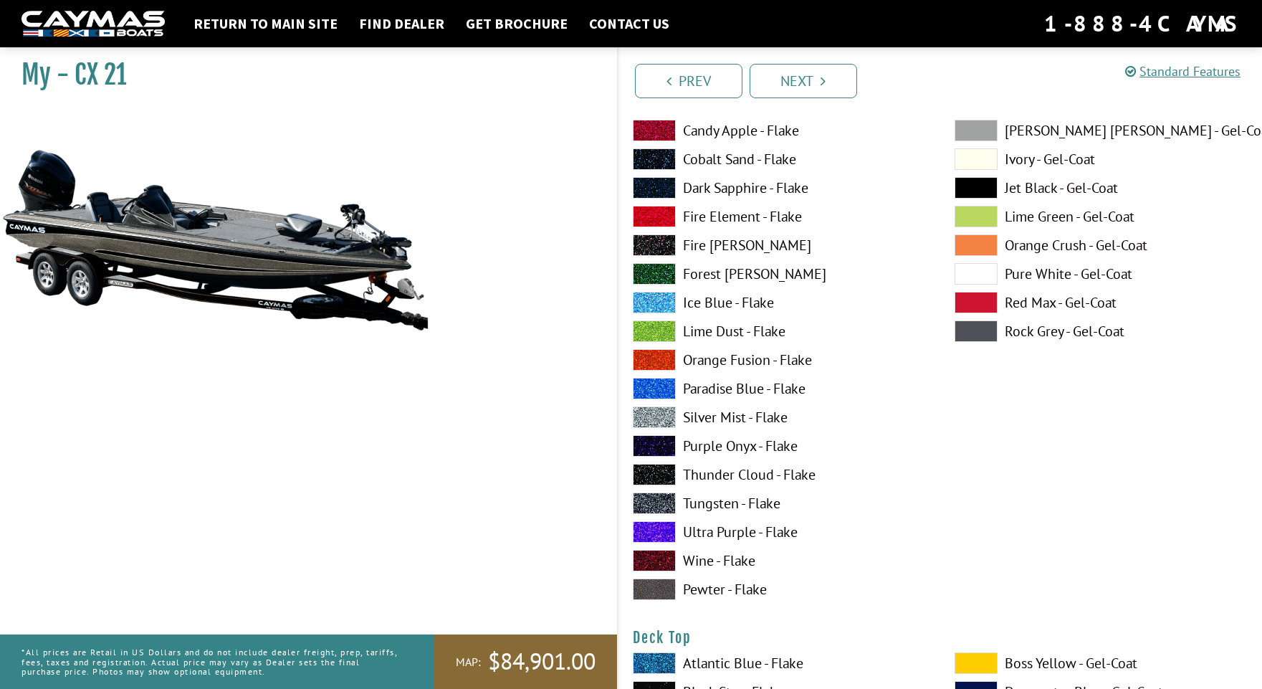
scroll to position [1296, 0]
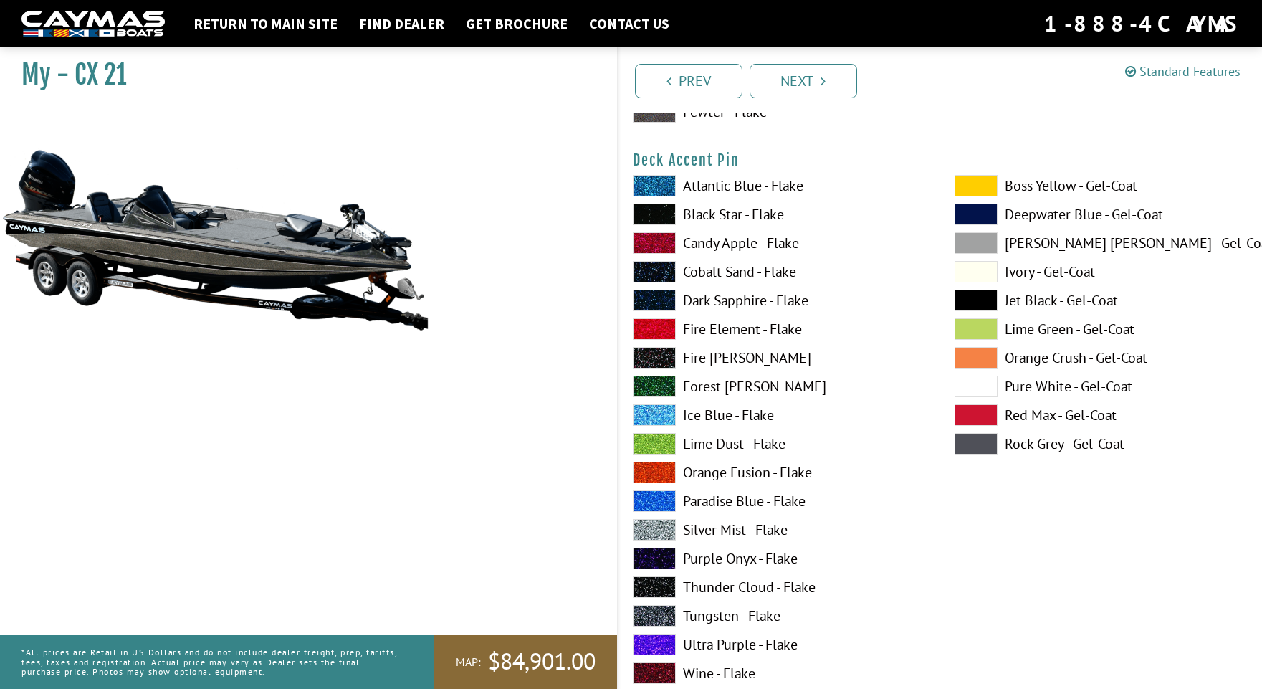
click at [639, 244] on span at bounding box center [654, 242] width 43 height 21
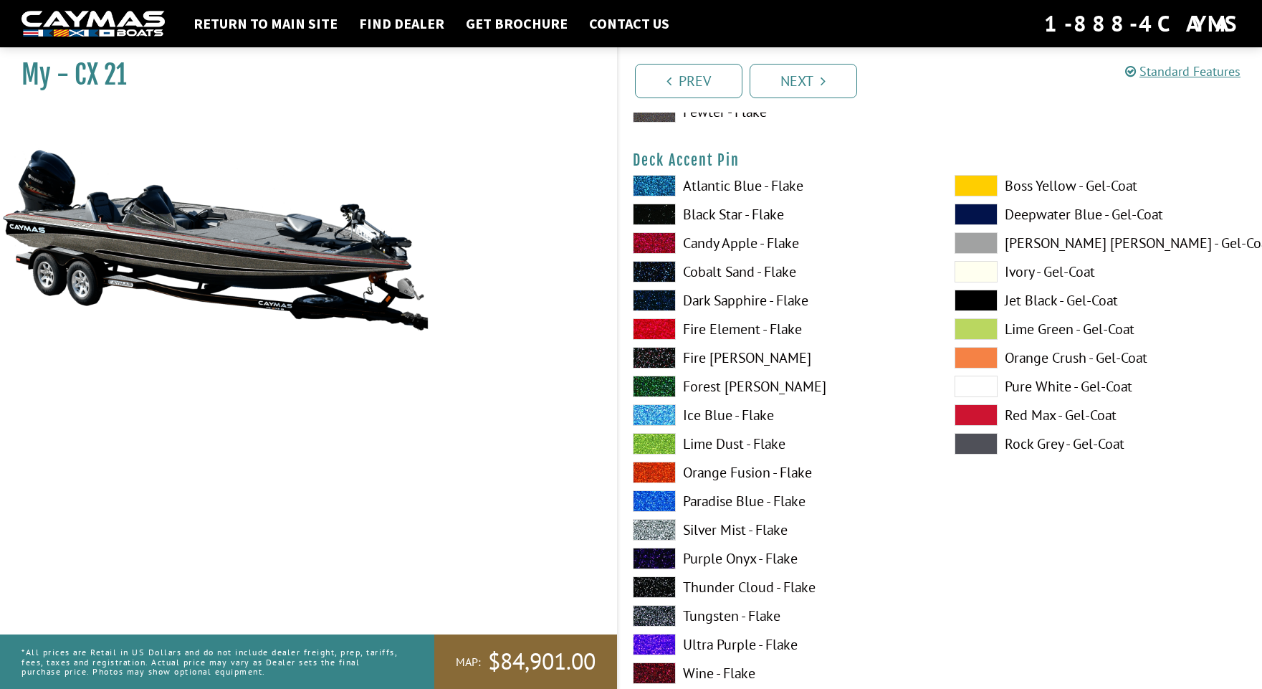
click at [639, 244] on span at bounding box center [654, 242] width 43 height 21
click at [645, 299] on span at bounding box center [654, 299] width 43 height 21
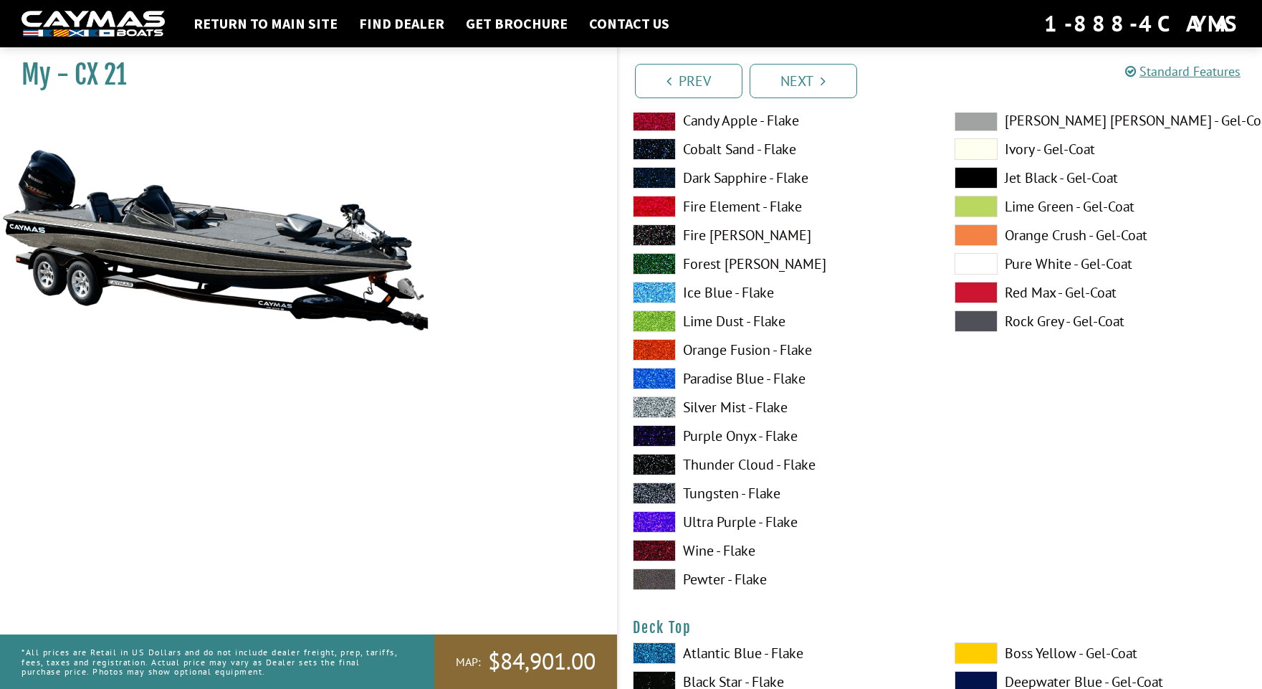
scroll to position [1416, 0]
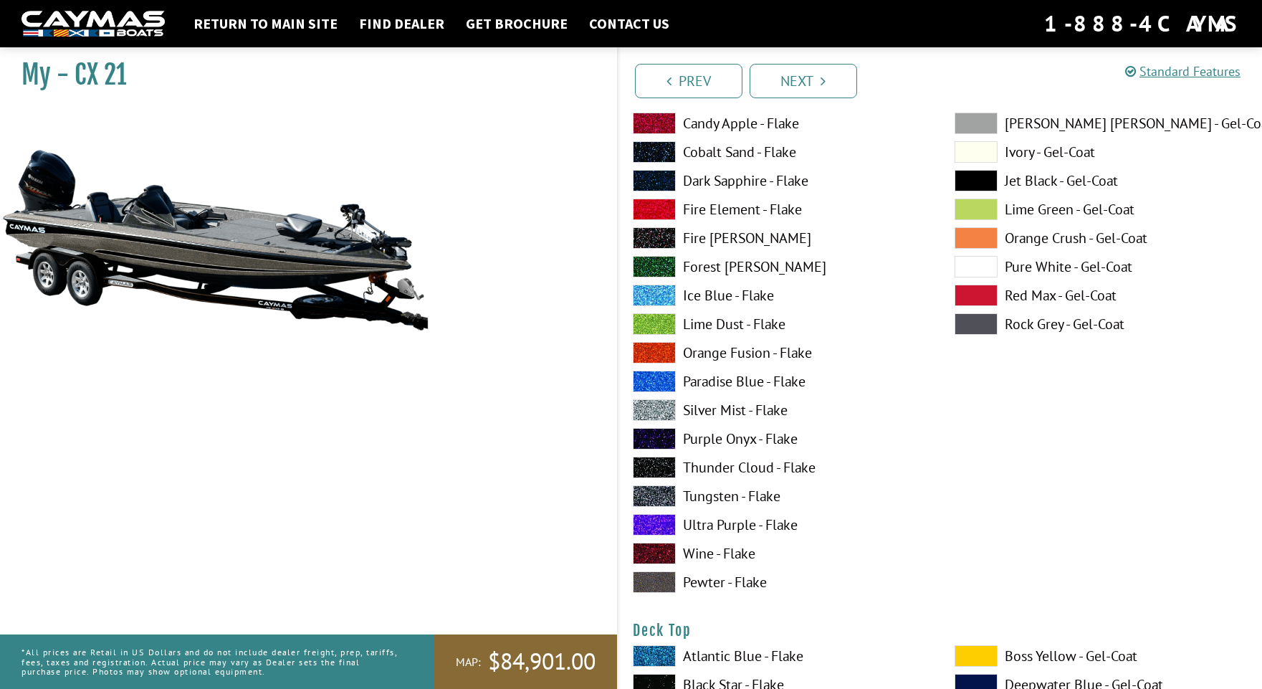
click at [648, 522] on span at bounding box center [654, 524] width 43 height 21
click at [658, 299] on span at bounding box center [654, 294] width 43 height 21
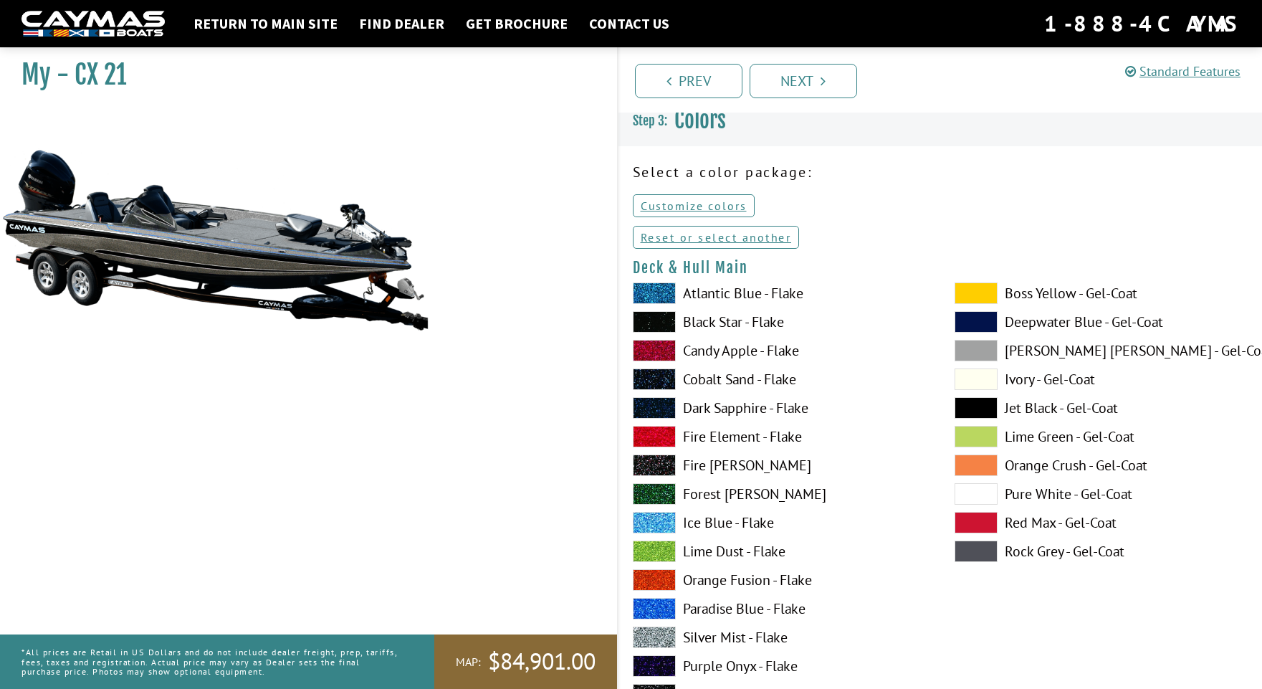
scroll to position [0, 0]
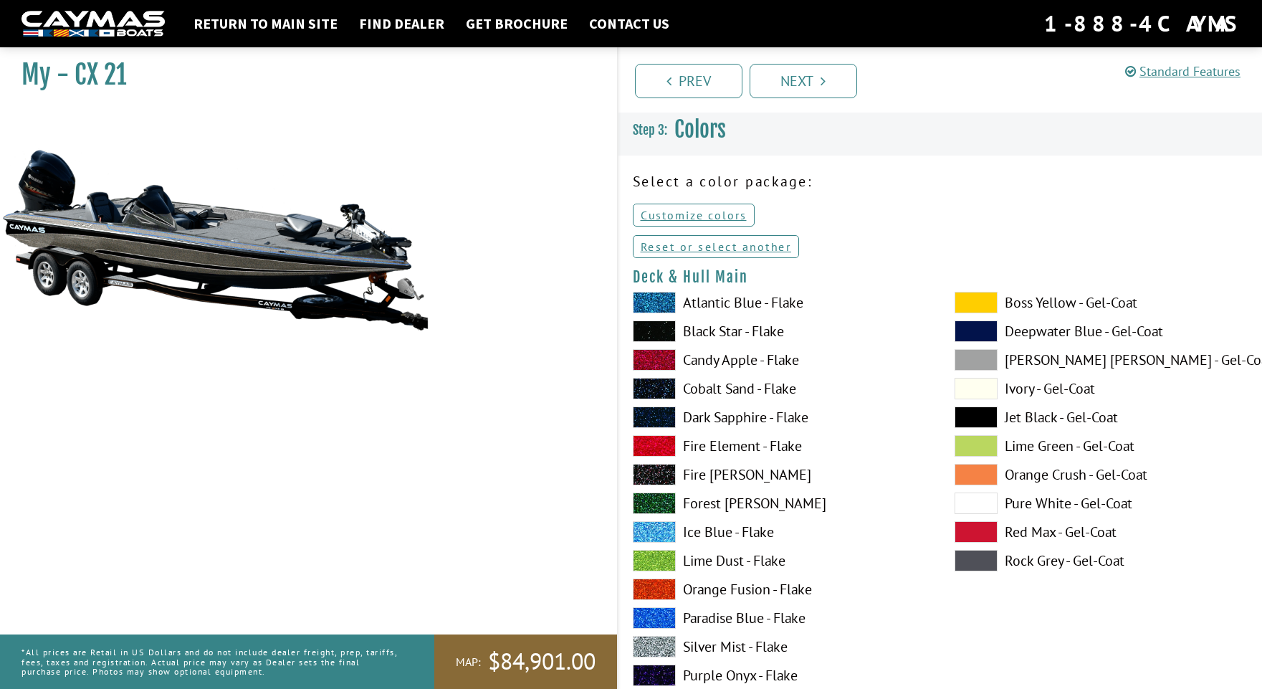
click at [975, 555] on span at bounding box center [975, 560] width 43 height 21
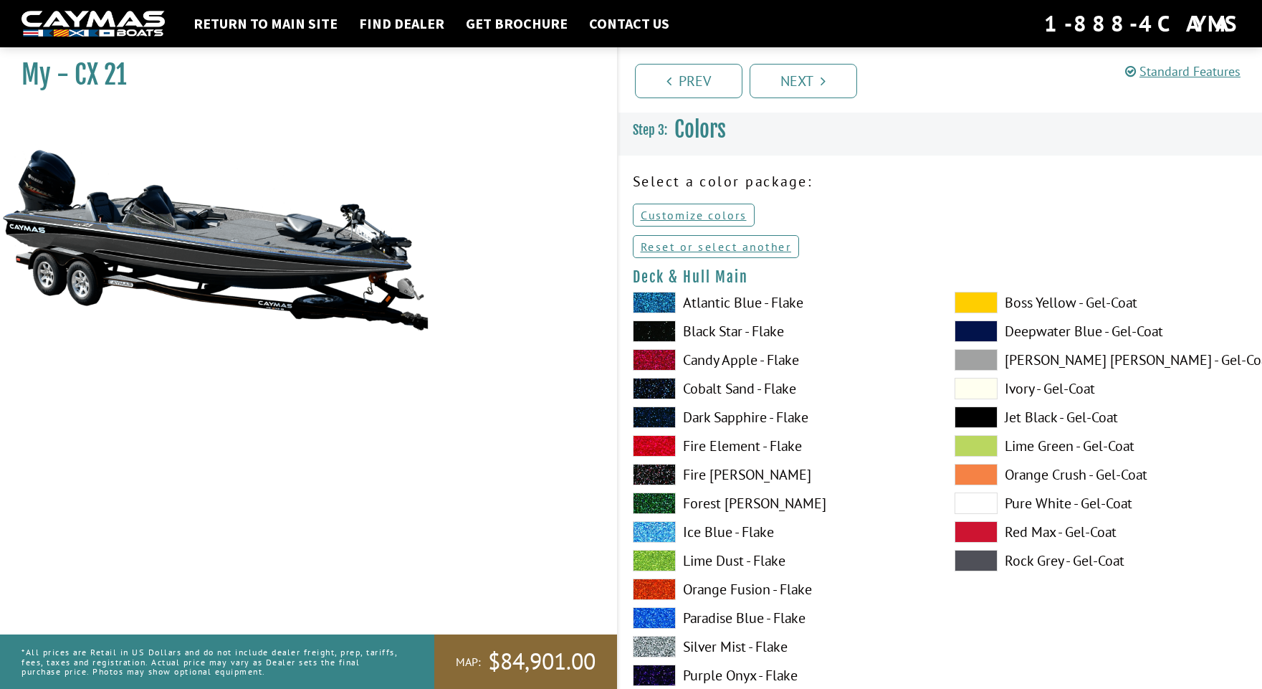
click at [975, 555] on span at bounding box center [975, 560] width 43 height 21
click at [749, 246] on link "Reset or select another" at bounding box center [716, 246] width 167 height 23
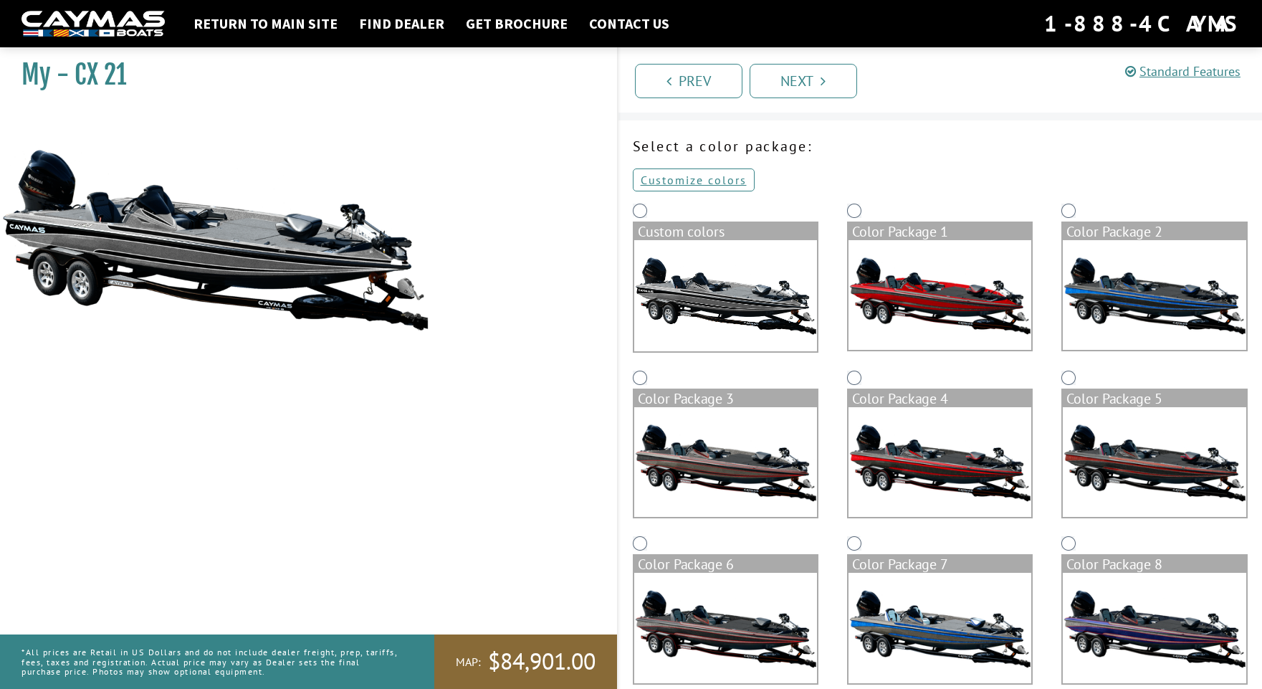
scroll to position [225, 0]
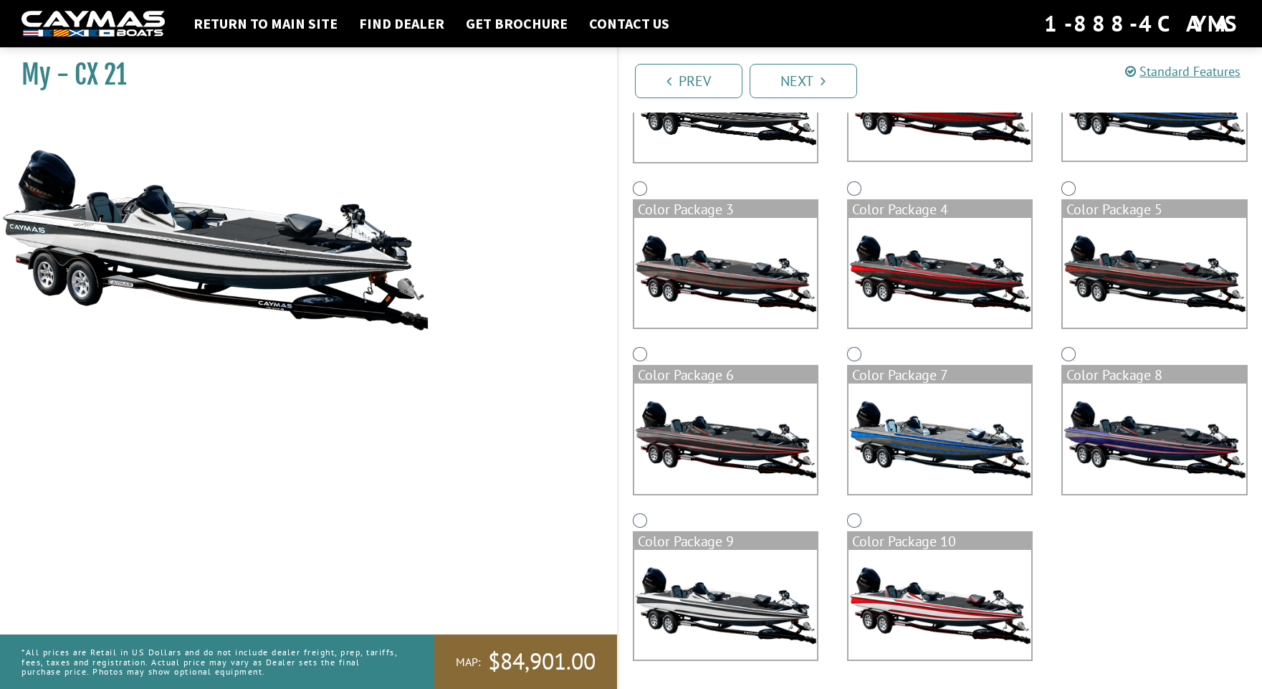
click at [889, 420] on img at bounding box center [939, 438] width 183 height 110
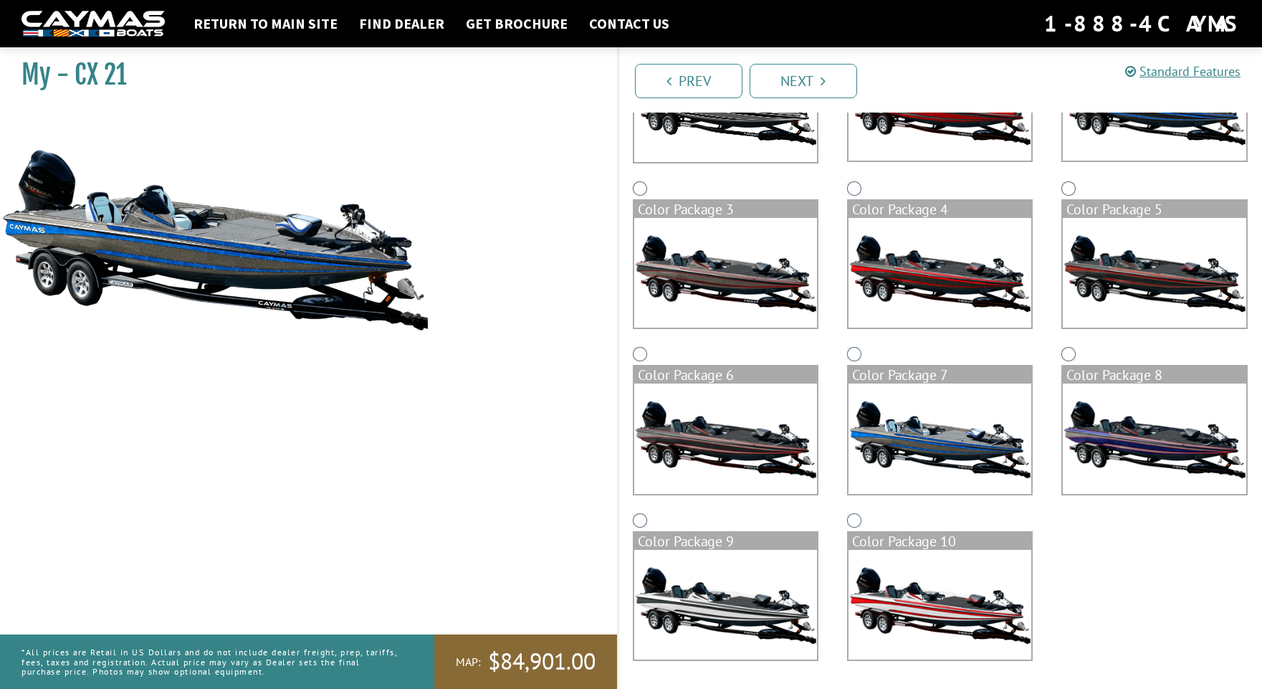
click at [1124, 426] on img at bounding box center [1154, 438] width 183 height 110
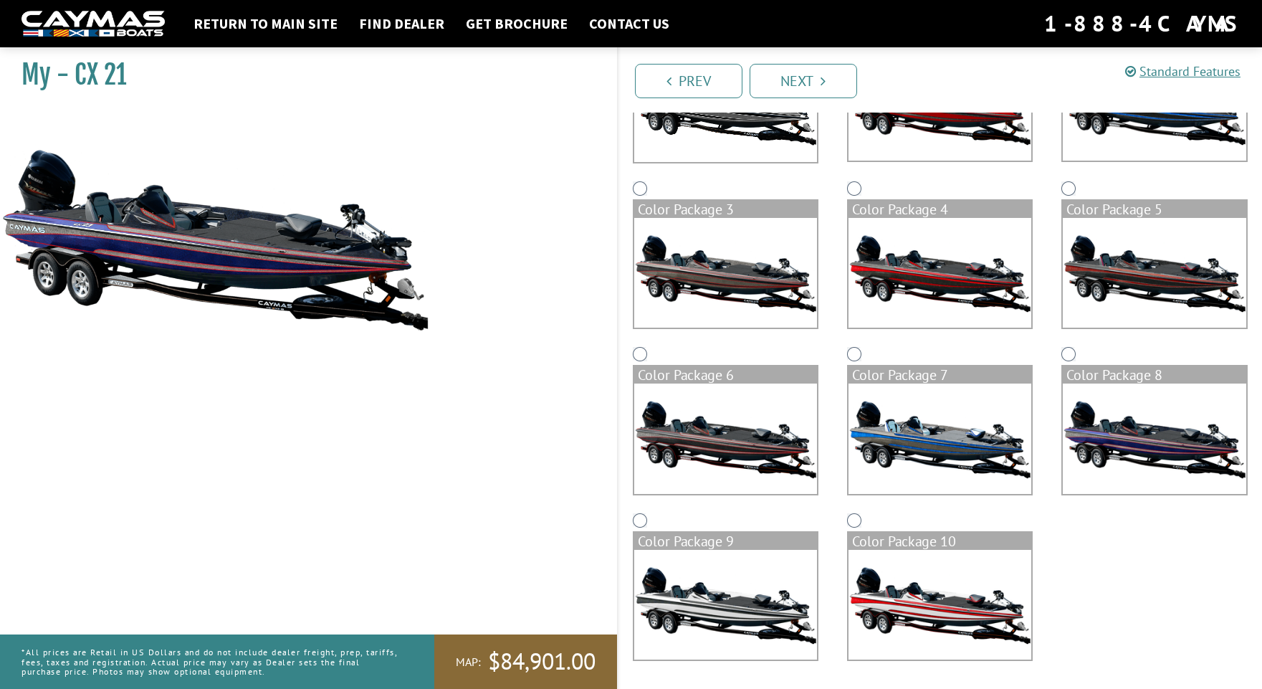
click at [750, 589] on img at bounding box center [725, 605] width 183 height 110
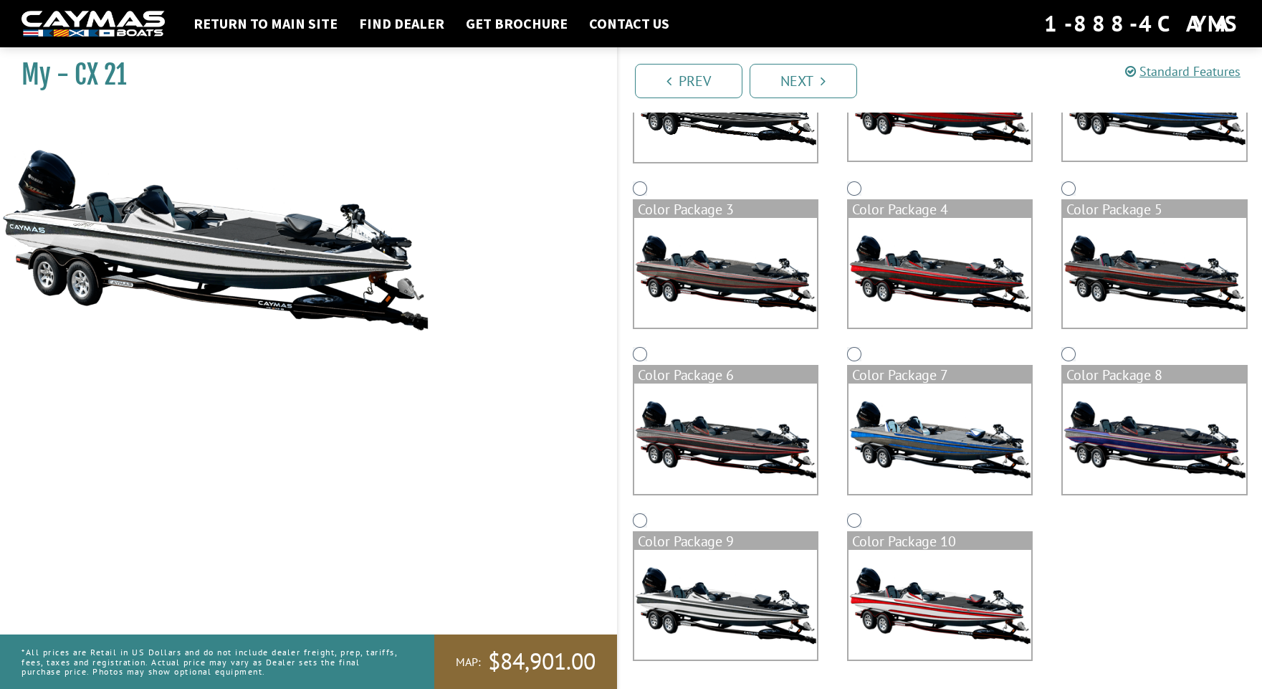
click at [913, 603] on img at bounding box center [939, 605] width 183 height 110
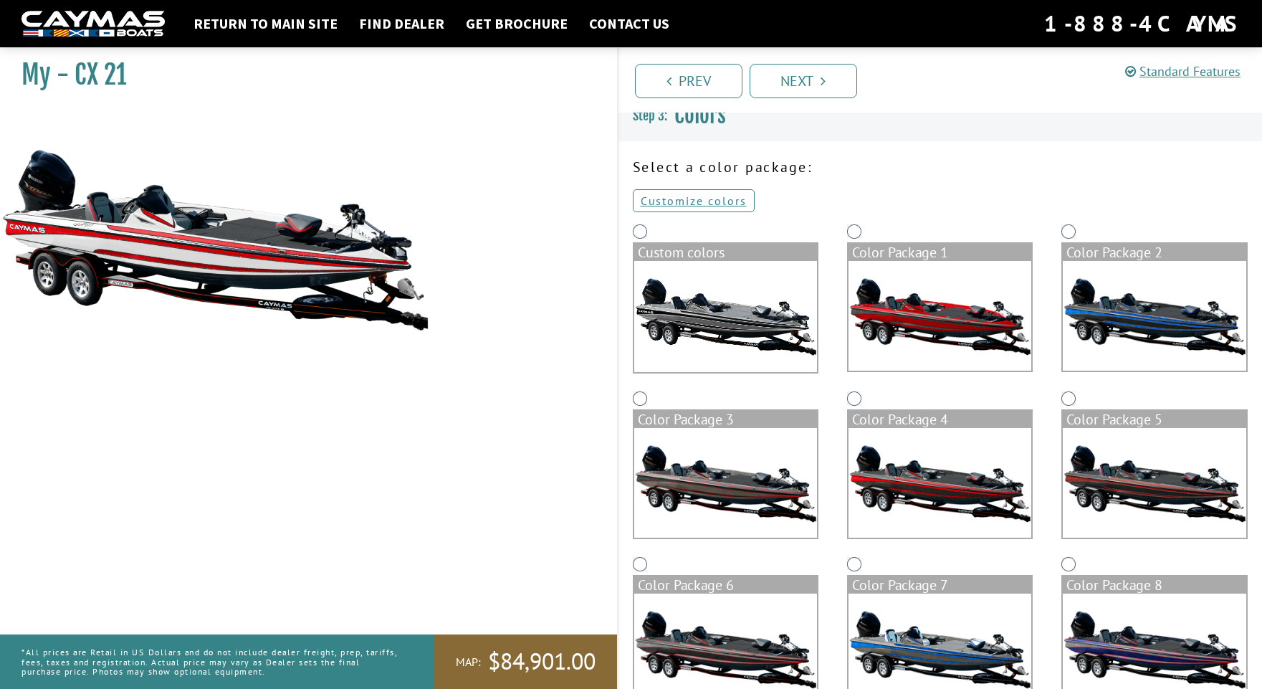
scroll to position [29, 0]
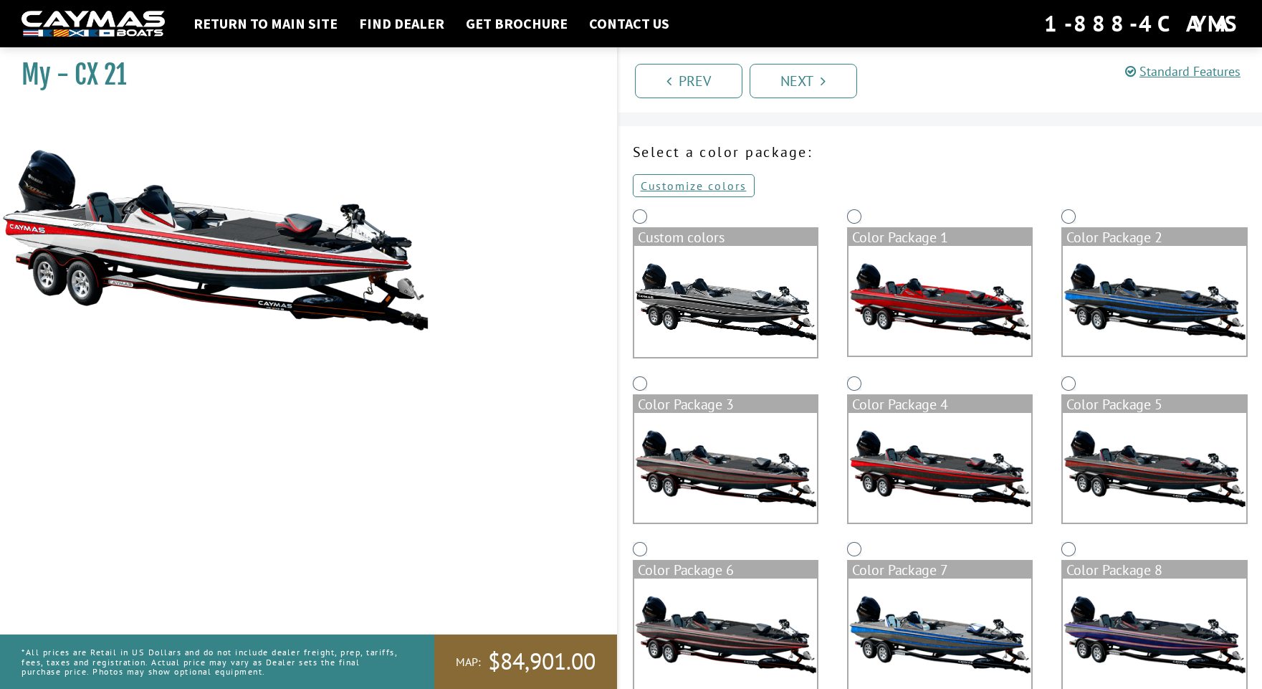
click at [903, 470] on img at bounding box center [939, 468] width 183 height 110
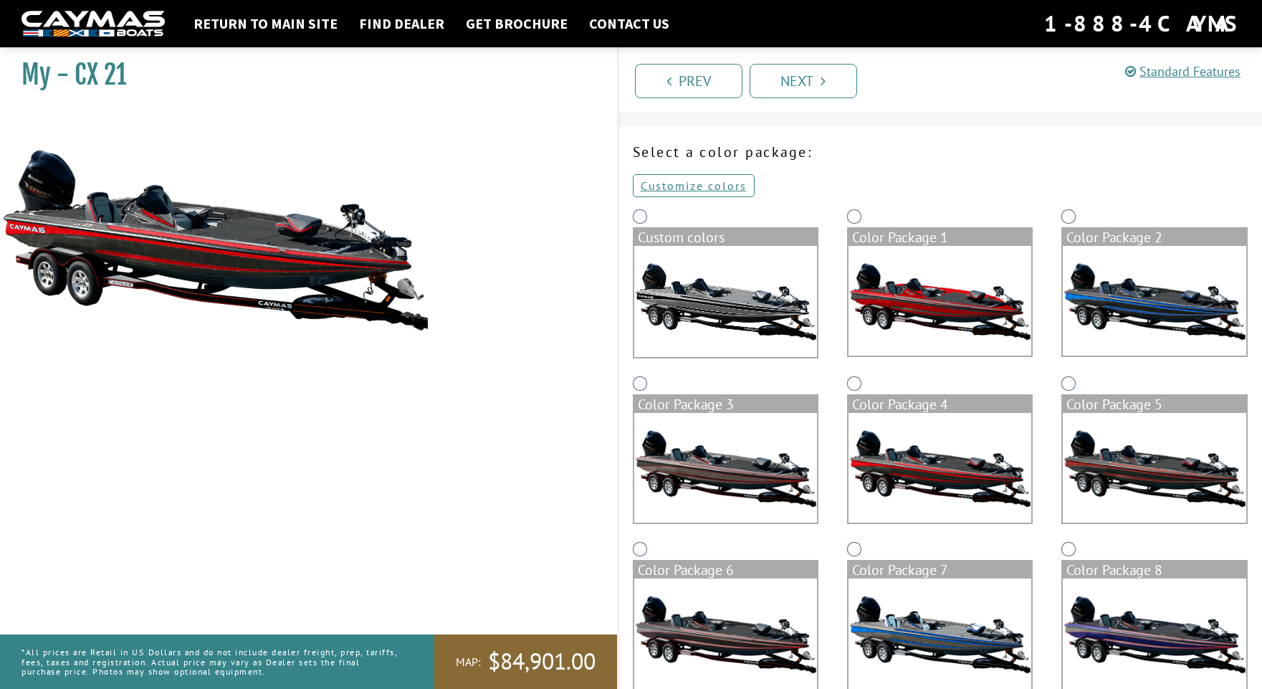
click at [1095, 468] on img at bounding box center [1154, 468] width 183 height 110
click at [1118, 327] on img at bounding box center [1154, 301] width 183 height 110
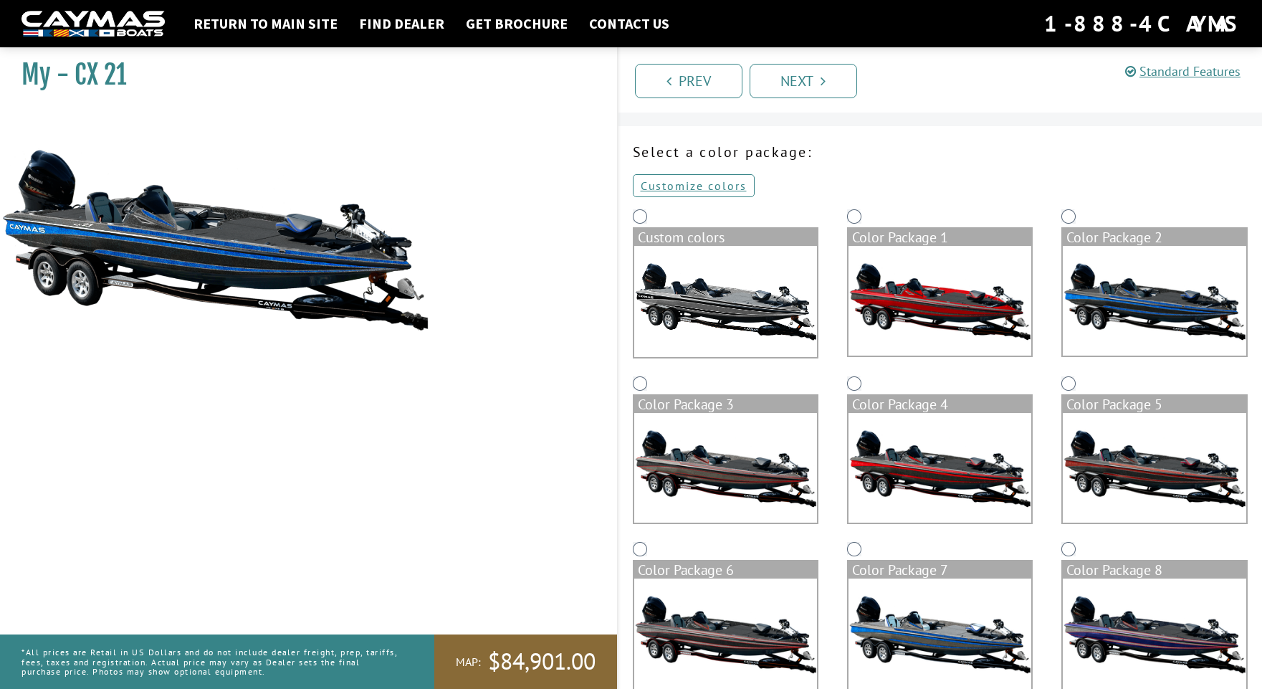
click at [1007, 295] on img at bounding box center [939, 301] width 183 height 110
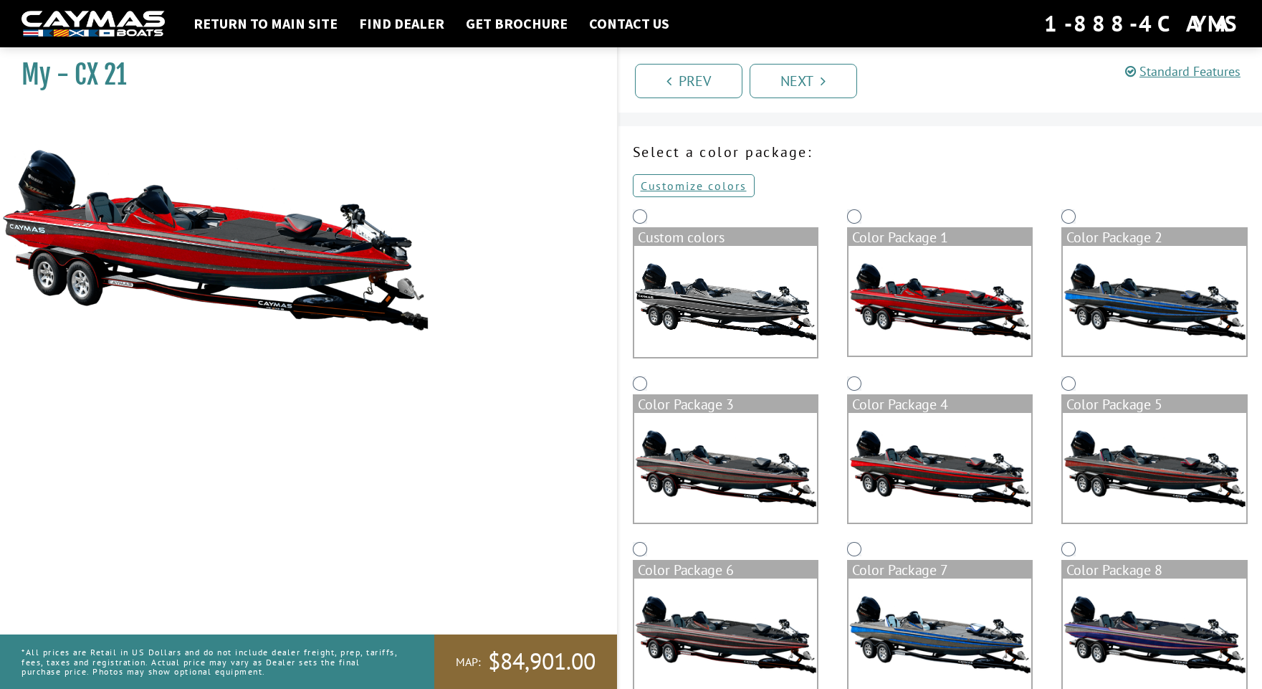
click at [711, 292] on img at bounding box center [725, 301] width 183 height 111
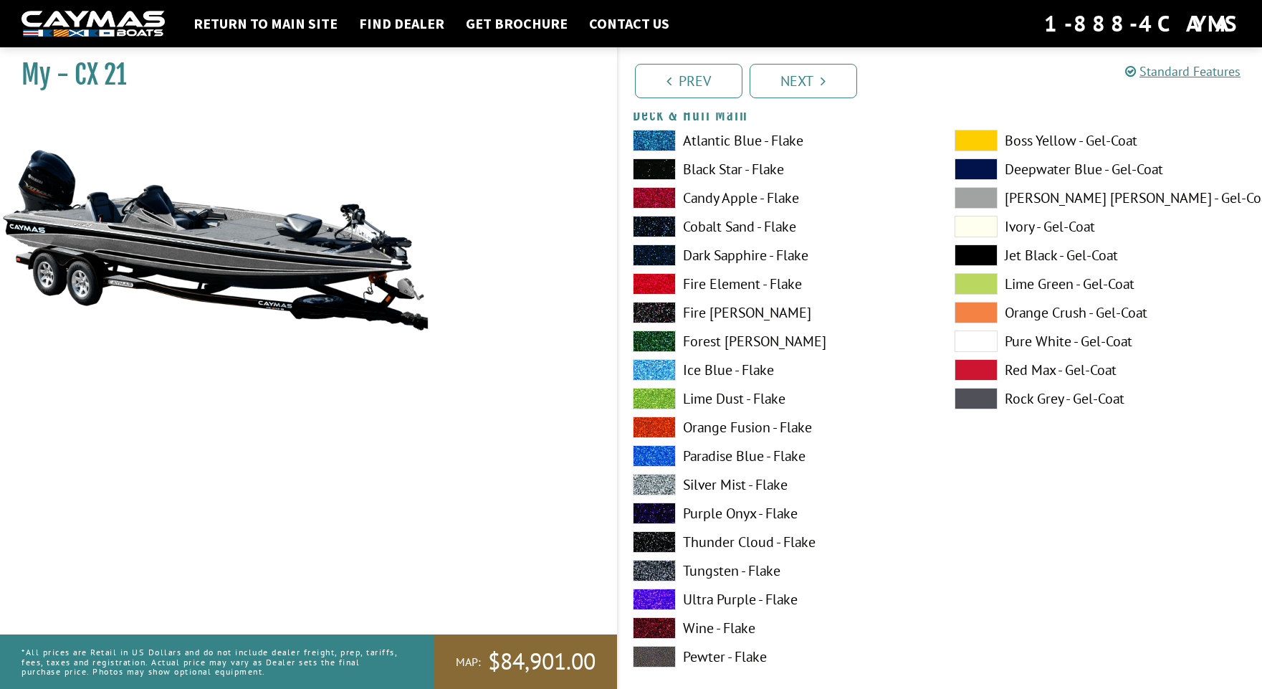
scroll to position [0, 0]
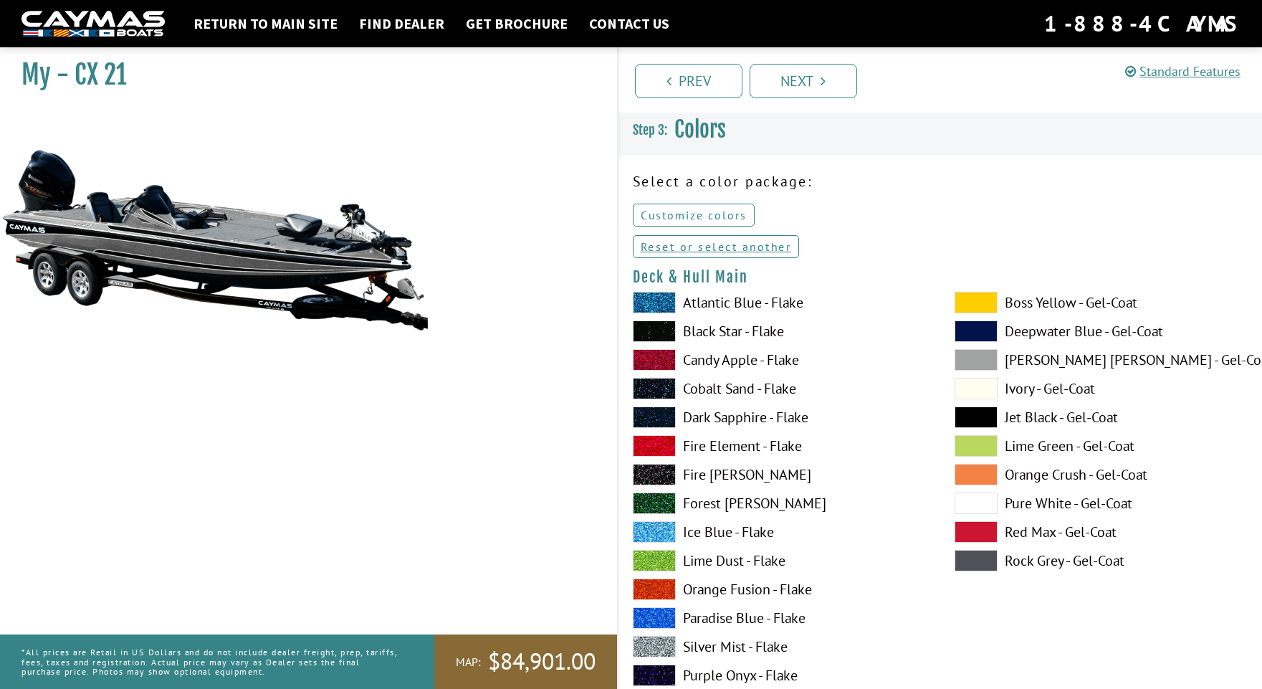
click at [710, 216] on link "Customize colors" at bounding box center [694, 214] width 122 height 23
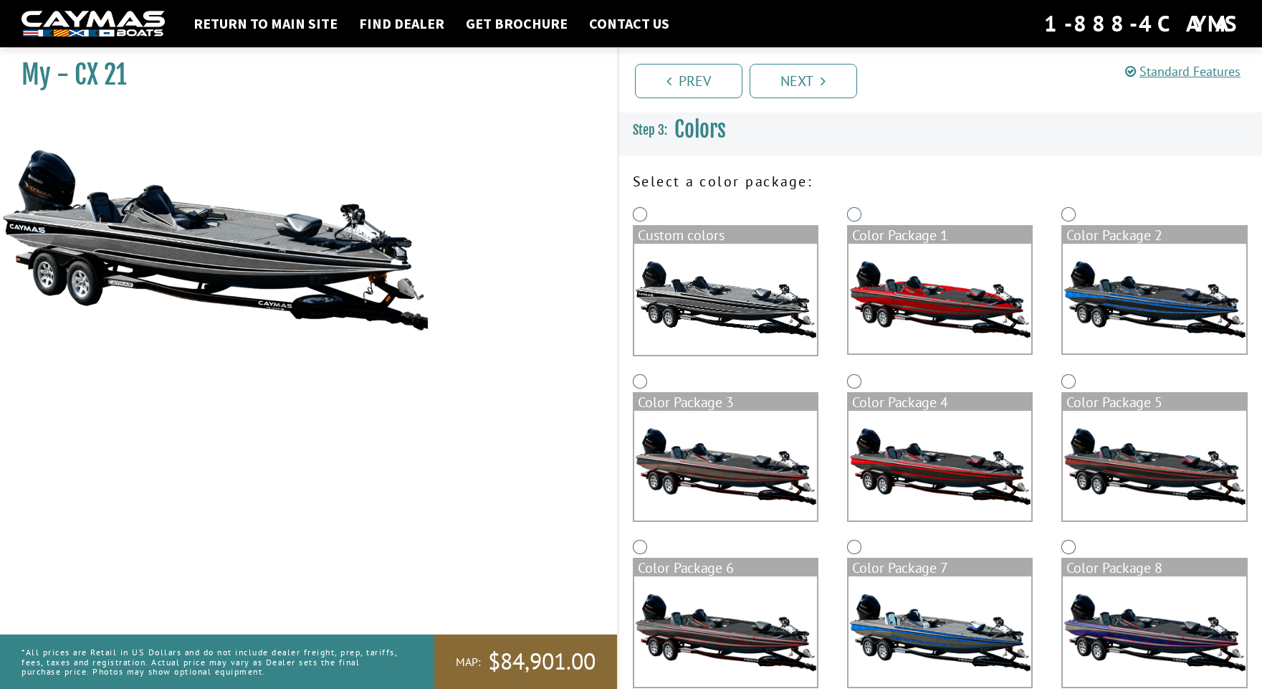
click at [706, 265] on img at bounding box center [725, 299] width 183 height 111
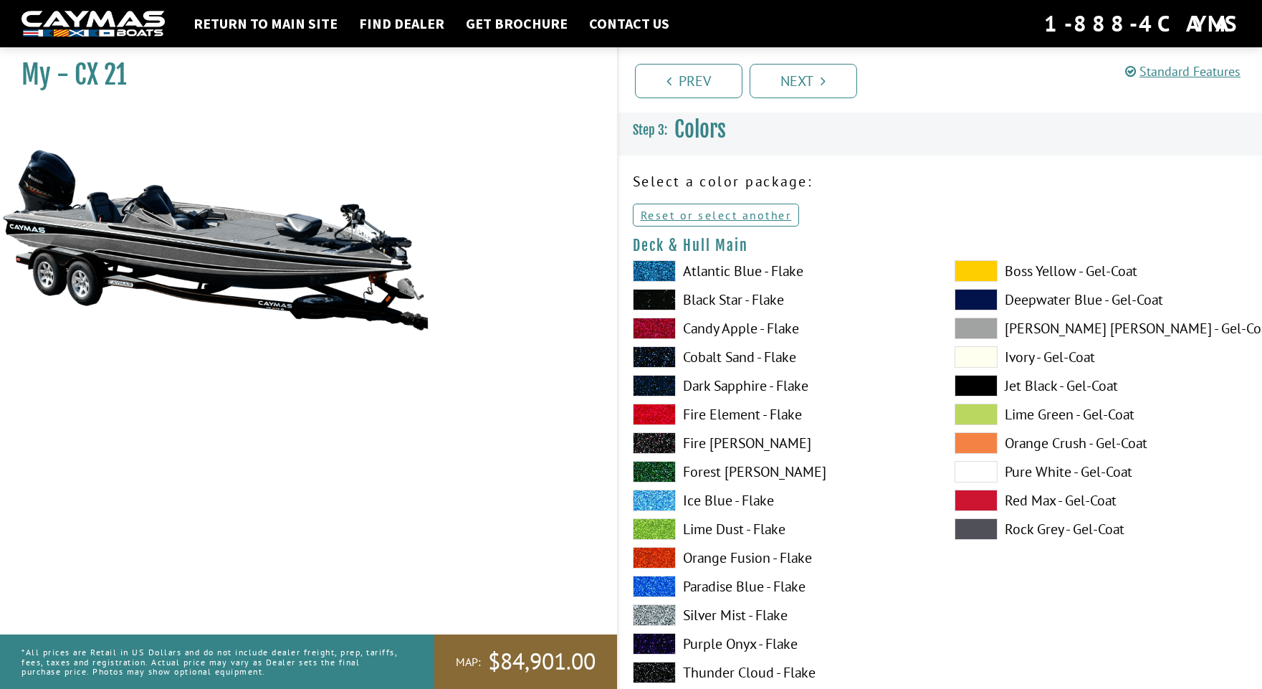
click at [973, 320] on span at bounding box center [975, 327] width 43 height 21
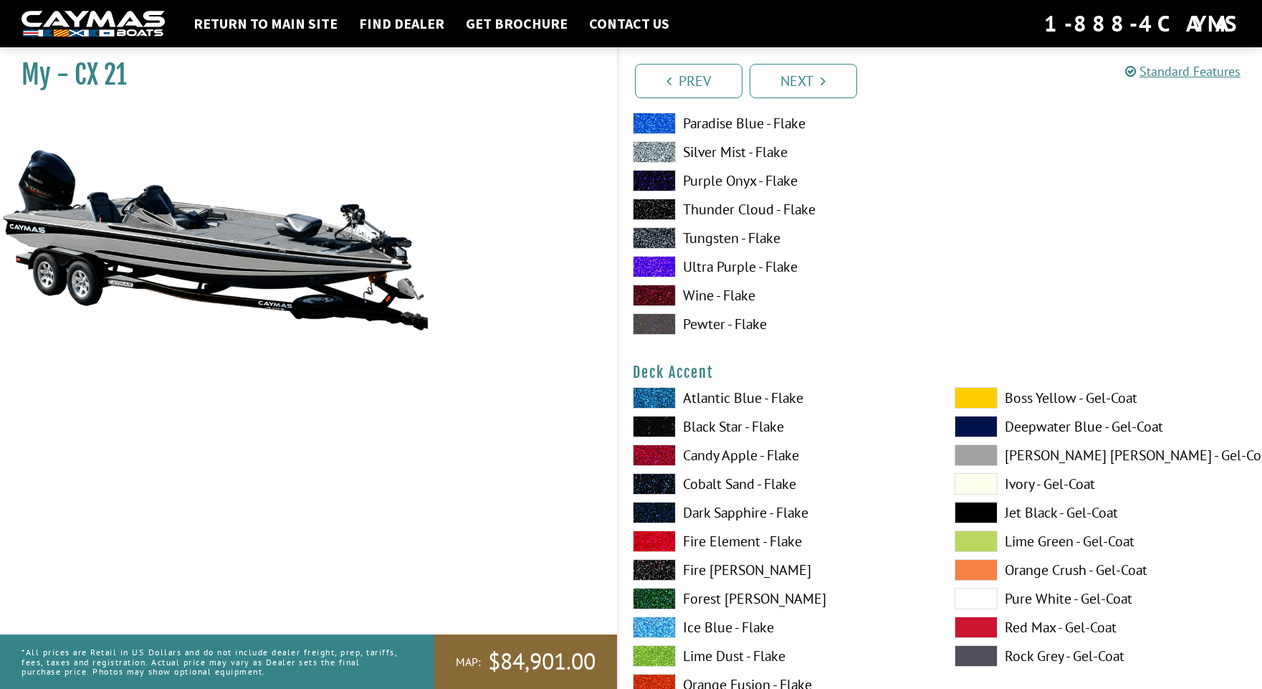
scroll to position [464, 0]
click at [671, 400] on span at bounding box center [654, 396] width 43 height 21
click at [972, 455] on span at bounding box center [975, 453] width 43 height 21
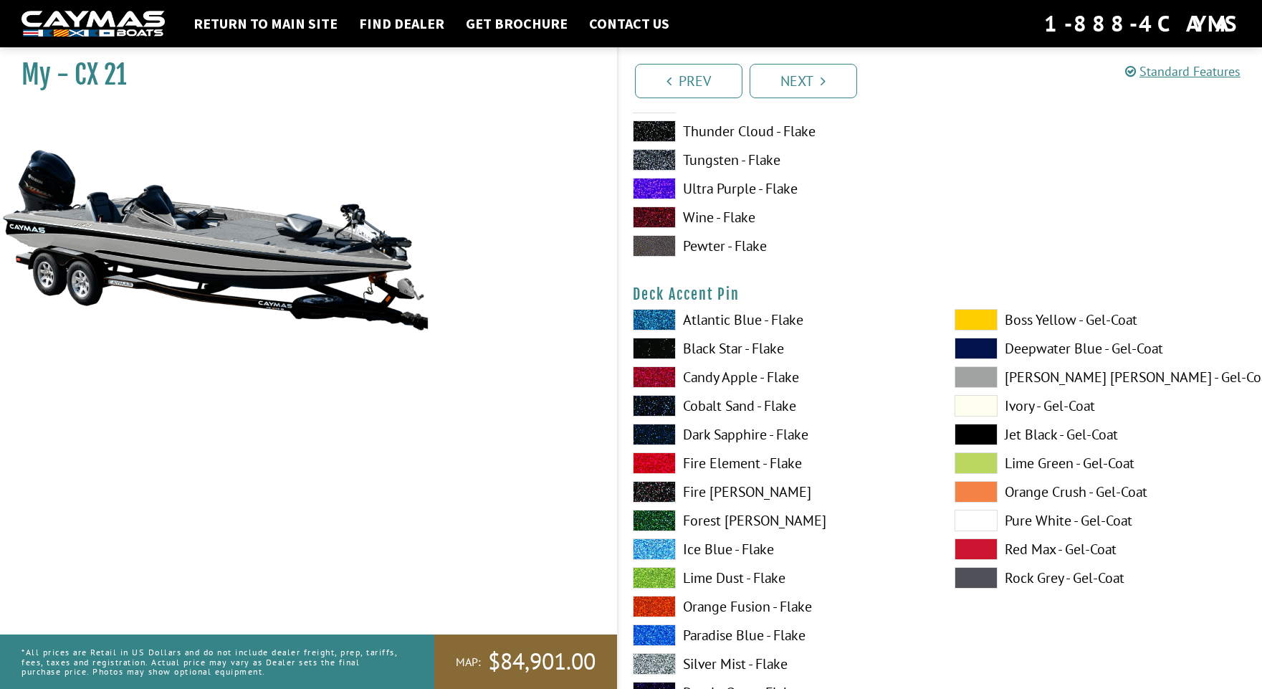
scroll to position [1333, 0]
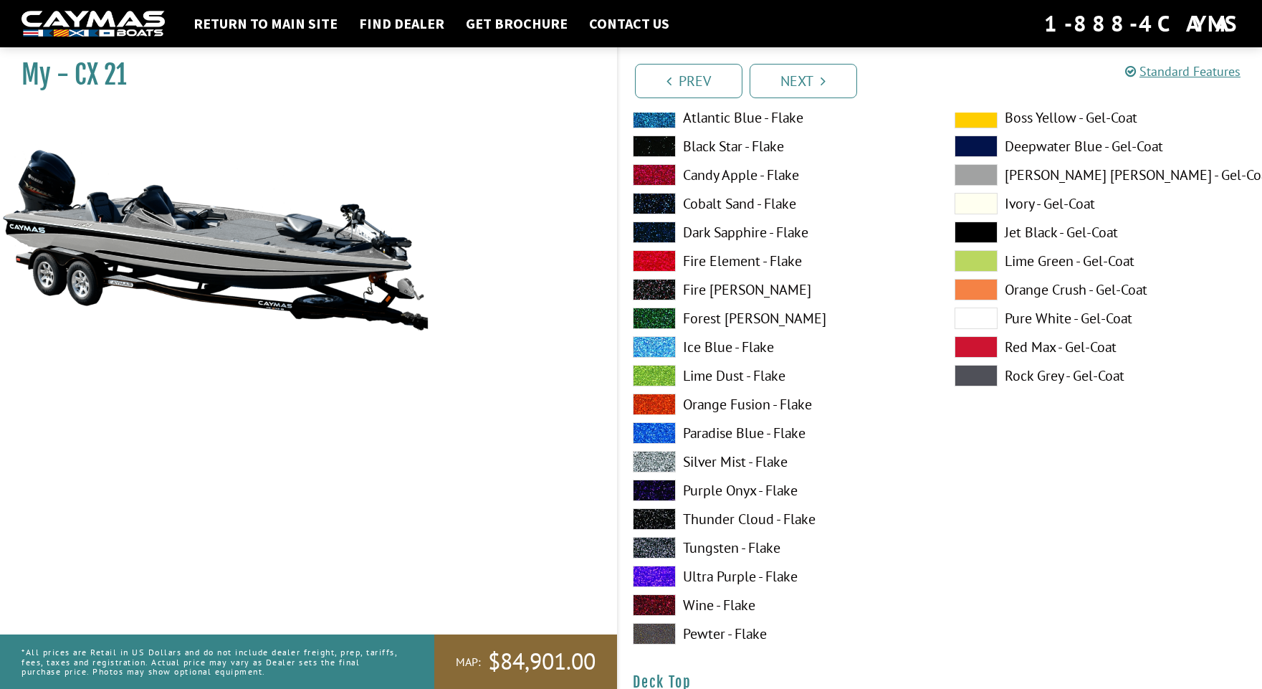
click at [662, 462] on span at bounding box center [654, 461] width 43 height 21
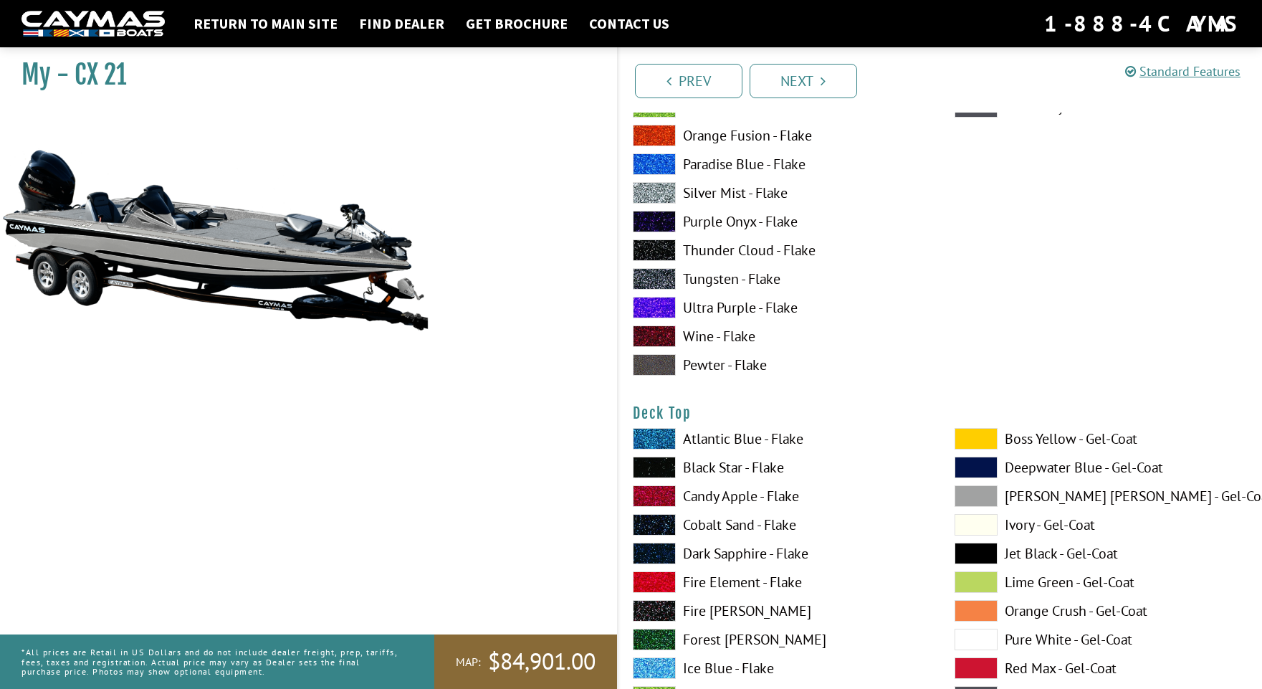
scroll to position [1602, 0]
click at [650, 466] on span at bounding box center [654, 466] width 43 height 21
click at [651, 466] on span at bounding box center [654, 466] width 43 height 21
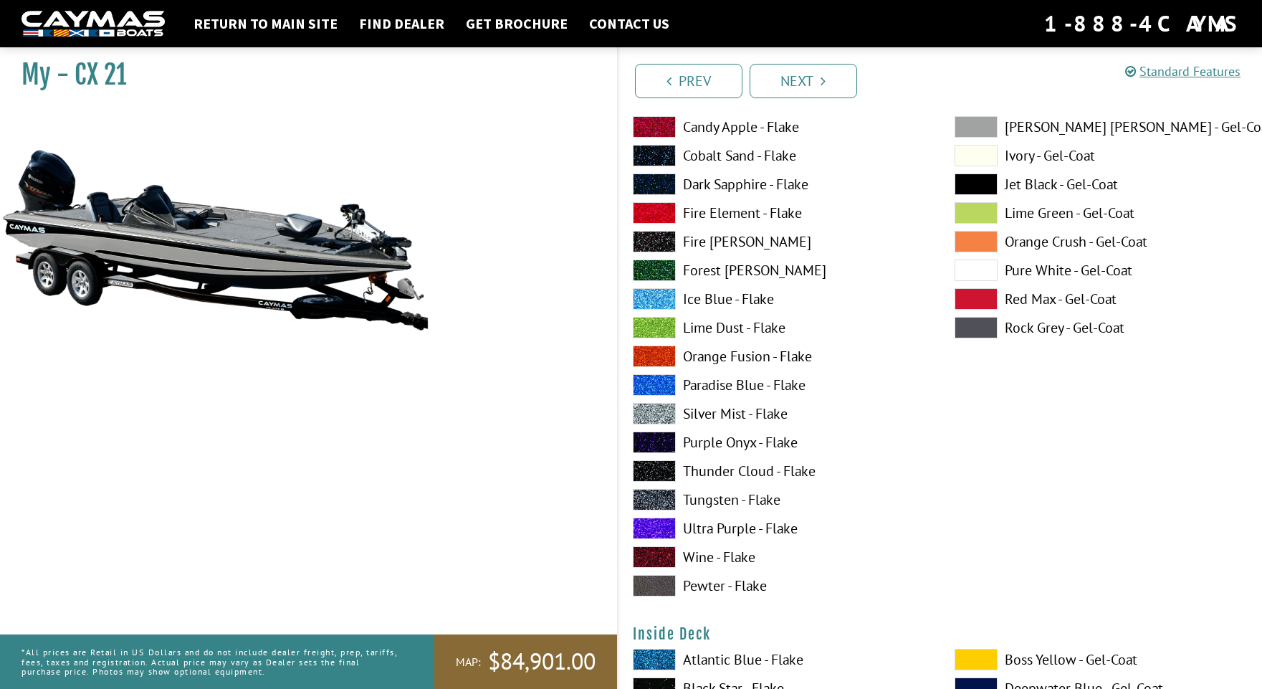
scroll to position [2570, 0]
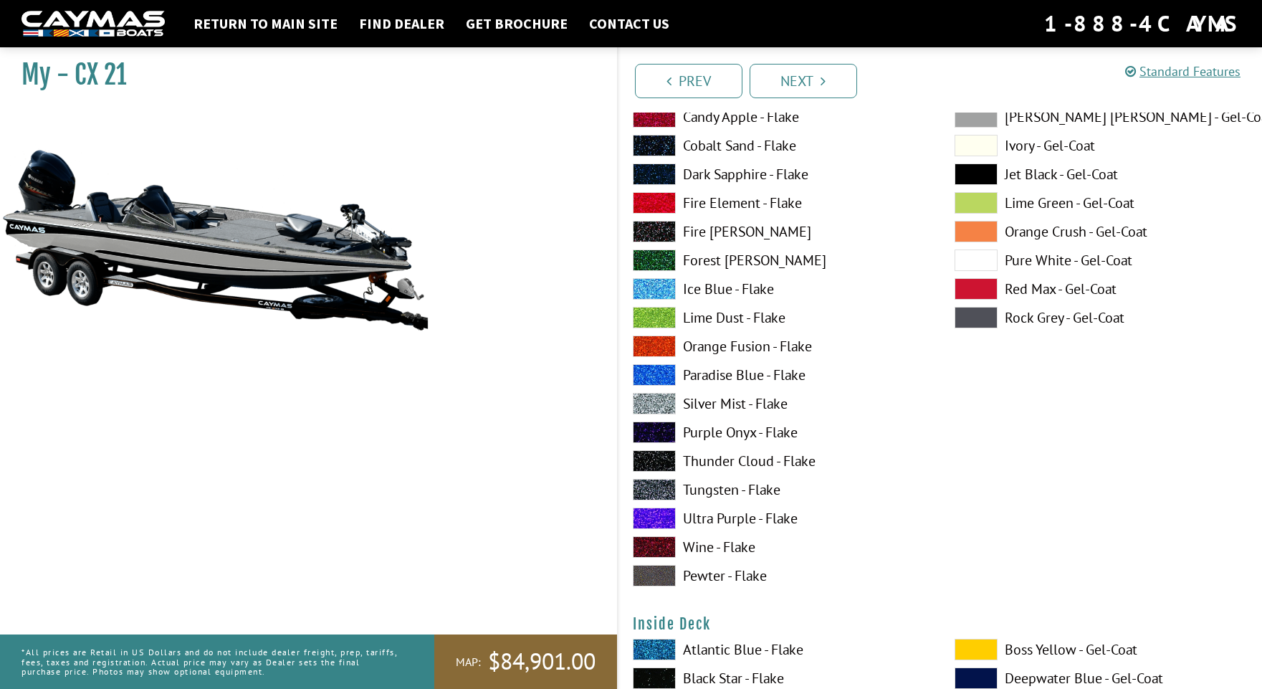
click at [650, 400] on span at bounding box center [654, 403] width 43 height 21
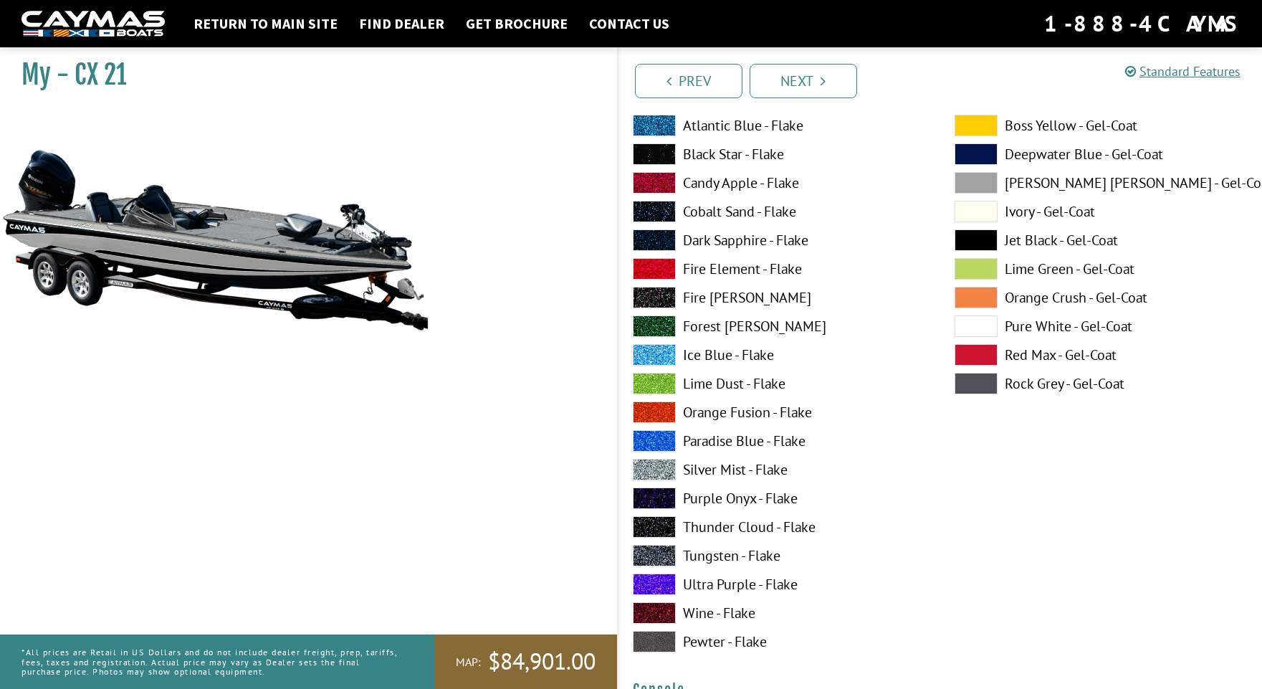
scroll to position [3119, 0]
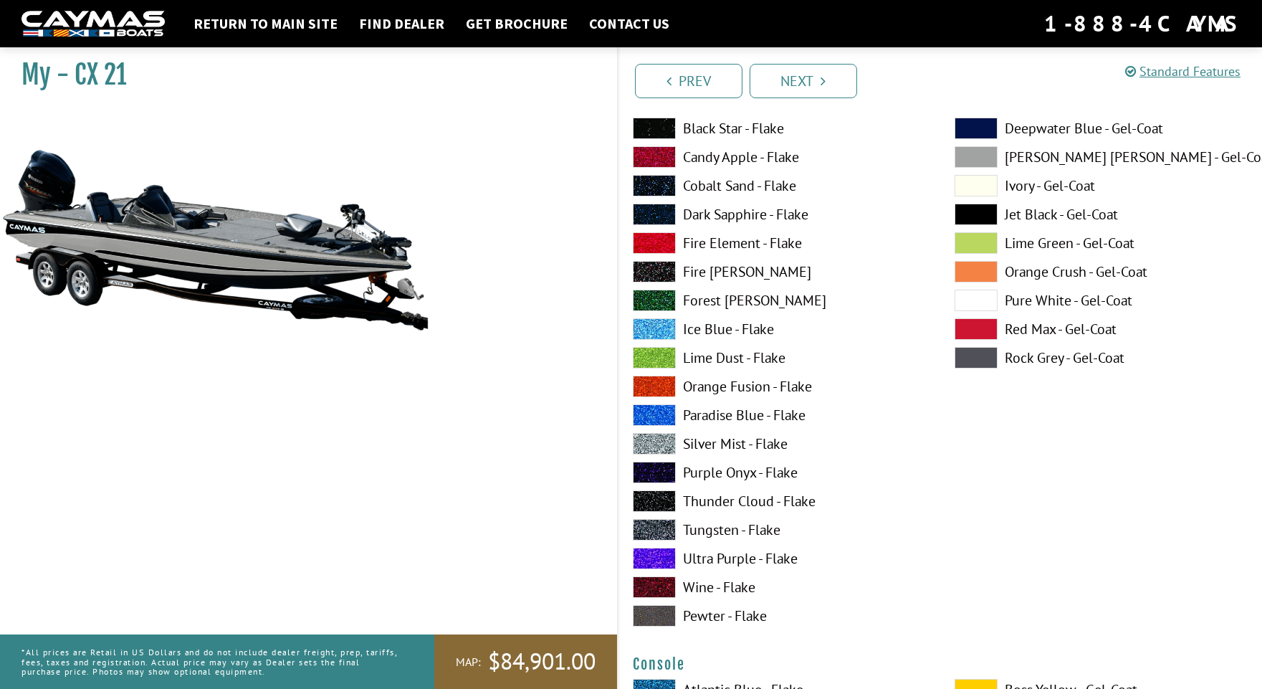
click at [654, 527] on span at bounding box center [654, 529] width 43 height 21
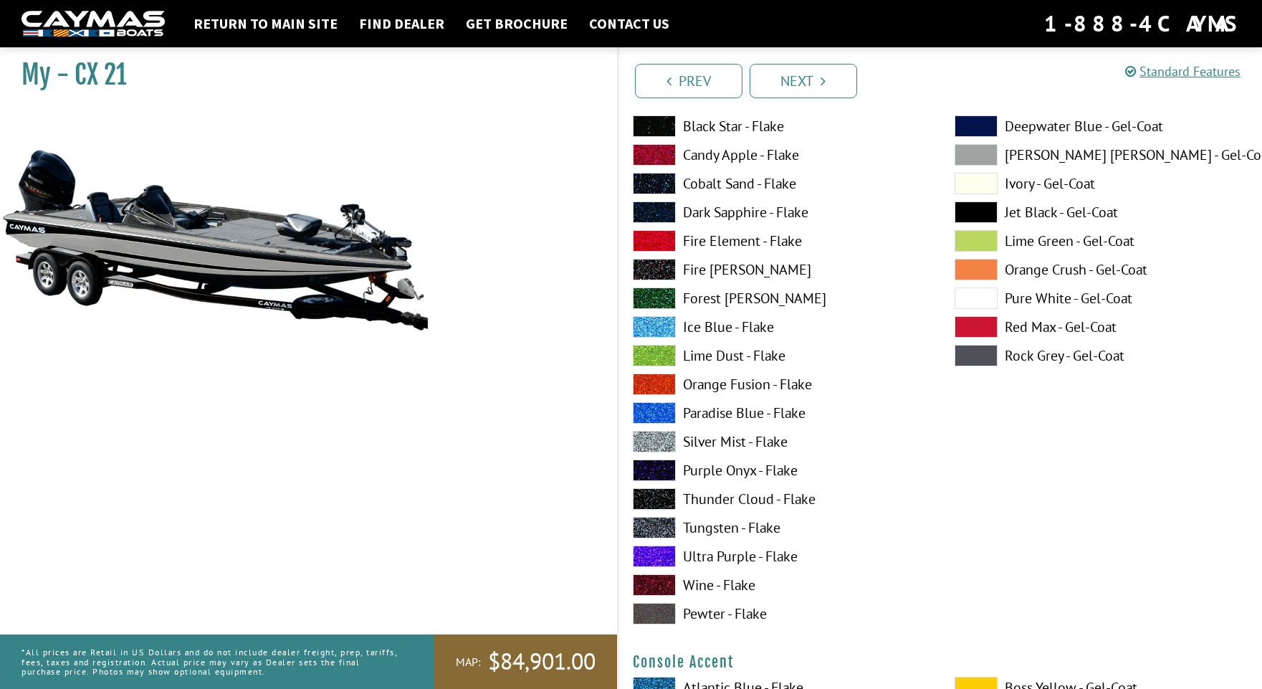
scroll to position [3713, 0]
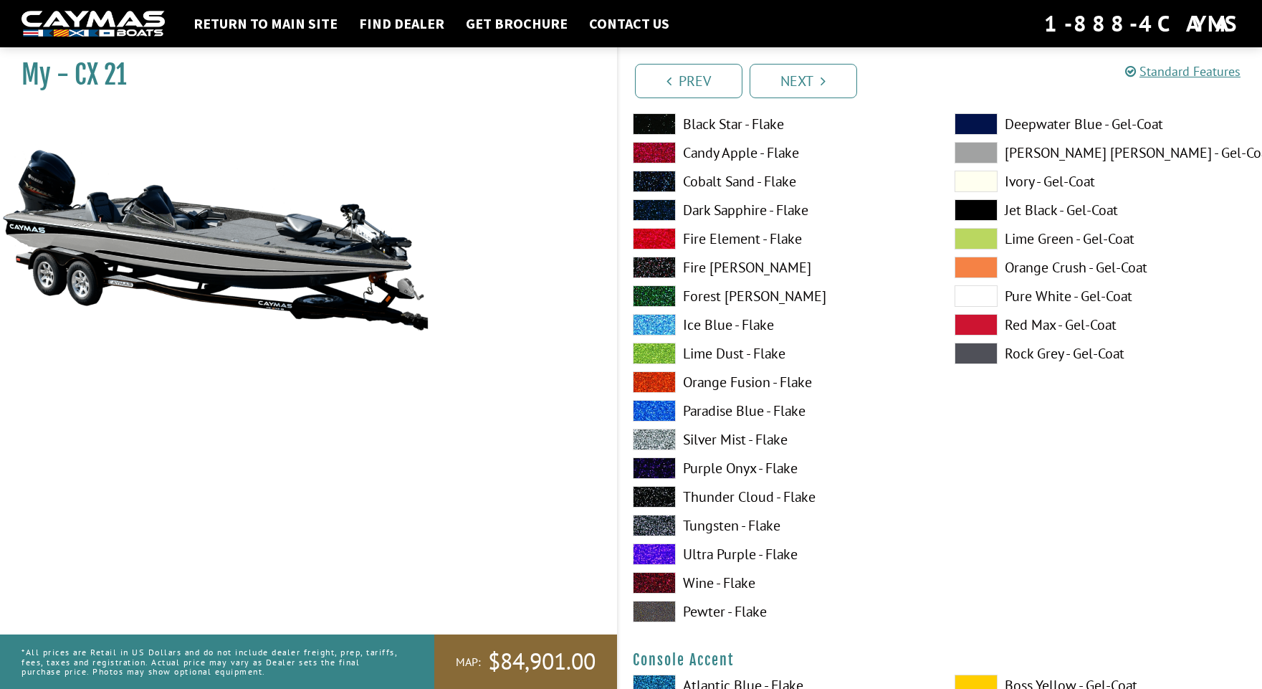
click at [661, 525] on span at bounding box center [654, 524] width 43 height 21
click at [648, 526] on span at bounding box center [654, 524] width 43 height 21
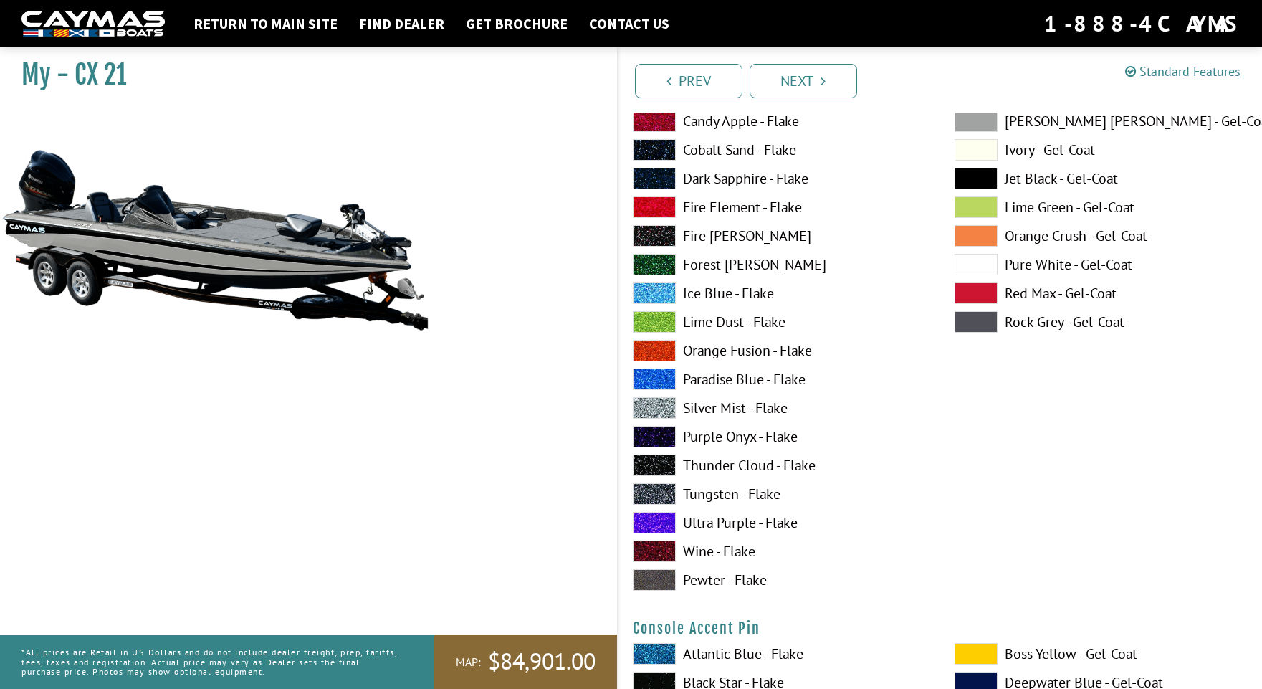
scroll to position [4147, 0]
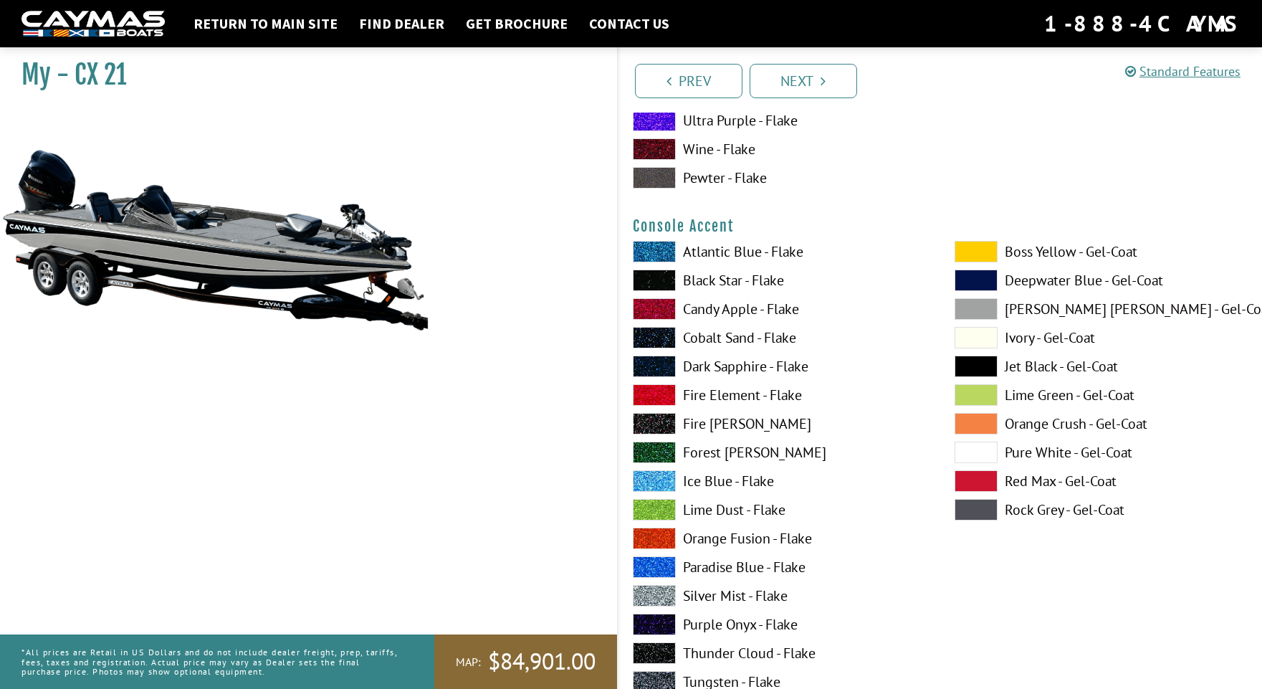
click at [651, 281] on span at bounding box center [654, 279] width 43 height 21
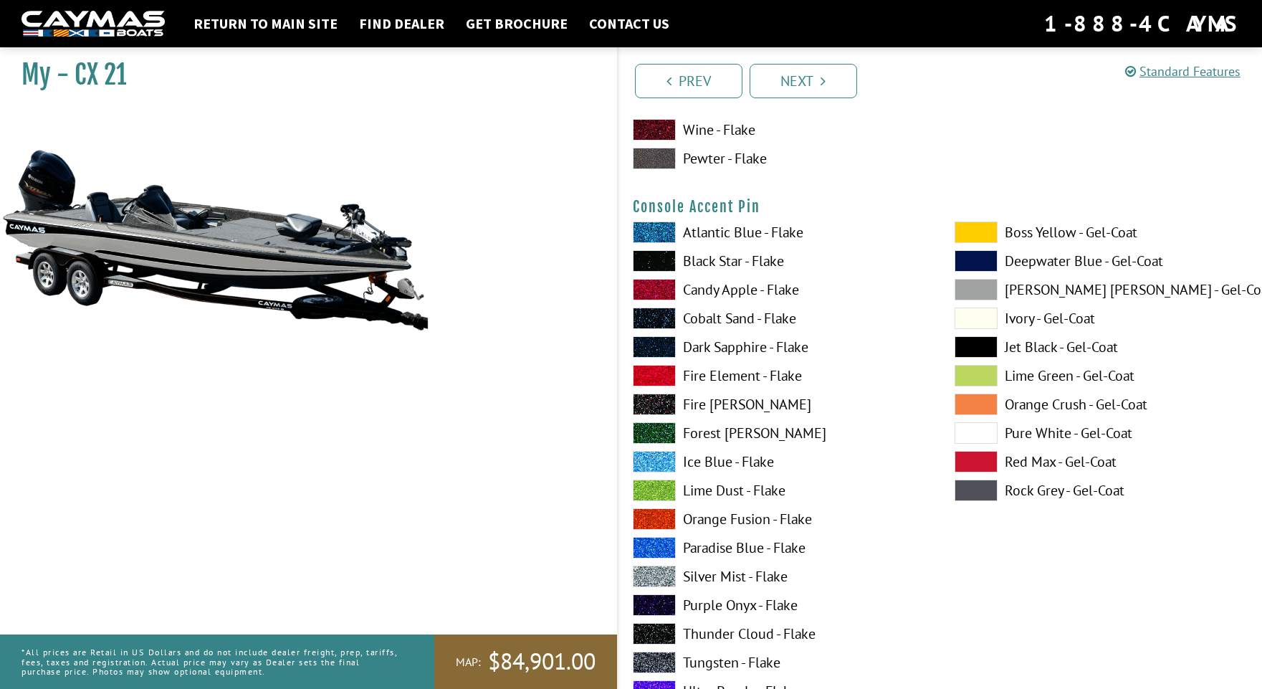
scroll to position [4764, 0]
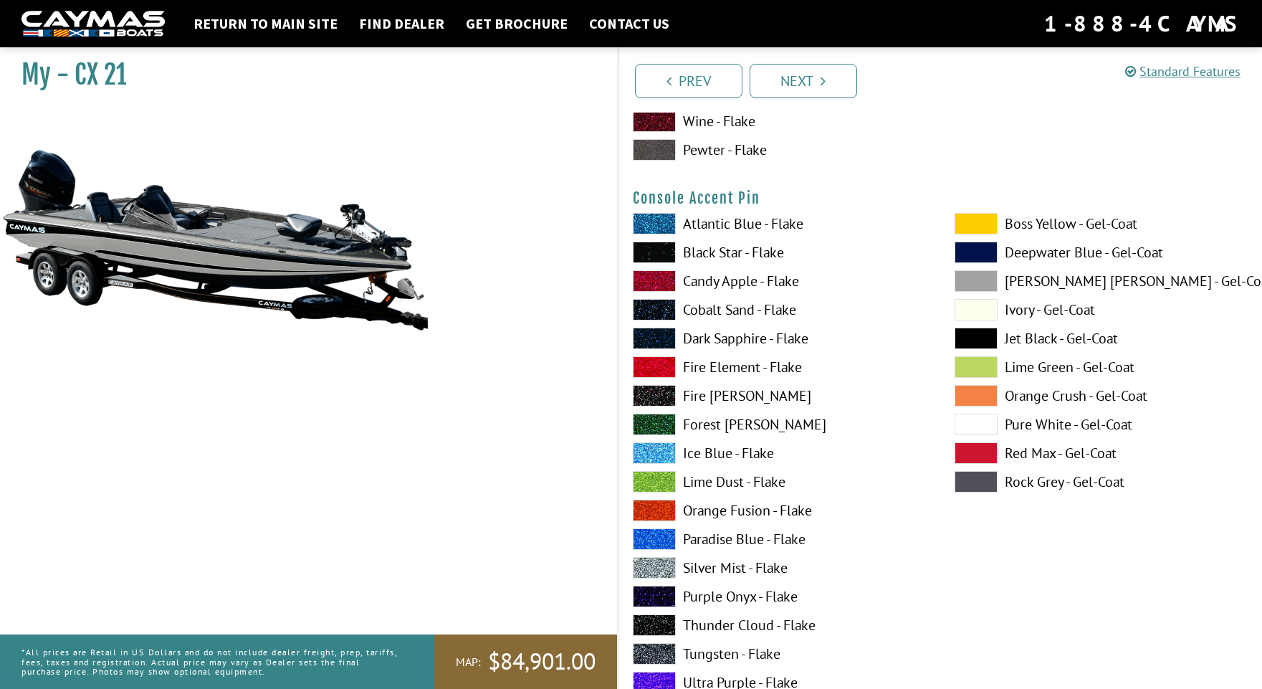
click at [648, 560] on span at bounding box center [654, 567] width 43 height 21
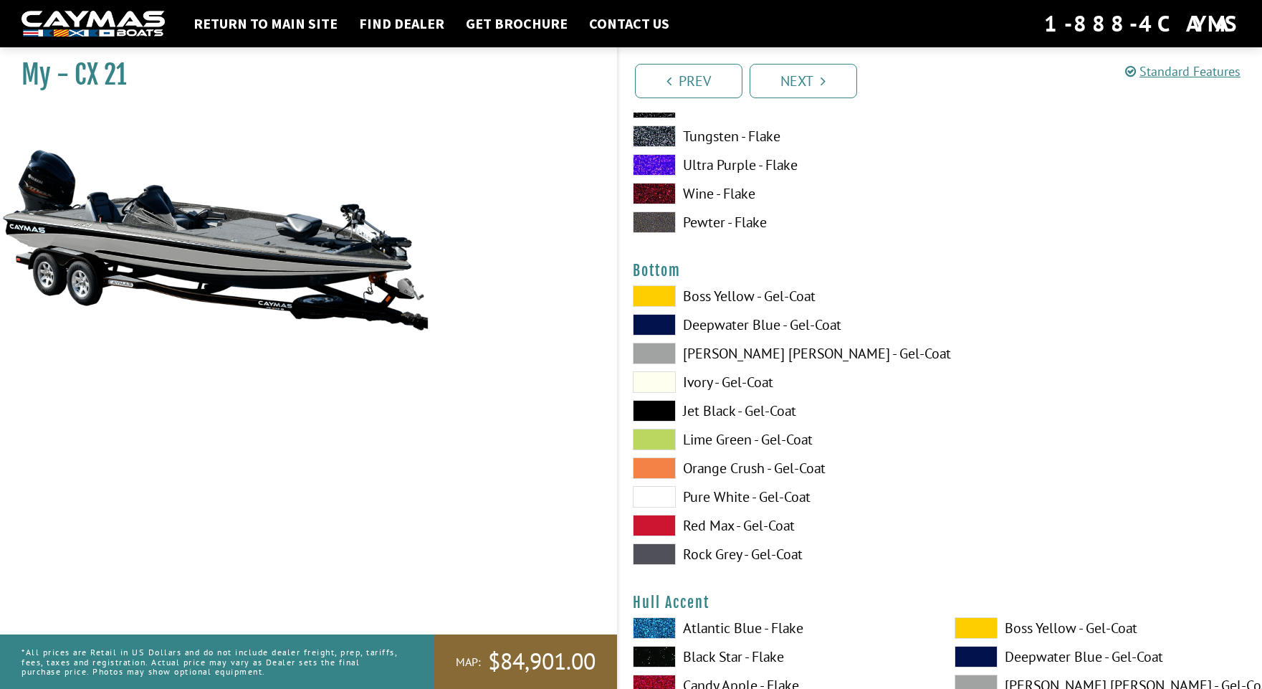
scroll to position [5353, 0]
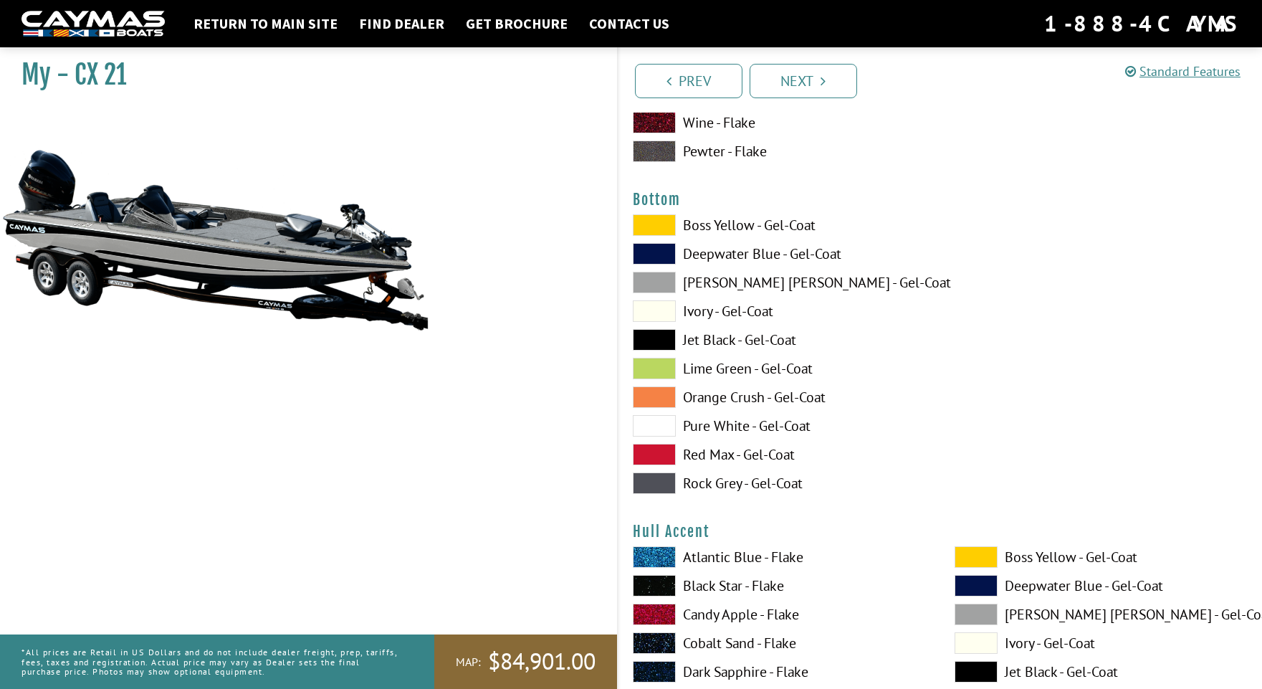
click at [658, 334] on span at bounding box center [654, 339] width 43 height 21
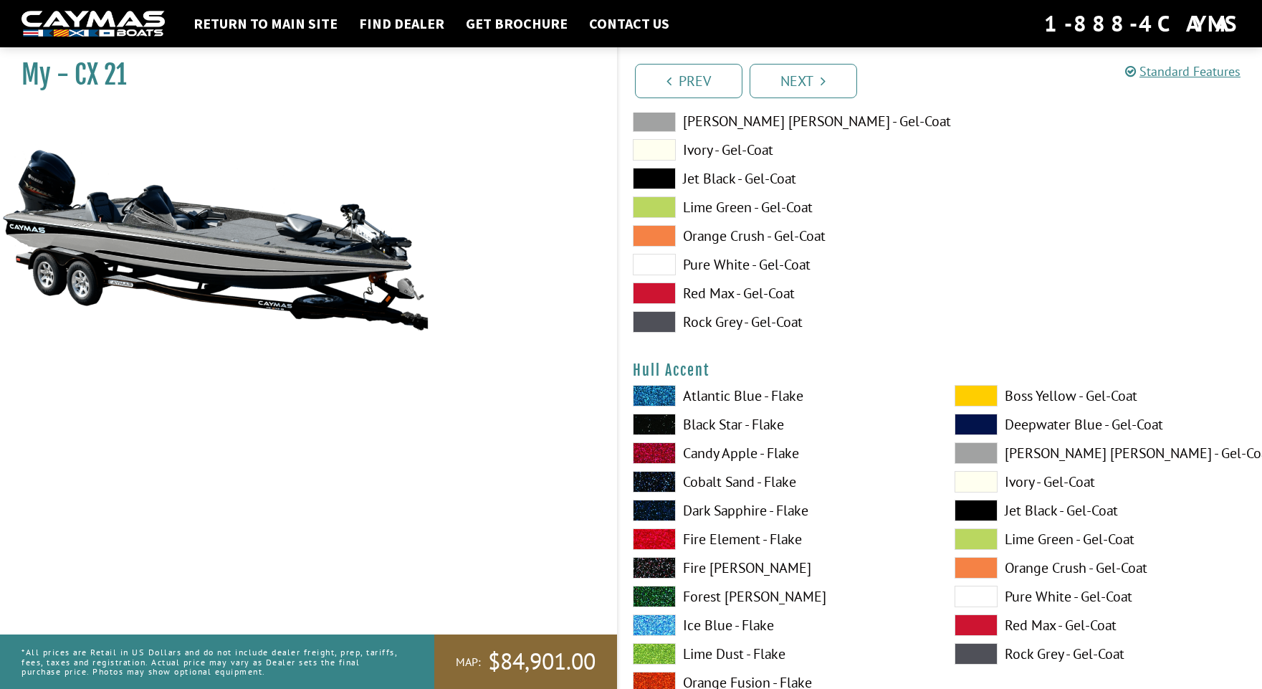
scroll to position [5584, 0]
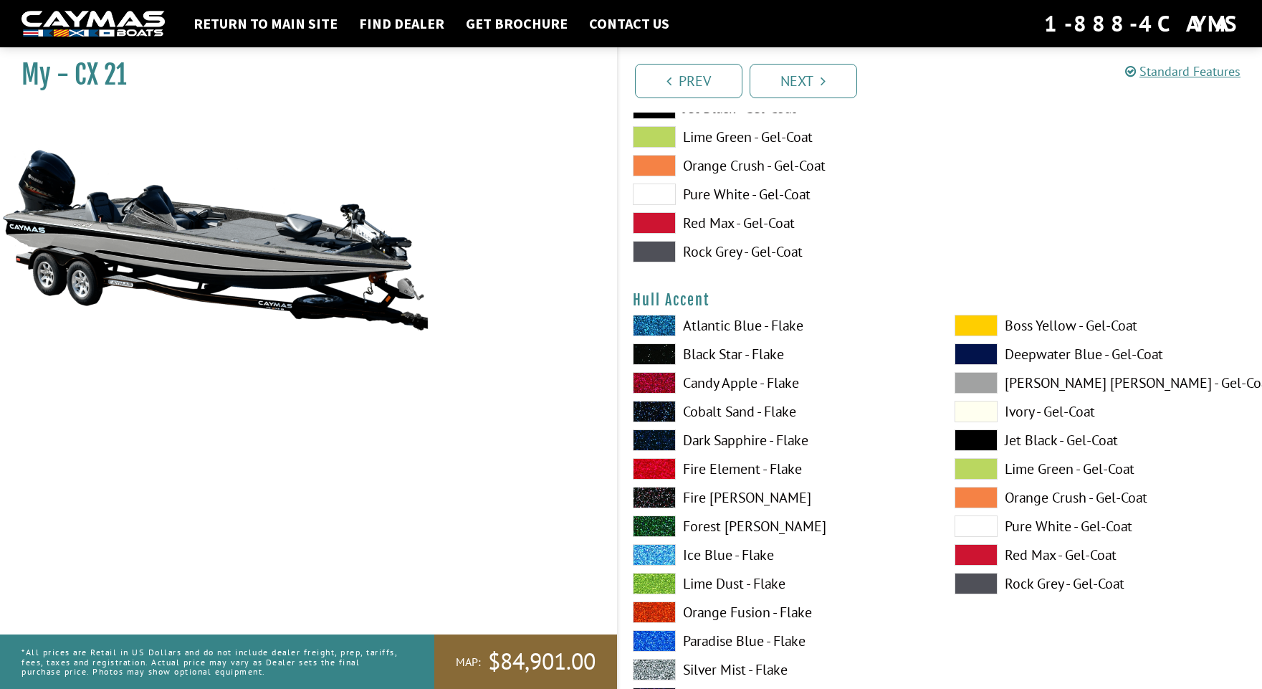
click at [656, 319] on span at bounding box center [654, 325] width 43 height 21
click at [655, 324] on span at bounding box center [654, 325] width 43 height 21
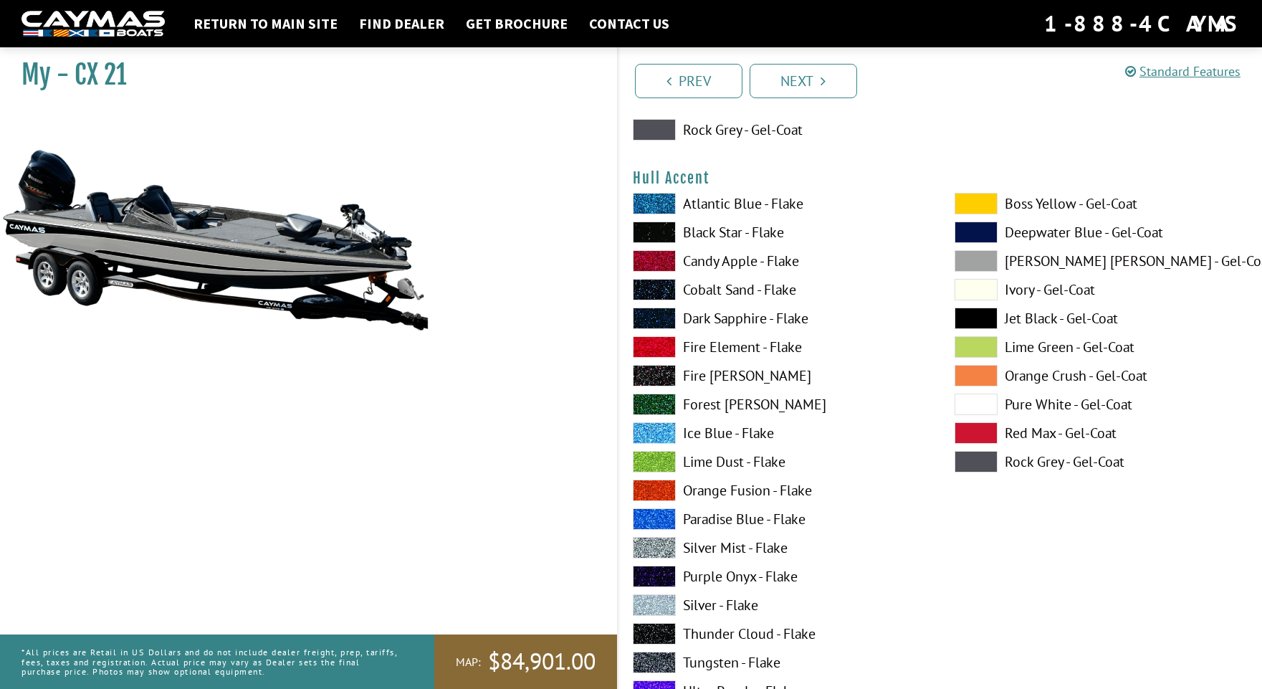
scroll to position [5745, 0]
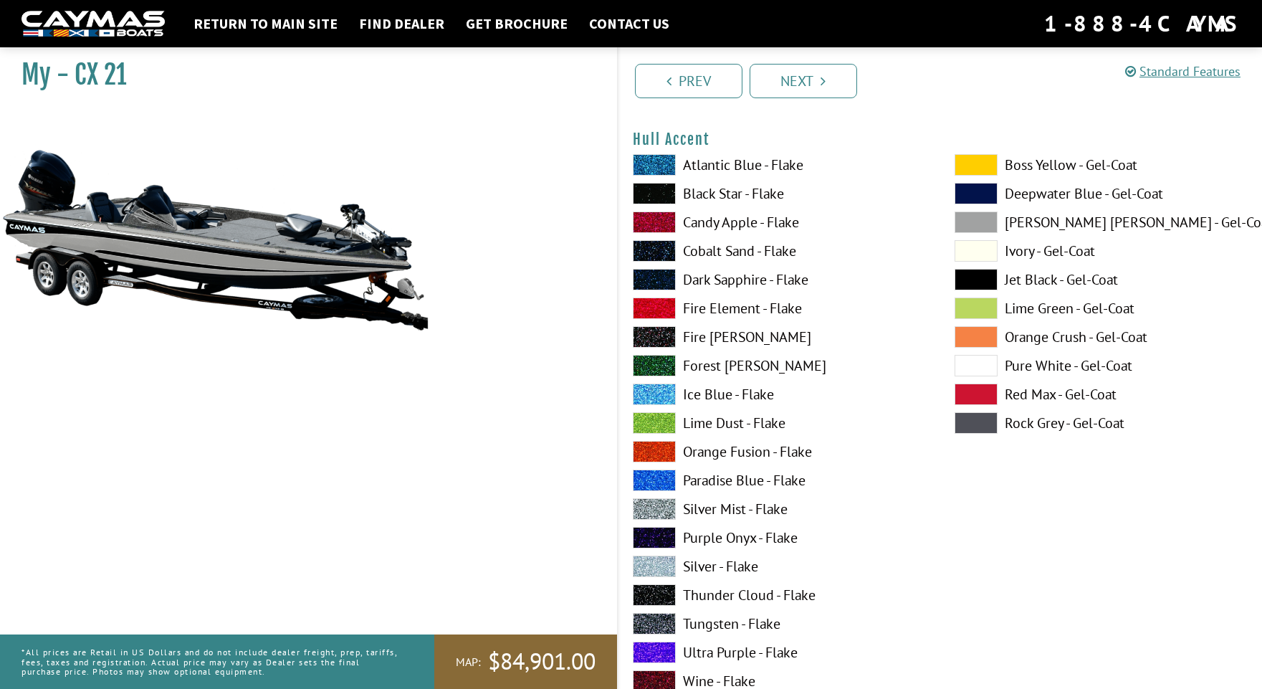
click at [657, 621] on span at bounding box center [654, 623] width 43 height 21
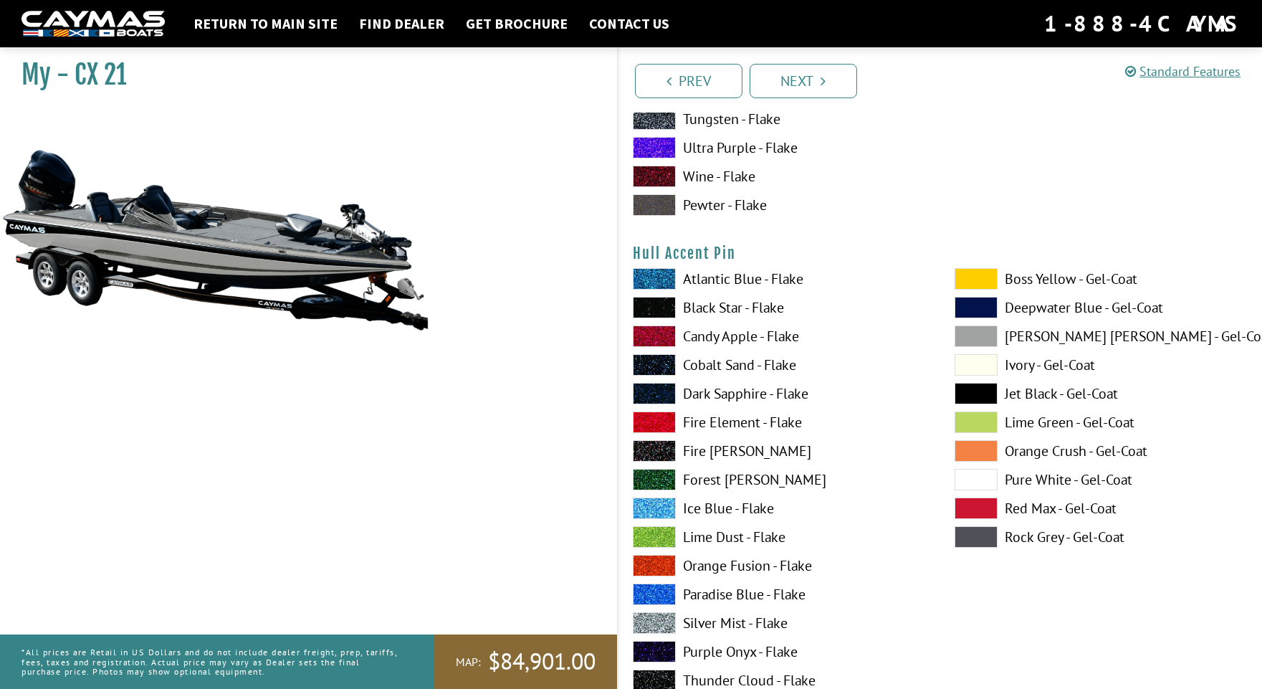
scroll to position [6354, 0]
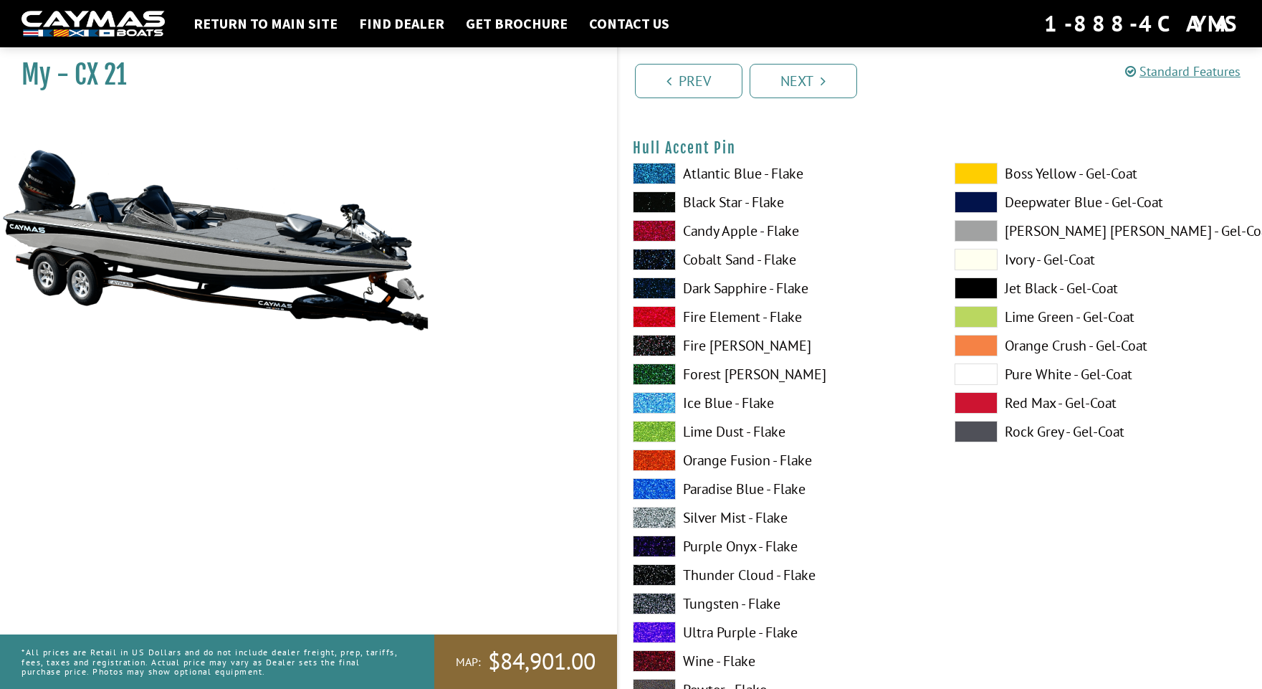
click at [659, 516] on span at bounding box center [654, 517] width 43 height 21
click at [662, 205] on span at bounding box center [654, 201] width 43 height 21
click at [658, 517] on span at bounding box center [654, 517] width 43 height 21
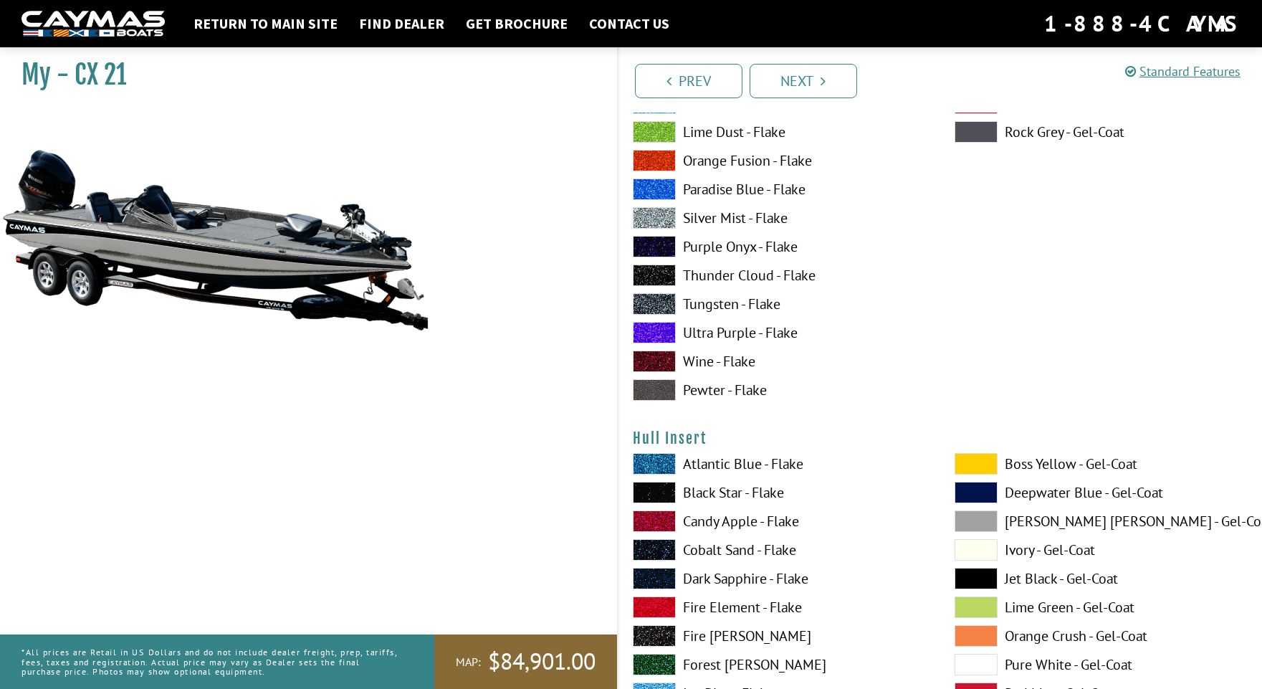
scroll to position [6654, 0]
click at [660, 461] on span at bounding box center [654, 463] width 43 height 21
click at [972, 517] on span at bounding box center [975, 520] width 43 height 21
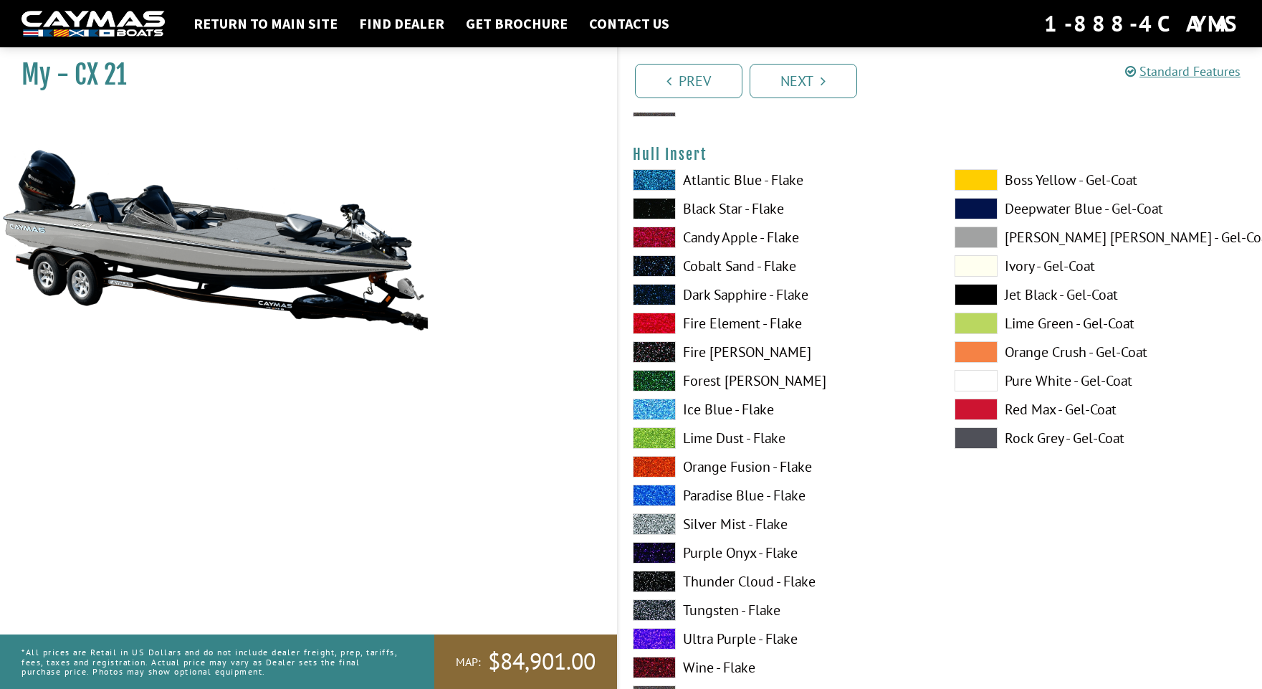
scroll to position [6938, 0]
click at [657, 493] on span at bounding box center [654, 494] width 43 height 21
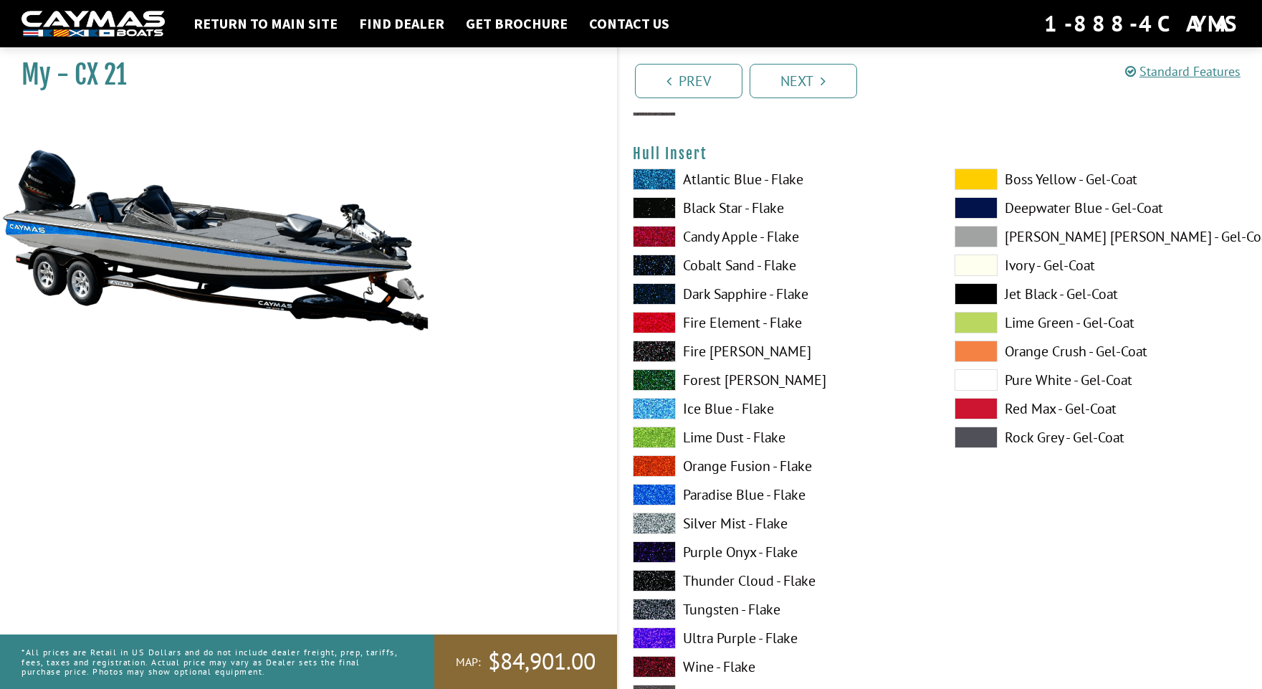
click at [657, 493] on span at bounding box center [654, 494] width 43 height 21
click at [972, 239] on span at bounding box center [975, 236] width 43 height 21
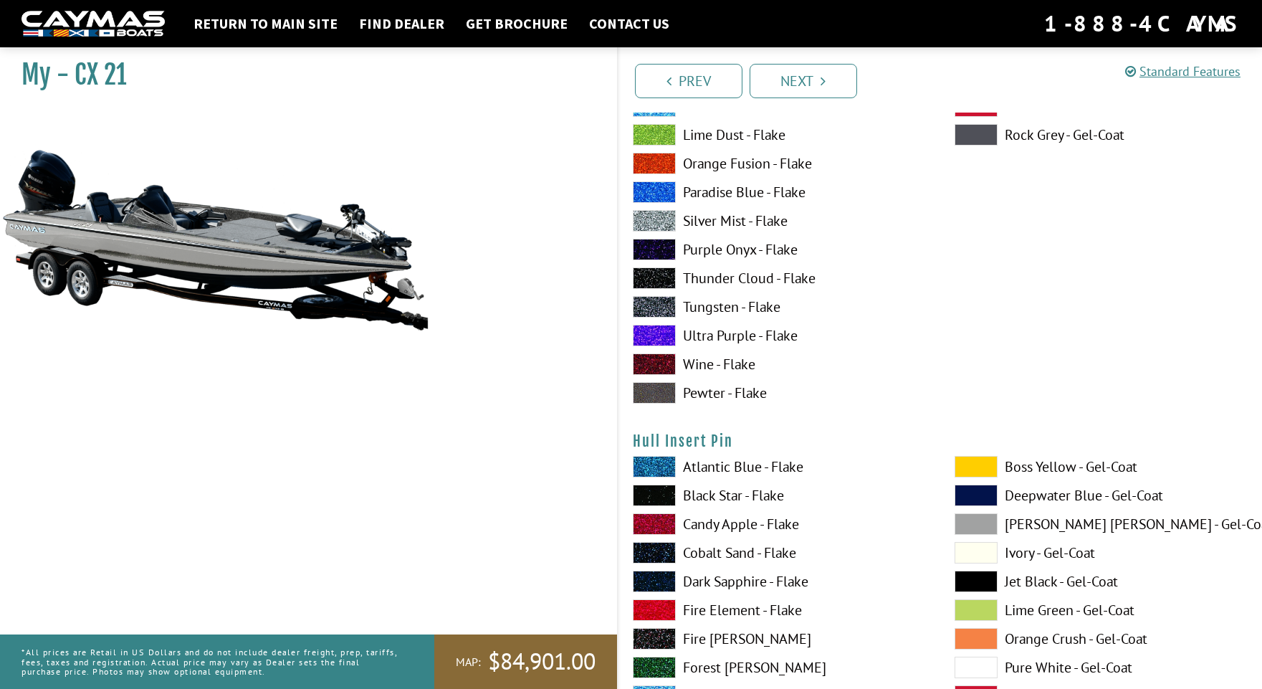
scroll to position [7318, 0]
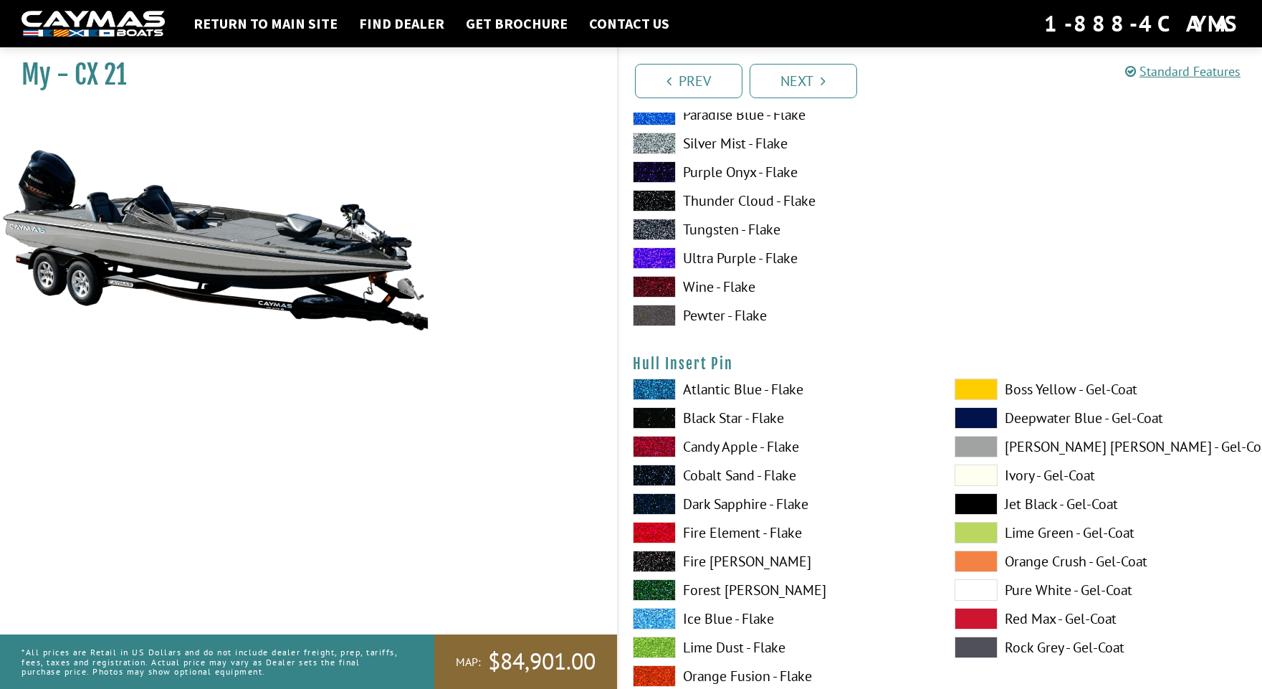
click at [653, 390] on span at bounding box center [654, 388] width 43 height 21
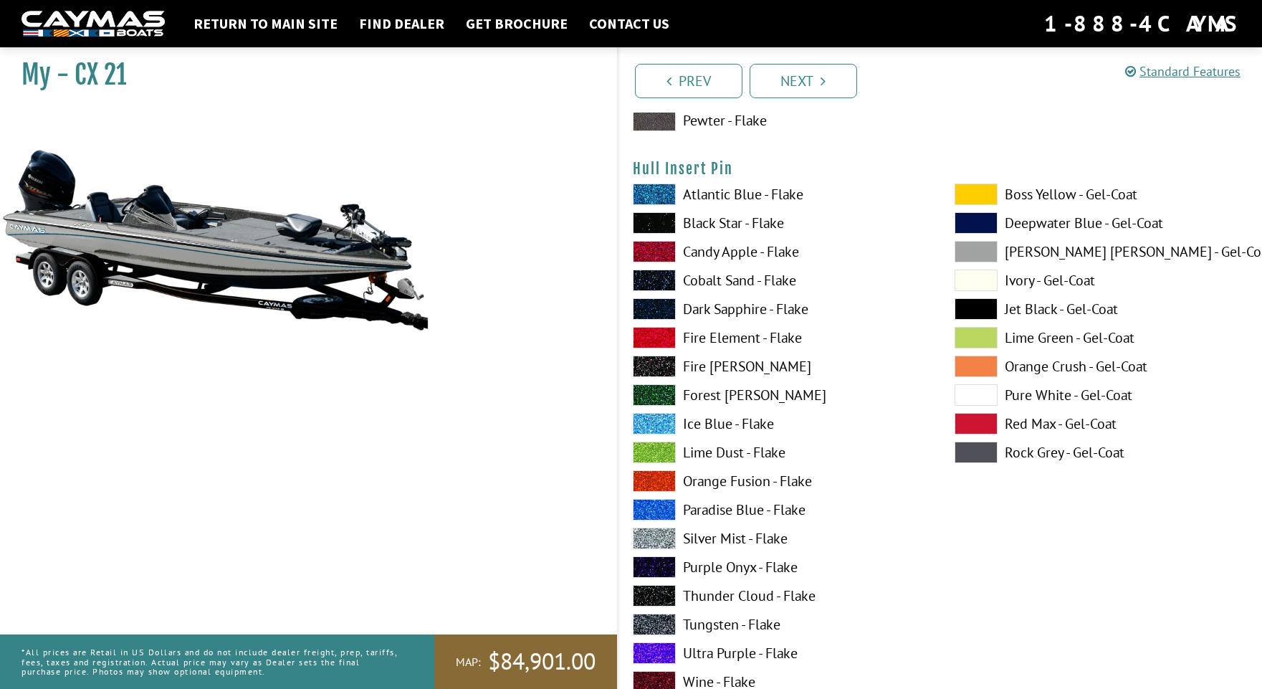
scroll to position [7514, 0]
click at [645, 534] on span at bounding box center [654, 537] width 43 height 21
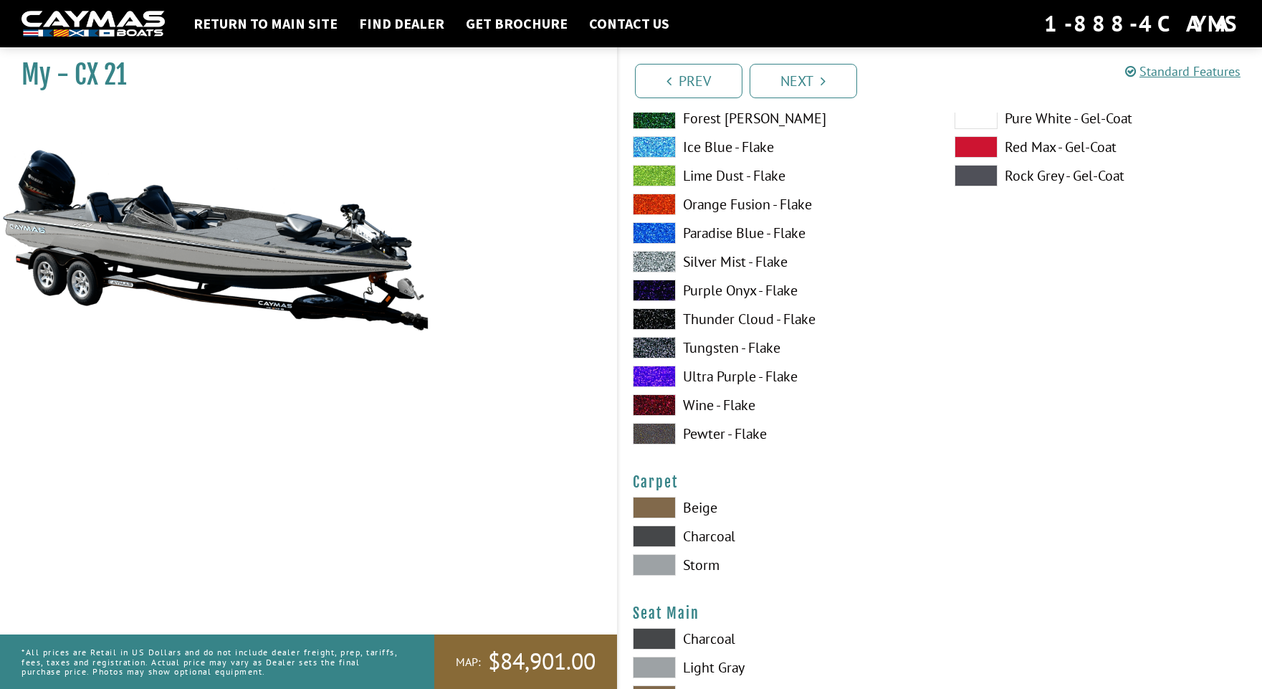
scroll to position [7804, 0]
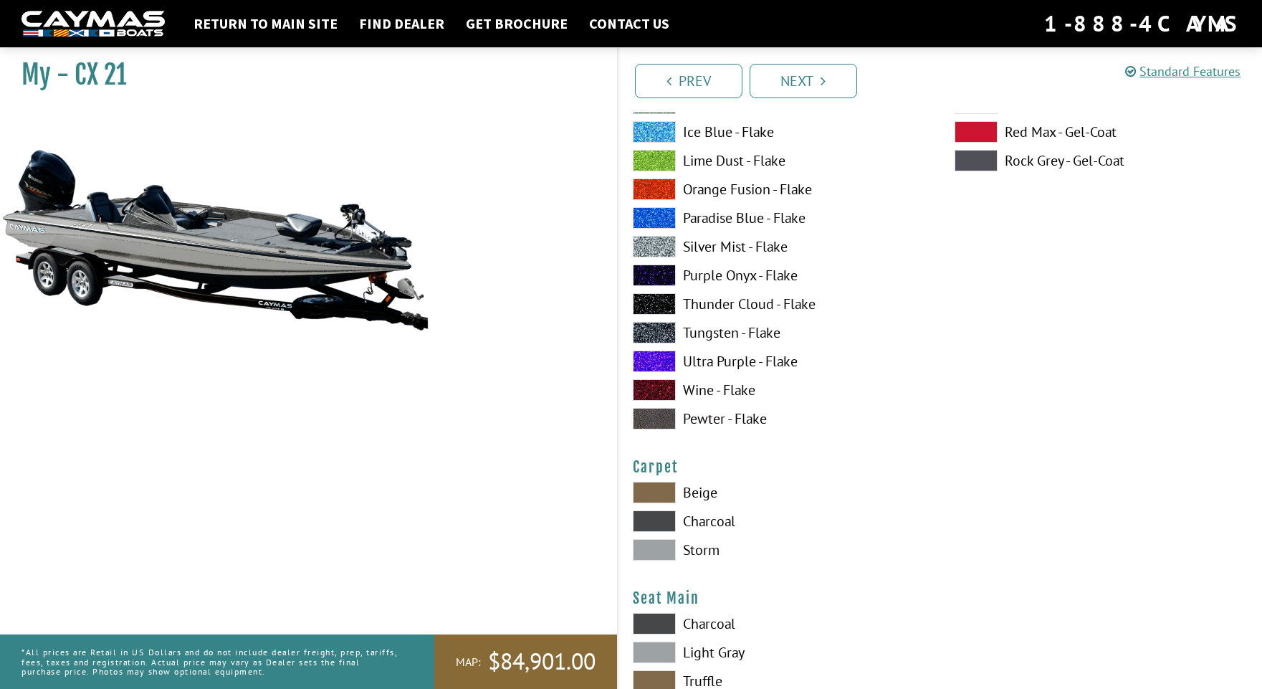
click at [643, 519] on span at bounding box center [654, 520] width 43 height 21
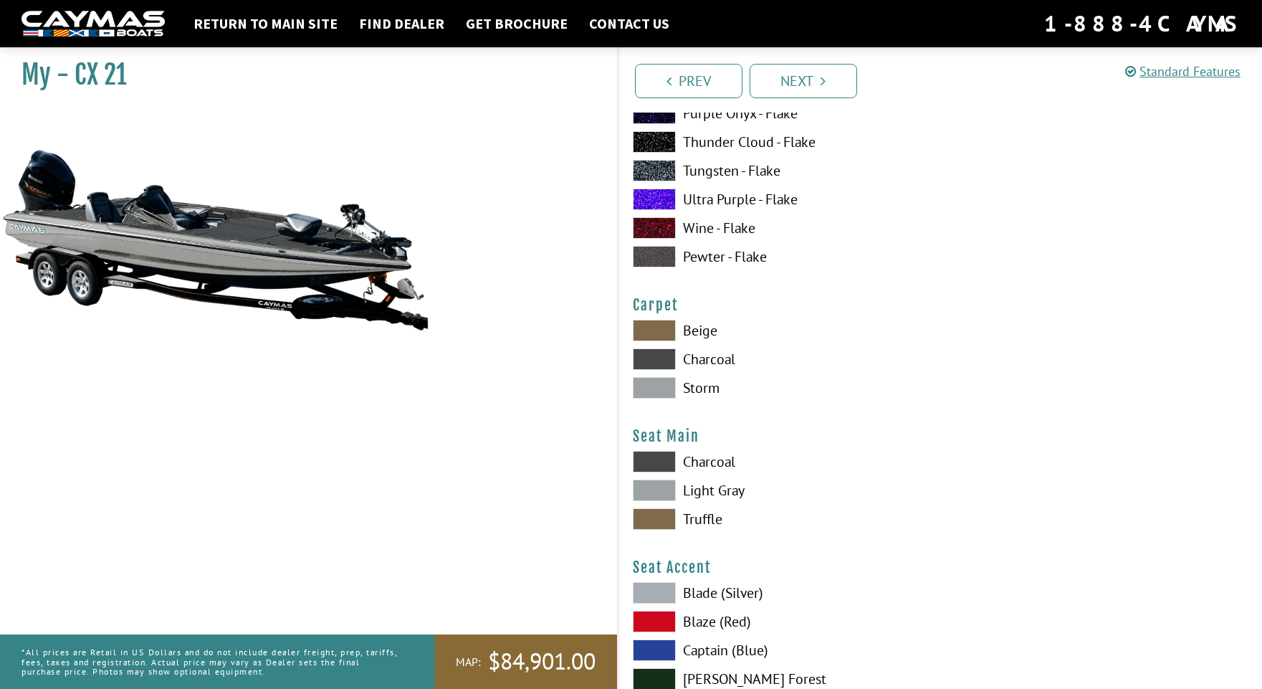
scroll to position [7968, 0]
click at [655, 459] on span at bounding box center [654, 459] width 43 height 21
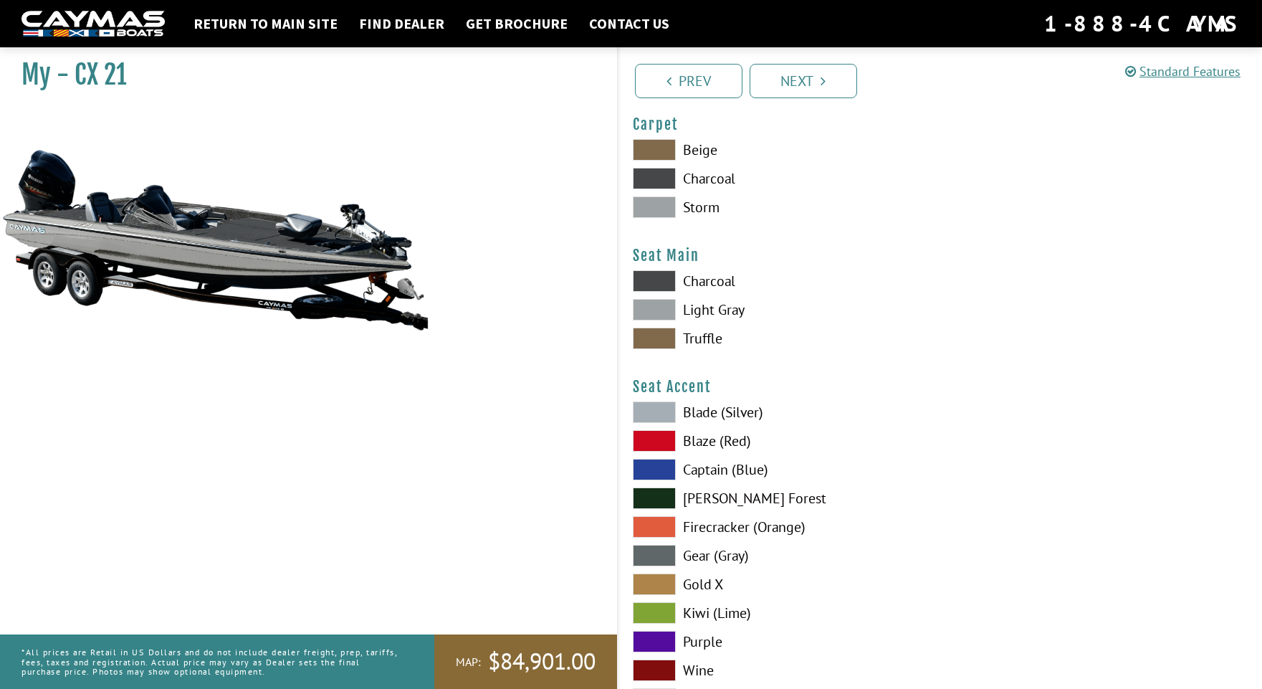
scroll to position [8148, 0]
click at [664, 410] on span at bounding box center [654, 411] width 43 height 21
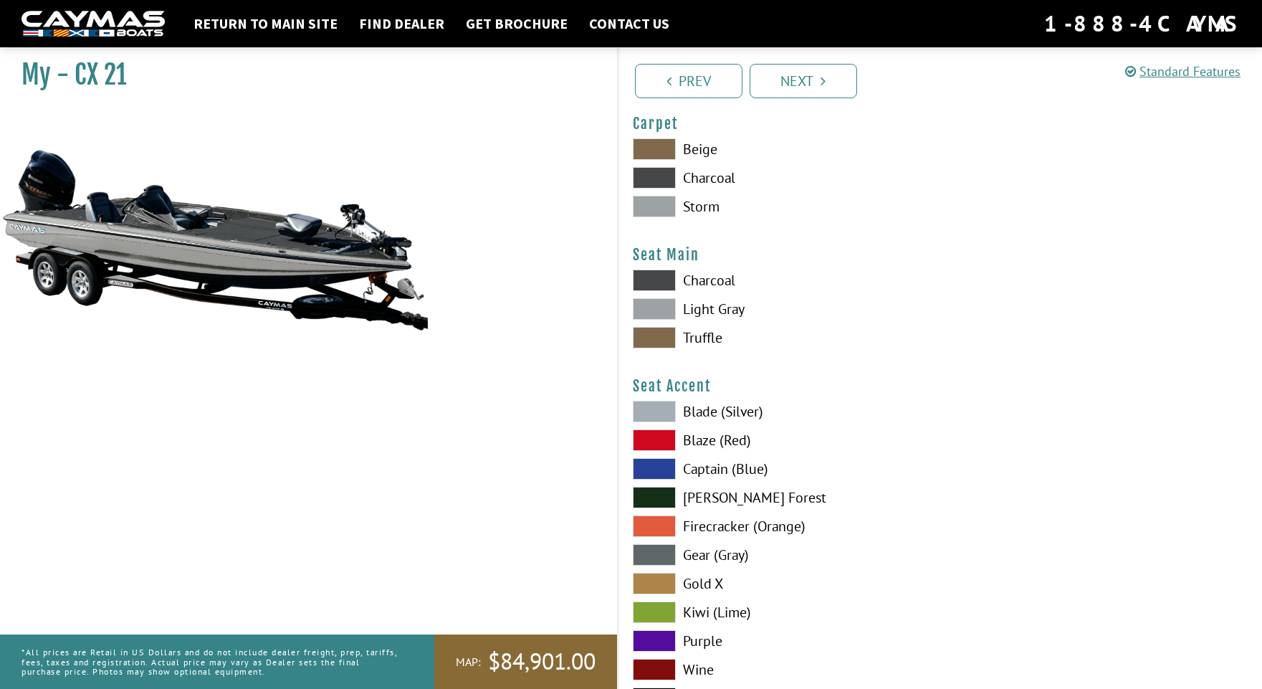
click at [664, 410] on span at bounding box center [654, 411] width 43 height 21
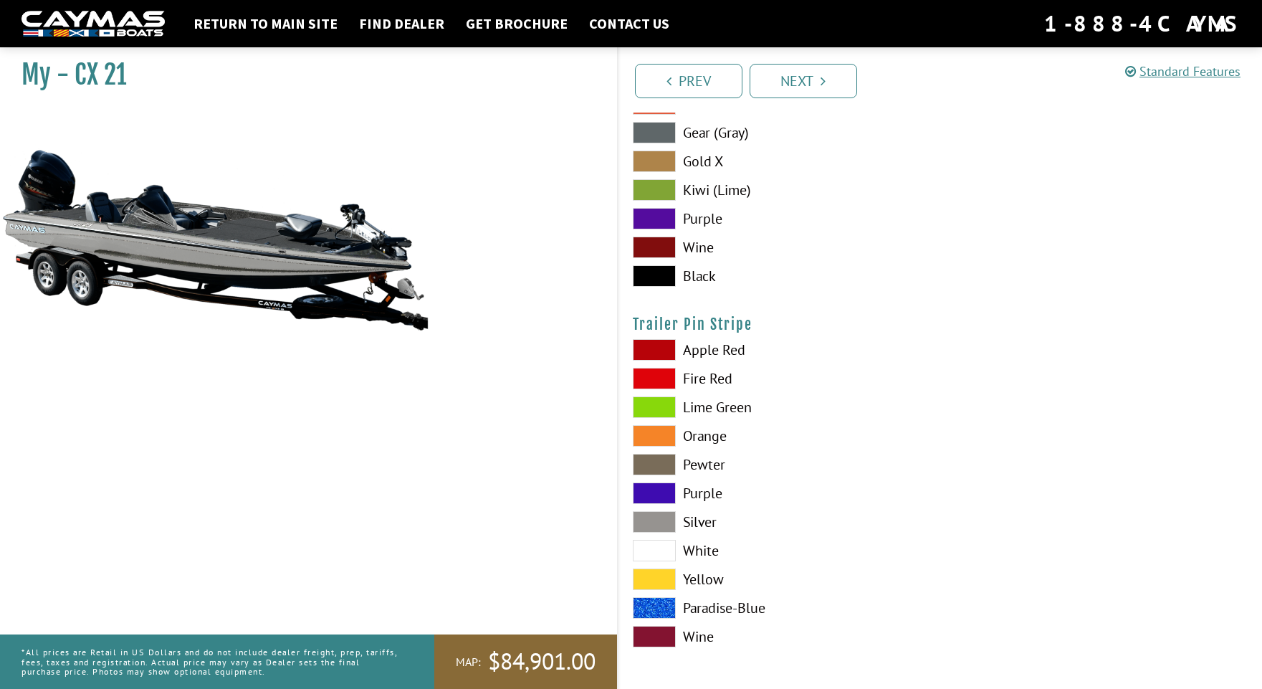
scroll to position [8571, 0]
click at [655, 521] on span at bounding box center [654, 520] width 43 height 21
